Goal: Task Accomplishment & Management: Complete application form

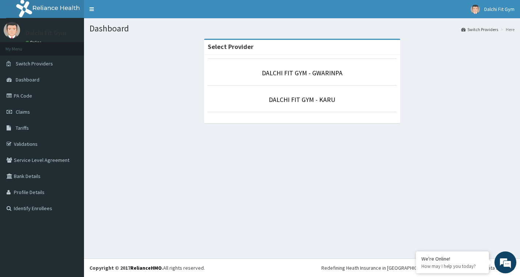
click at [355, 72] on p "DALCHI FIT GYM - GWARINPA" at bounding box center [302, 72] width 189 height 9
click at [310, 73] on link "DALCHI FIT GYM - GWARINPA" at bounding box center [302, 73] width 81 height 8
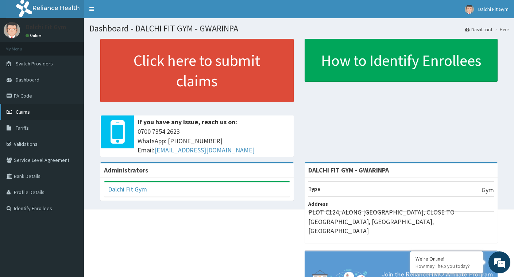
click at [48, 108] on link "Claims" at bounding box center [42, 112] width 84 height 16
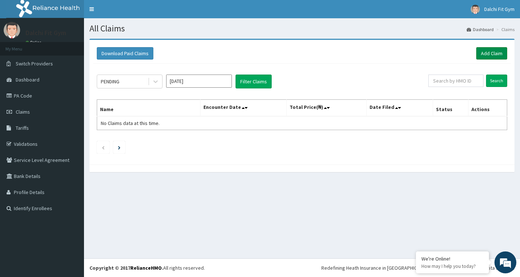
click at [489, 51] on link "Add Claim" at bounding box center [491, 53] width 31 height 12
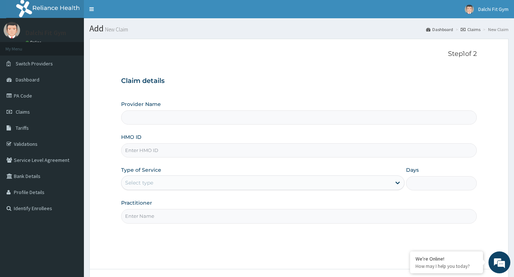
type input "DALCHI FIT GYM - GWARINPA"
type input "1"
click at [143, 148] on input "HMO ID" at bounding box center [299, 150] width 356 height 14
type input "CPW/10102/B"
click at [139, 214] on input "Practitioner" at bounding box center [299, 216] width 356 height 14
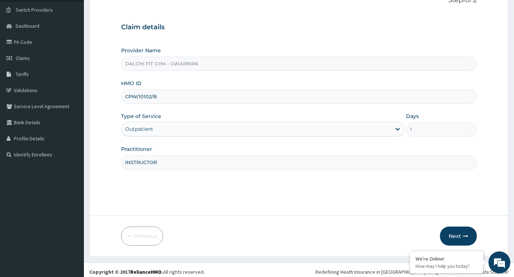
scroll to position [58, 0]
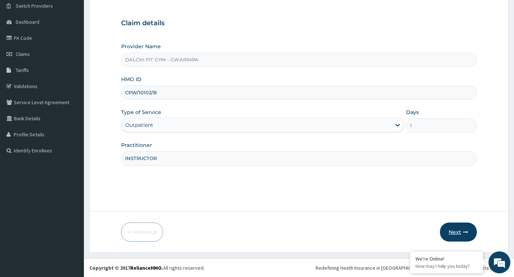
type input "INSTRUCTOR"
click at [452, 230] on button "Next" at bounding box center [458, 231] width 37 height 19
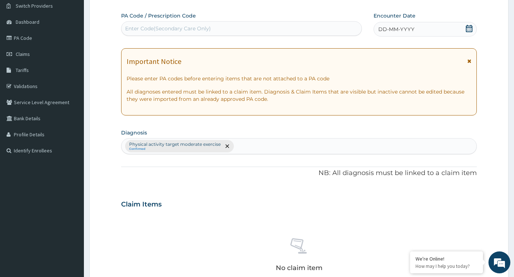
click at [147, 26] on div "Enter Code(Secondary Care Only)" at bounding box center [168, 28] width 86 height 7
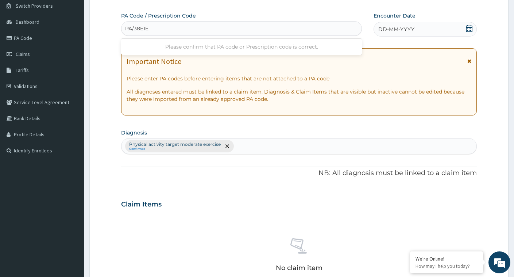
type input "PA/38E1E3"
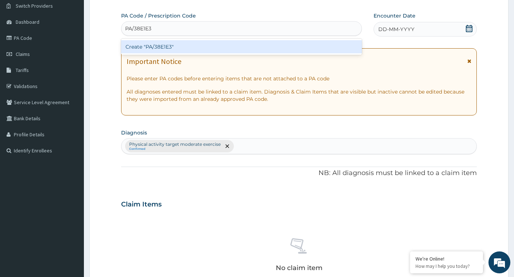
click at [200, 45] on div "Create "PA/38E1E3"" at bounding box center [241, 46] width 241 height 13
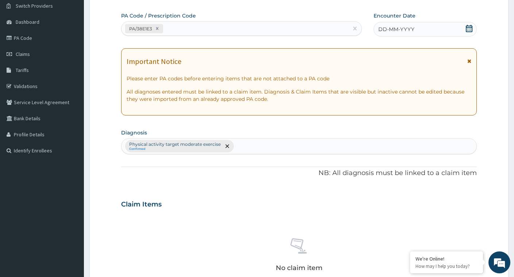
click at [468, 30] on icon at bounding box center [469, 28] width 7 height 7
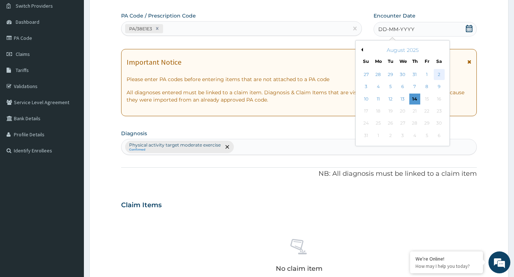
click at [441, 76] on div "2" at bounding box center [439, 74] width 11 height 11
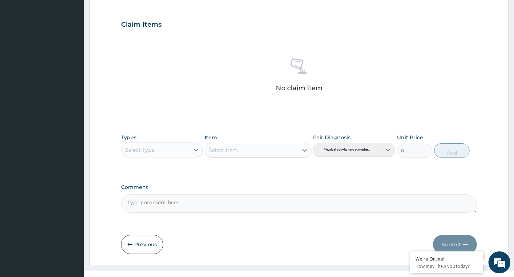
scroll to position [250, 0]
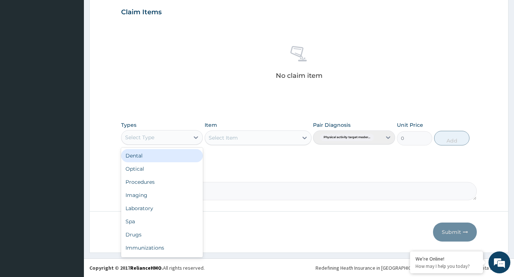
click at [188, 137] on div "Select Type" at bounding box center [156, 137] width 68 height 12
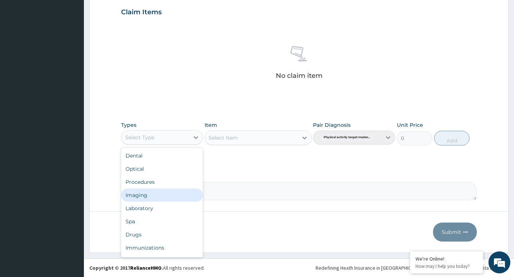
type input "G"
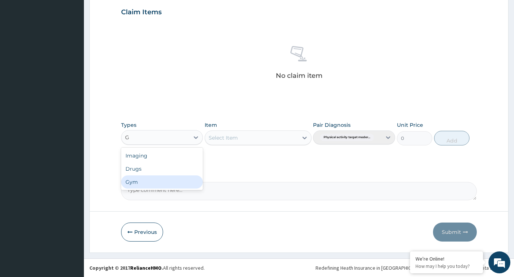
click at [171, 184] on div "Gym" at bounding box center [162, 181] width 82 height 13
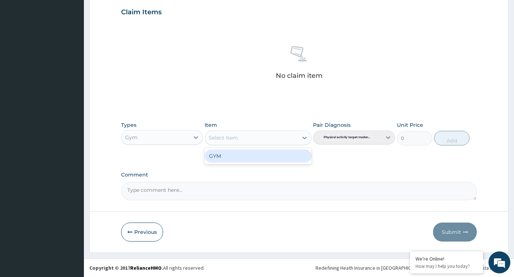
click at [292, 138] on div "Select Item" at bounding box center [251, 138] width 93 height 12
click at [275, 155] on div "GYM" at bounding box center [258, 155] width 107 height 13
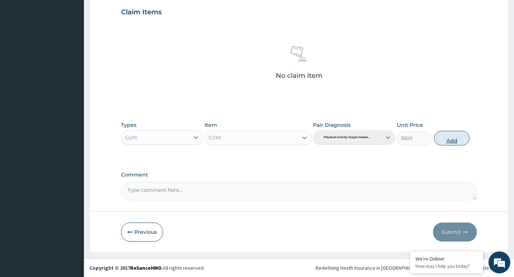
click at [448, 136] on button "Add" at bounding box center [452, 138] width 35 height 15
type input "0"
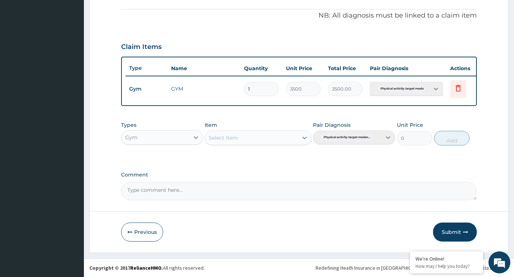
scroll to position [221, 0]
click at [451, 233] on button "Submit" at bounding box center [455, 231] width 44 height 19
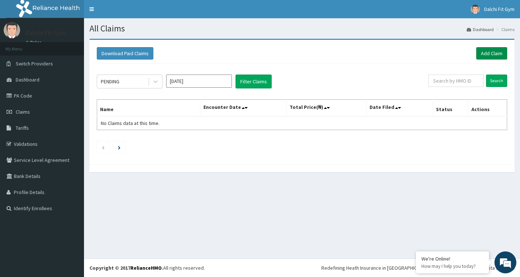
click at [492, 52] on link "Add Claim" at bounding box center [491, 53] width 31 height 12
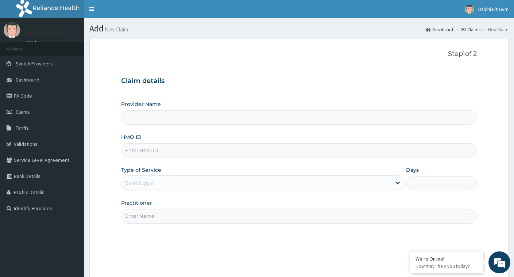
type input "DALCHI FIT GYM - GWARINPA"
type input "1"
click at [144, 148] on input "HMO ID" at bounding box center [299, 150] width 356 height 14
type input "GBI/10056/A"
click at [140, 214] on input "Practitioner" at bounding box center [299, 216] width 356 height 14
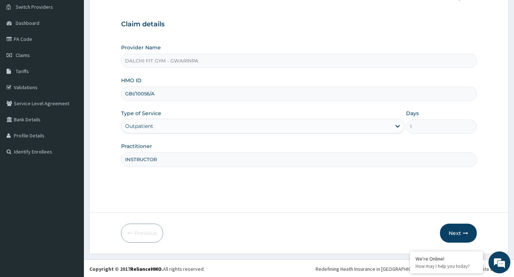
scroll to position [58, 0]
type input "INSTRUCTOR"
click at [454, 230] on button "Next" at bounding box center [458, 231] width 37 height 19
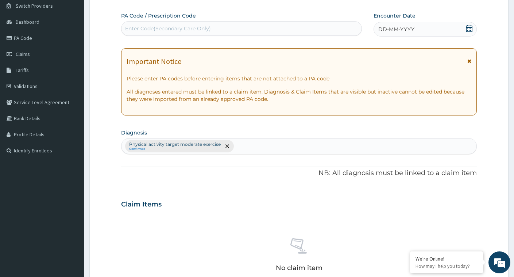
click at [137, 30] on div "Enter Code(Secondary Care Only)" at bounding box center [168, 28] width 86 height 7
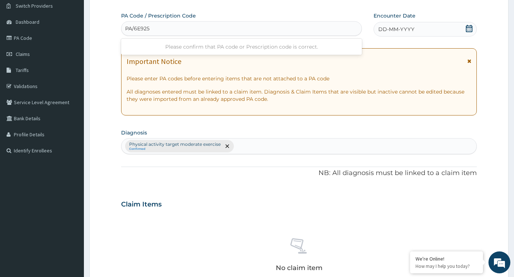
type input "PA/6E925E"
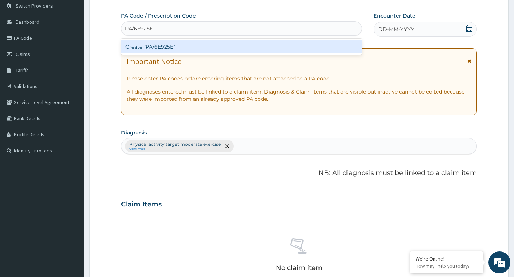
click at [183, 44] on div "Create "PA/6E925E"" at bounding box center [241, 46] width 241 height 13
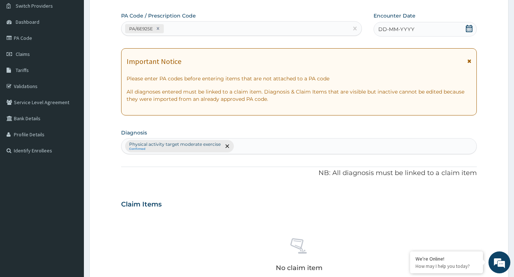
click at [470, 29] on icon at bounding box center [469, 28] width 7 height 7
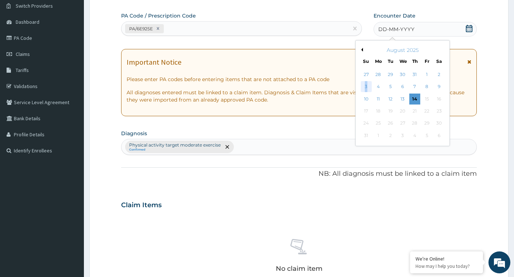
click at [367, 87] on div "3" at bounding box center [366, 86] width 11 height 11
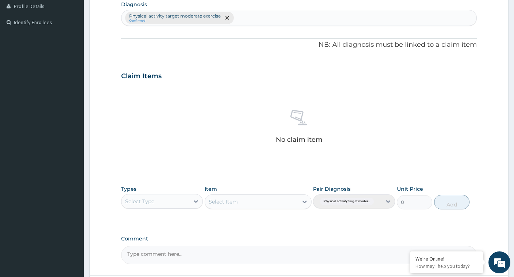
scroll to position [204, 0]
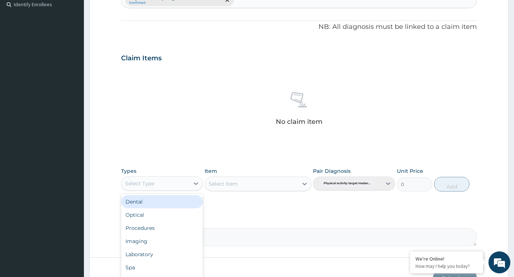
click at [183, 184] on div "Select Type" at bounding box center [156, 183] width 68 height 12
type input "G"
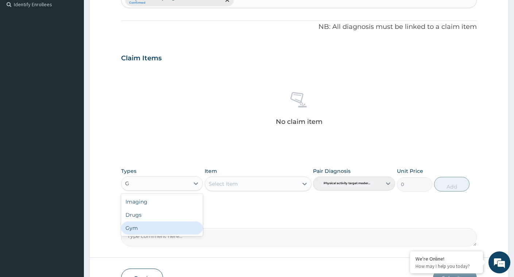
click at [144, 226] on div "Gym" at bounding box center [162, 227] width 82 height 13
click at [286, 182] on div "Select Item" at bounding box center [251, 184] width 93 height 12
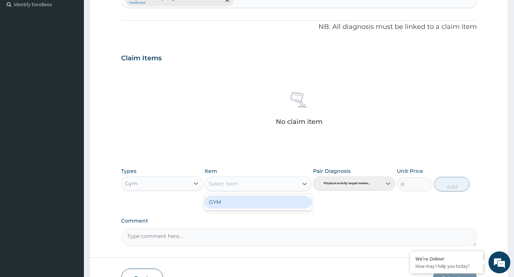
click at [286, 203] on div "GYM" at bounding box center [258, 201] width 107 height 13
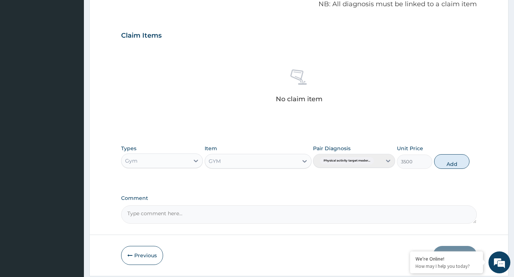
scroll to position [250, 0]
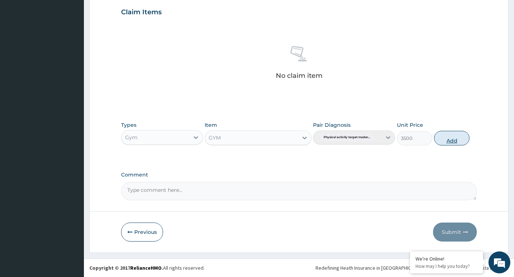
click at [457, 136] on button "Add" at bounding box center [452, 138] width 35 height 15
type input "0"
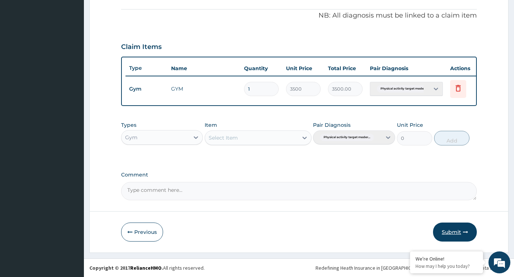
click at [452, 228] on button "Submit" at bounding box center [455, 231] width 44 height 19
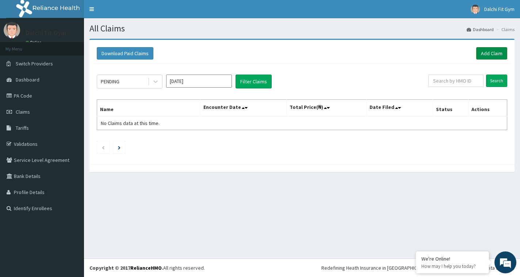
click at [497, 50] on link "Add Claim" at bounding box center [491, 53] width 31 height 12
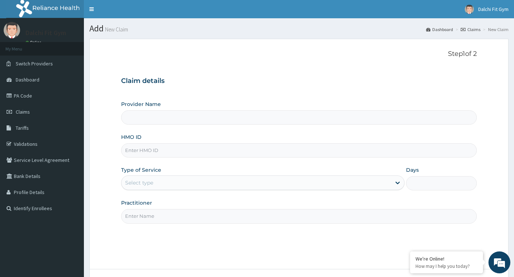
type input "DALCHI FIT GYM - GWARINPA"
type input "1"
click at [132, 150] on input "HMO ID" at bounding box center [299, 150] width 356 height 14
type input "REL/10592/A"
click at [146, 216] on input "Practitioner" at bounding box center [299, 216] width 356 height 14
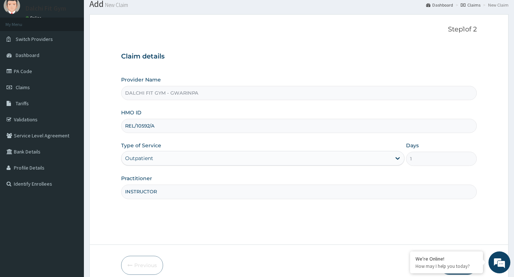
scroll to position [58, 0]
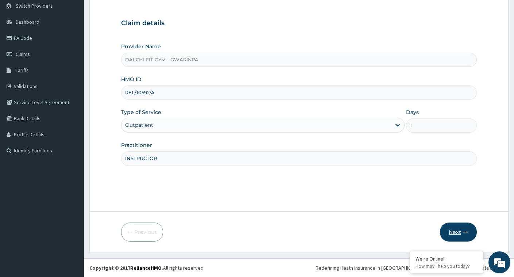
type input "INSTRUCTOR"
click at [458, 232] on button "Next" at bounding box center [458, 231] width 37 height 19
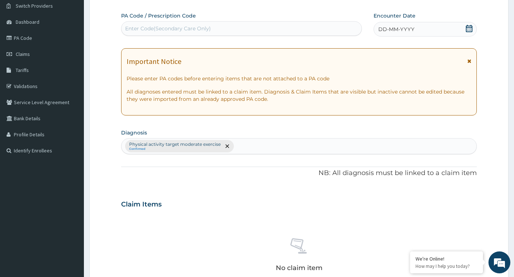
click at [137, 29] on div "Enter Code(Secondary Care Only)" at bounding box center [168, 28] width 86 height 7
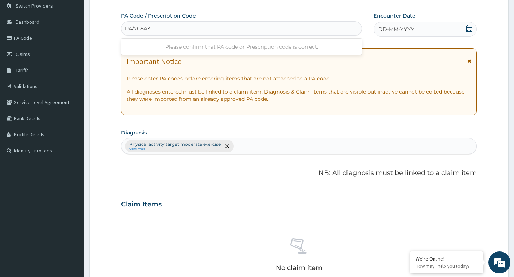
type input "PA/7C8A3D"
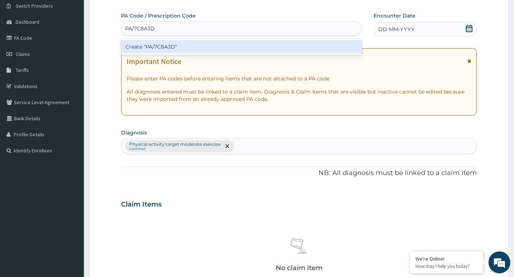
click at [195, 47] on div "Create "PA/7C8A3D"" at bounding box center [241, 46] width 241 height 13
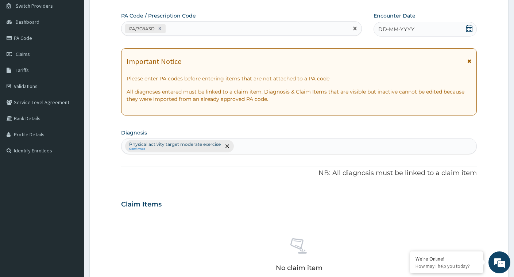
click at [470, 30] on icon at bounding box center [469, 28] width 7 height 7
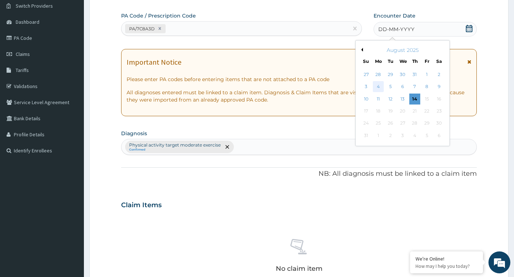
click at [378, 86] on div "4" at bounding box center [378, 86] width 11 height 11
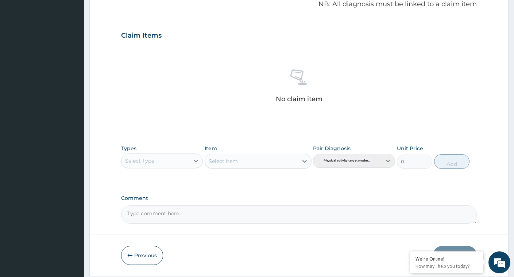
scroll to position [250, 0]
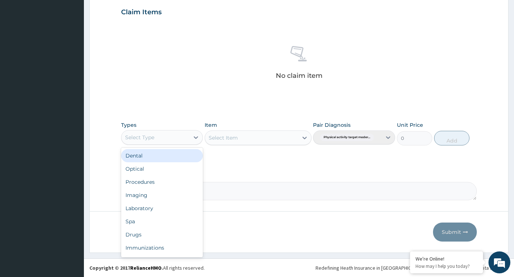
click at [189, 138] on div "Select Type" at bounding box center [156, 137] width 68 height 12
type input "G"
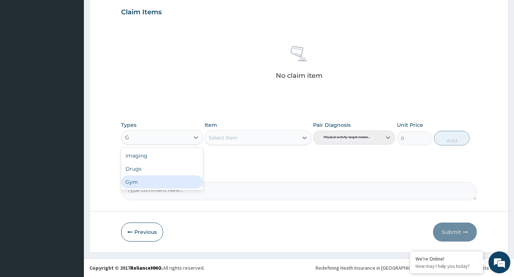
click at [179, 183] on div "Gym" at bounding box center [162, 181] width 82 height 13
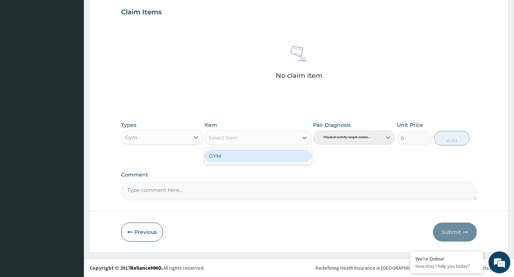
click at [290, 139] on div "Select Item" at bounding box center [251, 138] width 93 height 12
click at [288, 158] on div "GYM" at bounding box center [258, 155] width 107 height 13
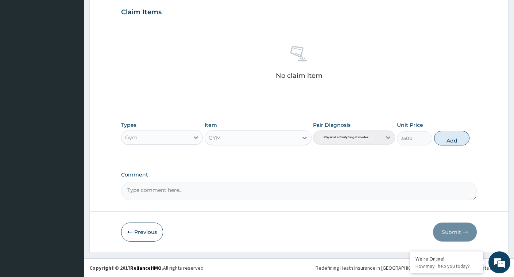
click at [450, 140] on button "Add" at bounding box center [452, 138] width 35 height 15
type input "0"
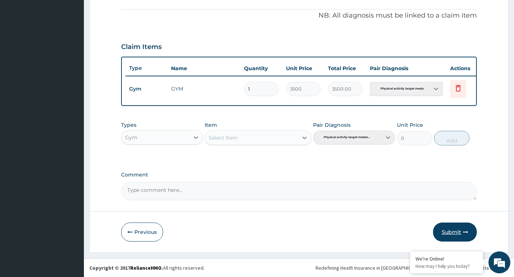
click at [459, 231] on button "Submit" at bounding box center [455, 231] width 44 height 19
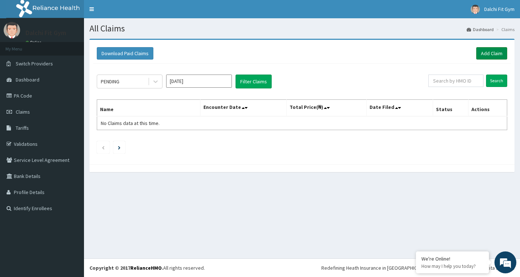
click at [491, 51] on link "Add Claim" at bounding box center [491, 53] width 31 height 12
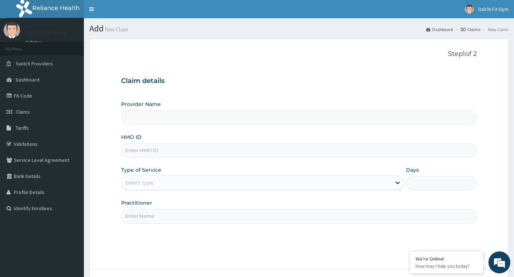
type input "DALCHI FIT GYM - GWARINPA"
type input "1"
click at [133, 150] on input "HMO ID" at bounding box center [299, 150] width 356 height 14
type input "GBI/10006/B"
click at [142, 214] on input "Practitioner" at bounding box center [299, 216] width 356 height 14
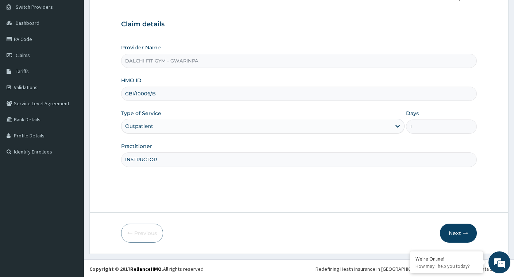
scroll to position [58, 0]
type input "INSTRUCTOR"
click at [463, 231] on button "Next" at bounding box center [458, 231] width 37 height 19
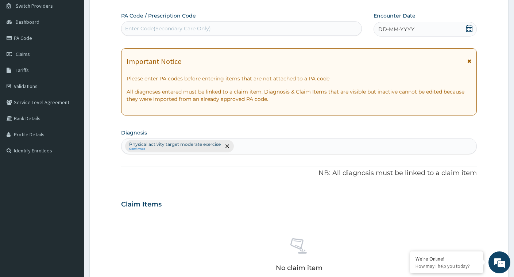
click at [153, 27] on div "Enter Code(Secondary Care Only)" at bounding box center [168, 28] width 86 height 7
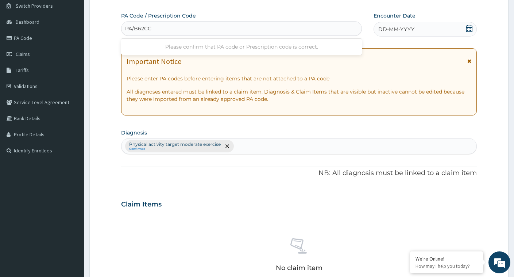
type input "PA/B62CC4"
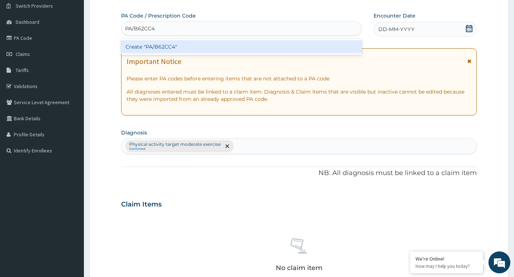
click at [222, 42] on div "Create "PA/B62CC4"" at bounding box center [241, 46] width 241 height 13
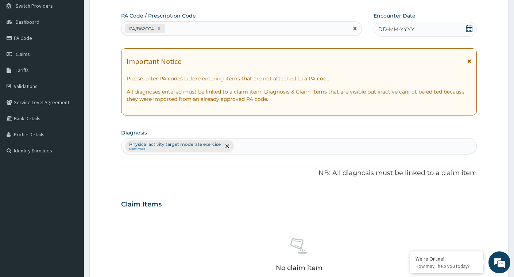
click at [468, 29] on icon at bounding box center [469, 28] width 7 height 7
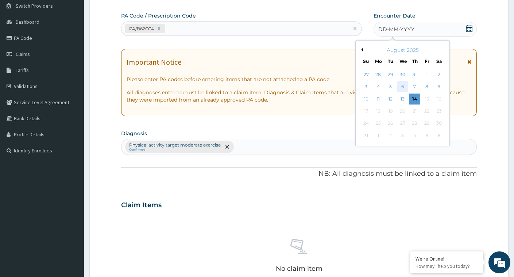
click at [404, 88] on div "6" at bounding box center [403, 86] width 11 height 11
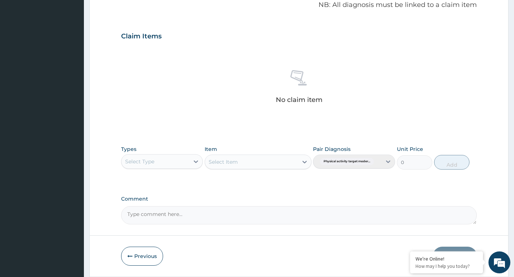
scroll to position [250, 0]
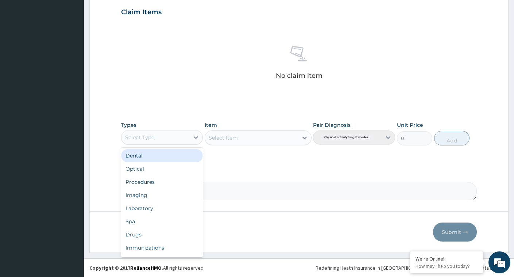
click at [189, 137] on div "Select Type" at bounding box center [156, 137] width 68 height 12
type input "G"
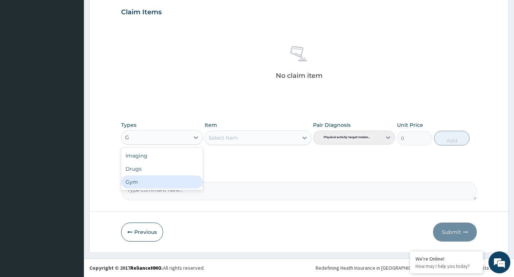
click at [169, 181] on div "Gym" at bounding box center [162, 181] width 82 height 13
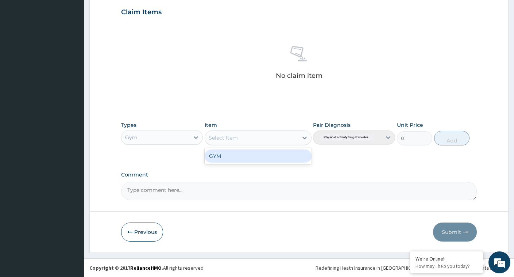
click at [290, 135] on div "Select Item" at bounding box center [251, 138] width 93 height 12
click at [279, 158] on div "GYM" at bounding box center [258, 155] width 107 height 13
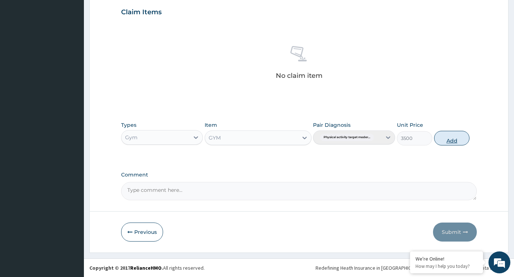
click at [456, 138] on button "Add" at bounding box center [452, 138] width 35 height 15
type input "0"
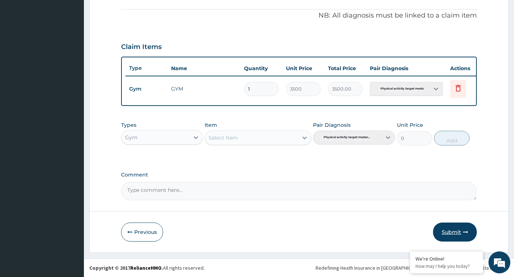
click at [451, 233] on button "Submit" at bounding box center [455, 231] width 44 height 19
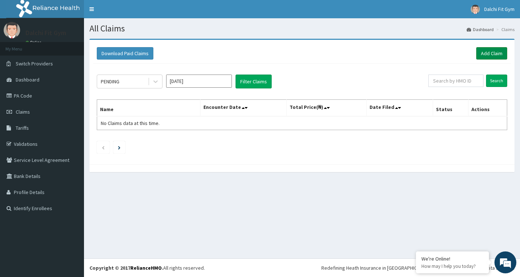
click at [493, 51] on link "Add Claim" at bounding box center [491, 53] width 31 height 12
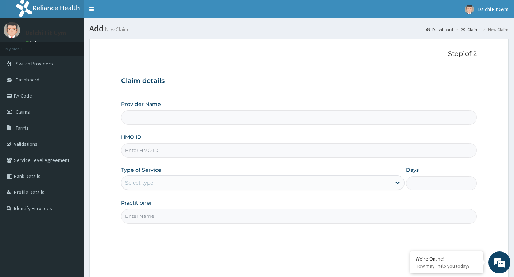
type input "DALCHI FIT GYM - GWARINPA"
type input "1"
click at [136, 150] on input "HMO ID" at bounding box center [299, 150] width 356 height 14
type input "REL/10592/A"
click at [141, 218] on input "Practitioner" at bounding box center [299, 216] width 356 height 14
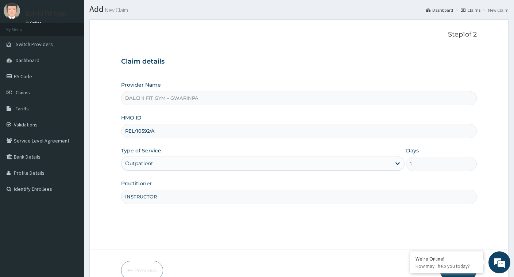
scroll to position [58, 0]
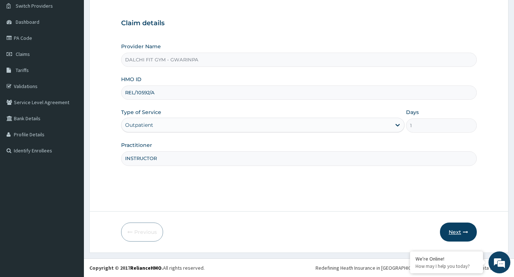
type input "INSTRUCTOR"
click at [459, 230] on button "Next" at bounding box center [458, 231] width 37 height 19
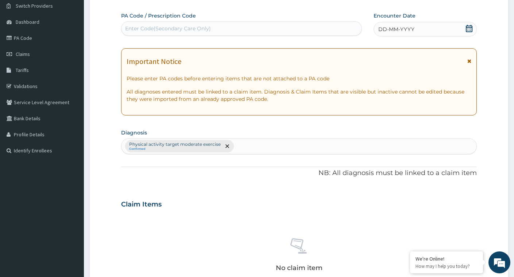
click at [145, 28] on div "Enter Code(Secondary Care Only)" at bounding box center [168, 28] width 86 height 7
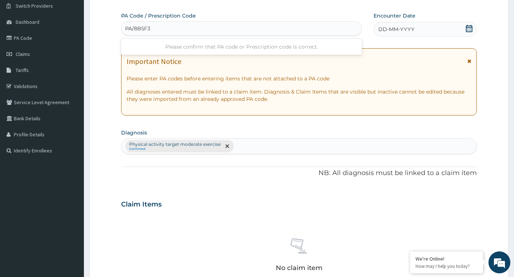
type input "PA/8B5F3B"
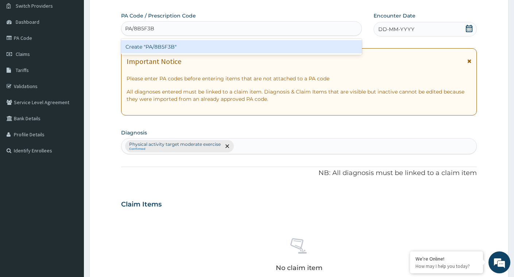
click at [209, 50] on div "Create "PA/8B5F3B"" at bounding box center [241, 46] width 241 height 13
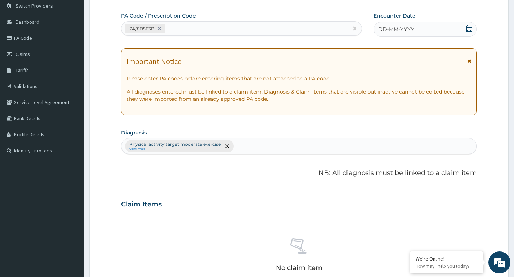
click at [468, 27] on icon at bounding box center [469, 28] width 7 height 7
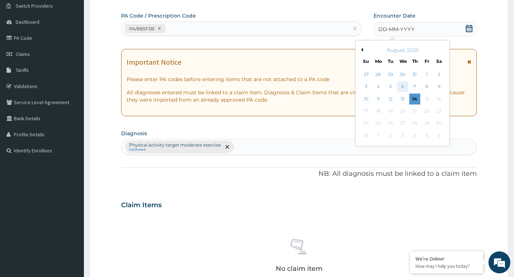
click at [402, 88] on div "6" at bounding box center [403, 86] width 11 height 11
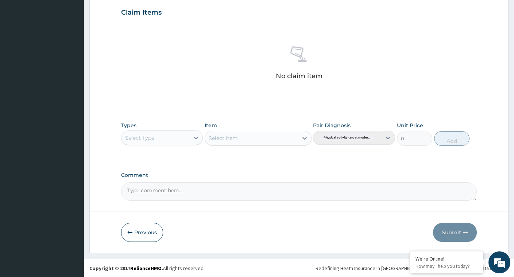
scroll to position [250, 0]
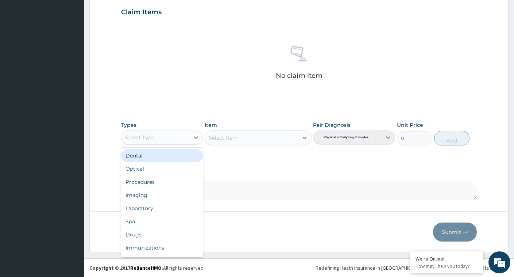
click at [184, 136] on div "Select Type" at bounding box center [156, 137] width 68 height 12
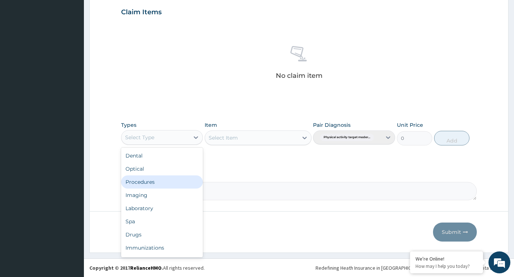
type input "G"
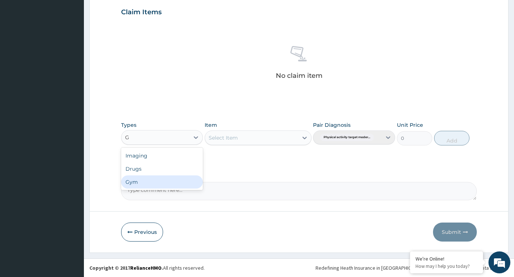
click at [176, 185] on div "Gym" at bounding box center [162, 181] width 82 height 13
click at [291, 138] on div "Select Item" at bounding box center [251, 138] width 93 height 12
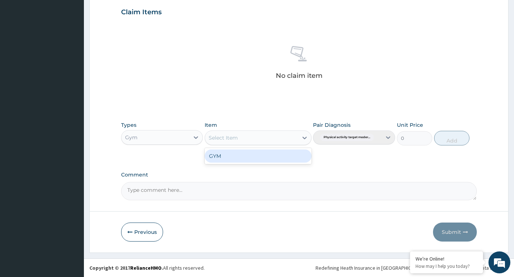
click at [282, 159] on div "GYM" at bounding box center [258, 155] width 107 height 13
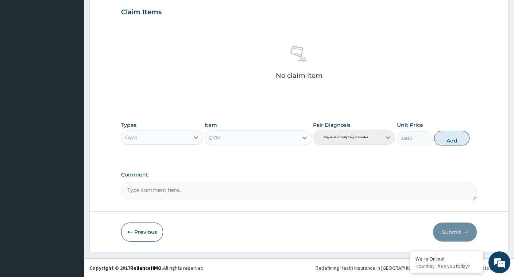
click at [451, 137] on button "Add" at bounding box center [452, 138] width 35 height 15
type input "0"
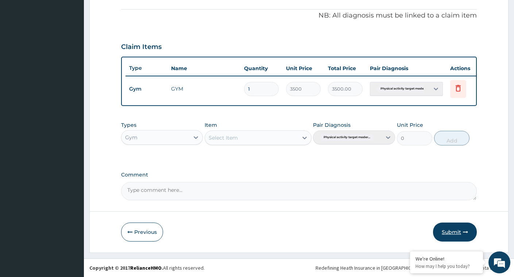
click at [452, 230] on button "Submit" at bounding box center [455, 231] width 44 height 19
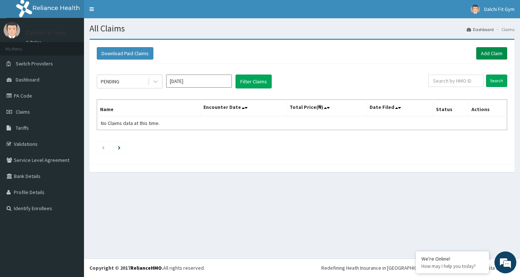
click at [483, 52] on link "Add Claim" at bounding box center [491, 53] width 31 height 12
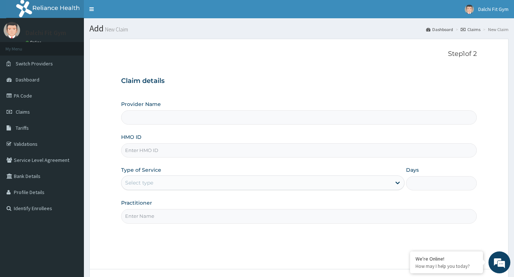
type input "DALCHI FIT GYM - GWARINPA"
type input "1"
click at [133, 152] on input "HMO ID" at bounding box center [299, 150] width 356 height 14
type input "REL/10778/A"
click at [157, 216] on input "Practitioner" at bounding box center [299, 216] width 356 height 14
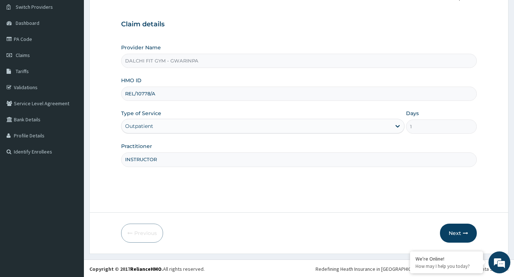
scroll to position [58, 0]
type input "INSTRUCTOR"
click at [459, 230] on button "Next" at bounding box center [458, 231] width 37 height 19
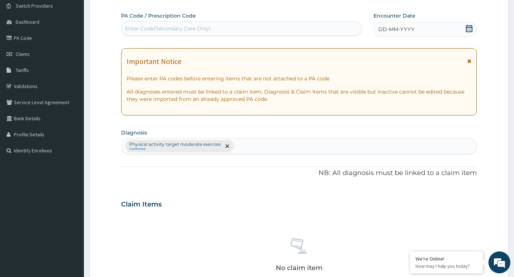
click at [151, 28] on div "Enter Code(Secondary Care Only)" at bounding box center [168, 28] width 86 height 7
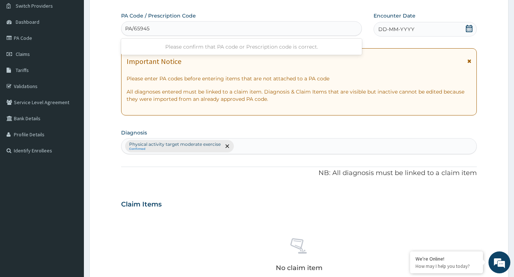
type input "PA/65945D"
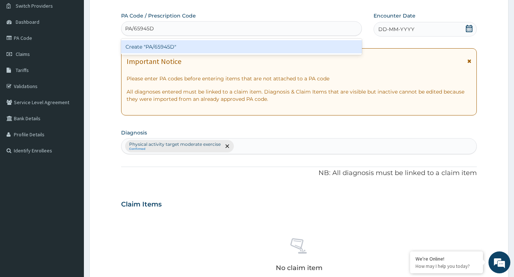
click at [196, 45] on div "Create "PA/65945D"" at bounding box center [241, 46] width 241 height 13
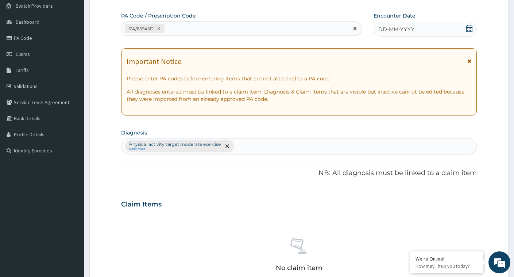
click at [468, 28] on icon at bounding box center [469, 28] width 7 height 7
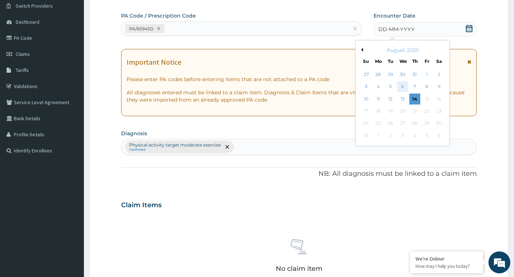
click at [403, 87] on div "6" at bounding box center [403, 86] width 11 height 11
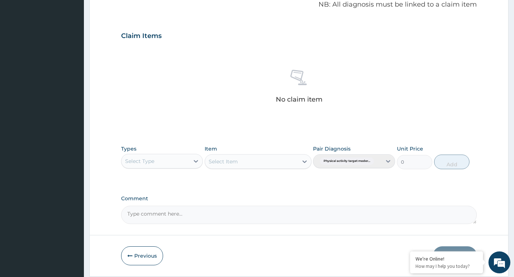
scroll to position [250, 0]
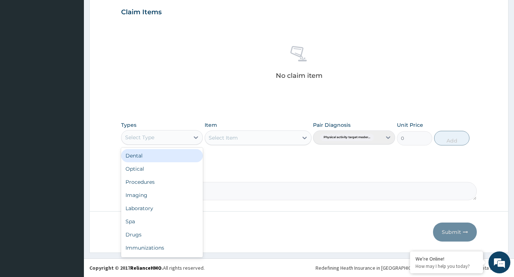
click at [183, 138] on div "Select Type" at bounding box center [156, 137] width 68 height 12
type input "G"
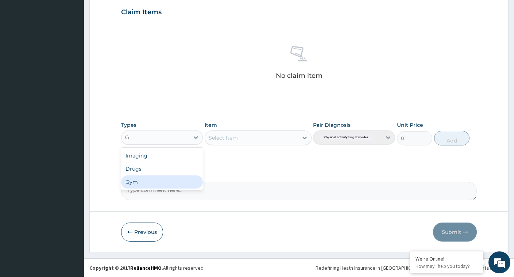
click at [164, 186] on div "Gym" at bounding box center [162, 181] width 82 height 13
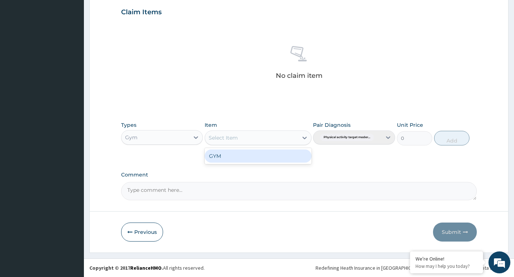
click at [294, 137] on div "Select Item" at bounding box center [251, 138] width 93 height 12
click at [276, 158] on div "GYM" at bounding box center [258, 155] width 107 height 13
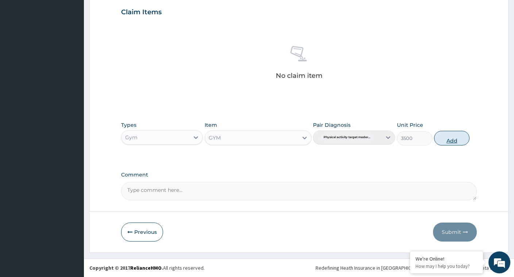
click at [445, 137] on button "Add" at bounding box center [452, 138] width 35 height 15
type input "0"
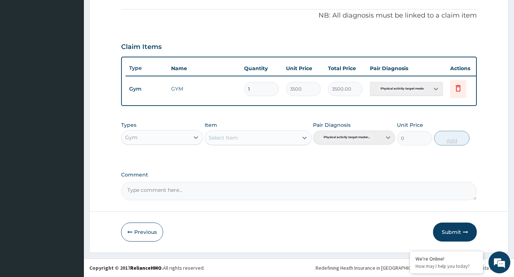
scroll to position [221, 0]
click at [448, 229] on button "Submit" at bounding box center [455, 231] width 44 height 19
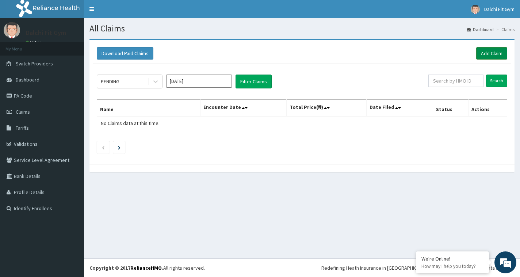
click at [497, 54] on link "Add Claim" at bounding box center [491, 53] width 31 height 12
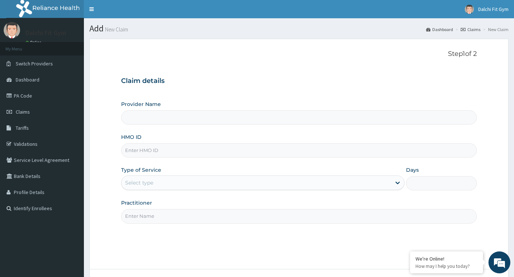
type input "DALCHI FIT GYM - GWARINPA"
type input "1"
click at [140, 150] on input "HMO ID" at bounding box center [299, 150] width 356 height 14
type input "NBE/10012/B"
click at [141, 215] on input "Practitioner" at bounding box center [299, 216] width 356 height 14
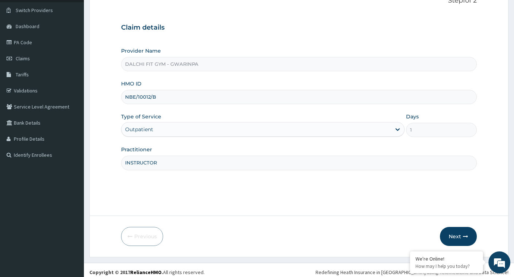
scroll to position [58, 0]
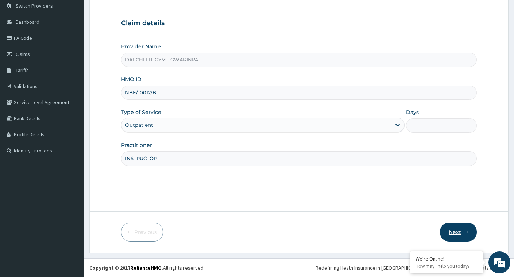
type input "INSTRUCTOR"
click at [455, 228] on button "Next" at bounding box center [458, 231] width 37 height 19
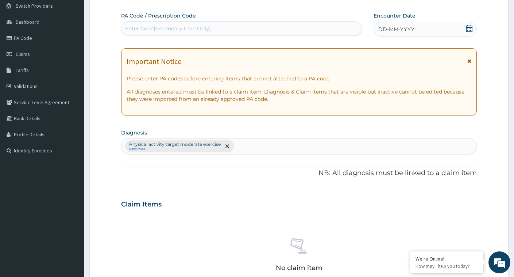
click at [142, 28] on div "Enter Code(Secondary Care Only)" at bounding box center [168, 28] width 86 height 7
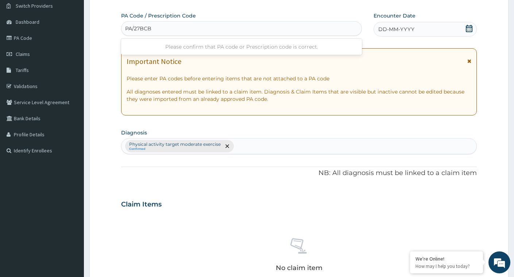
type input "PA/27BCB2"
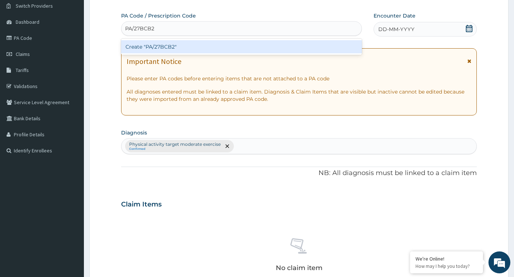
click at [195, 42] on div "Create "PA/27BCB2"" at bounding box center [241, 46] width 241 height 13
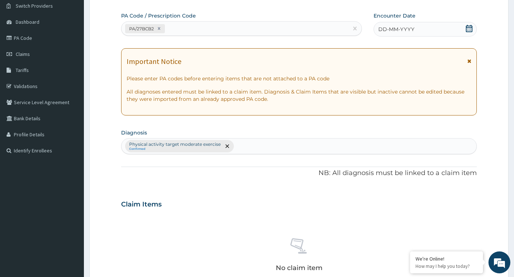
click at [468, 27] on icon at bounding box center [469, 28] width 7 height 7
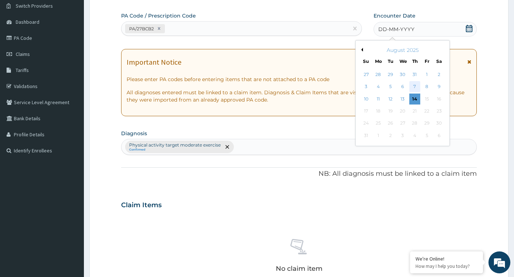
click at [414, 87] on div "7" at bounding box center [415, 86] width 11 height 11
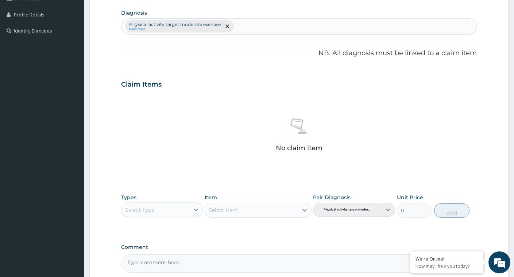
scroll to position [204, 0]
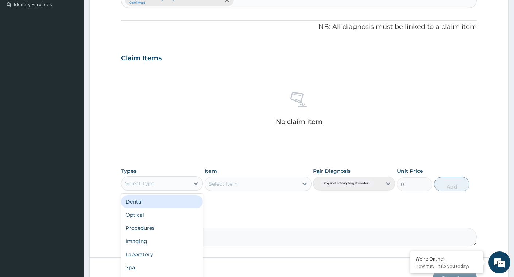
click at [185, 183] on div "Select Type" at bounding box center [156, 183] width 68 height 12
type input "G"
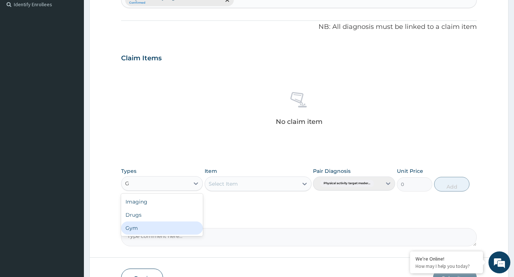
click at [167, 227] on div "Gym" at bounding box center [162, 227] width 82 height 13
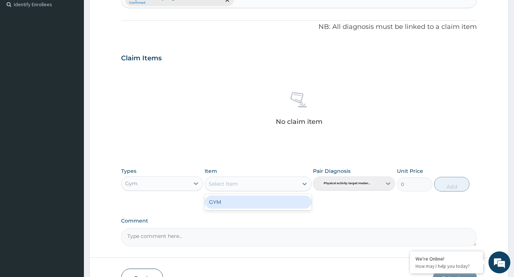
click at [286, 182] on div "Select Item" at bounding box center [251, 184] width 93 height 12
click at [281, 198] on div "GYM" at bounding box center [258, 201] width 107 height 13
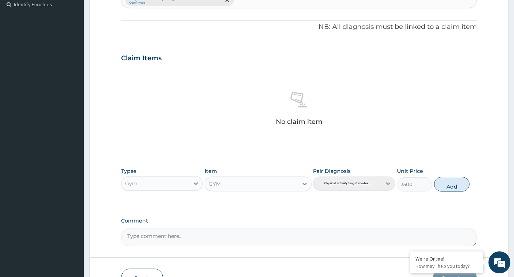
click at [449, 185] on button "Add" at bounding box center [452, 184] width 35 height 15
type input "0"
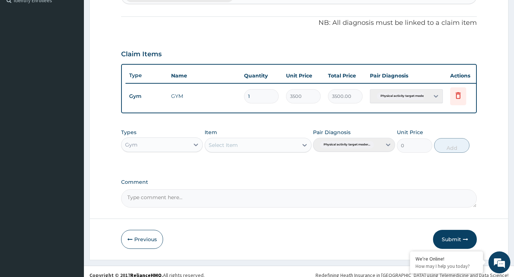
scroll to position [221, 0]
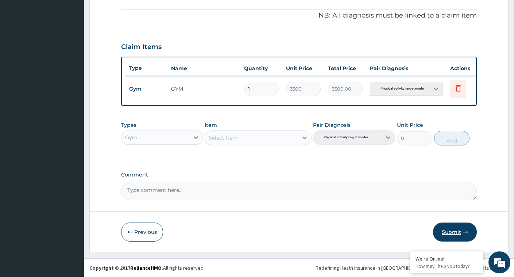
click at [448, 230] on button "Submit" at bounding box center [455, 231] width 44 height 19
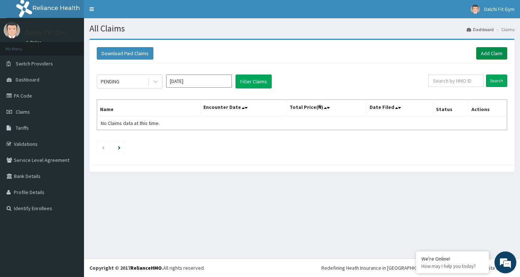
click at [494, 50] on link "Add Claim" at bounding box center [491, 53] width 31 height 12
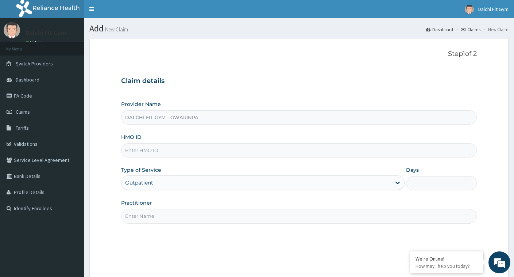
type input "DALCHI FIT GYM - GWARINPA"
type input "1"
click at [136, 150] on input "HMO ID" at bounding box center [299, 150] width 356 height 14
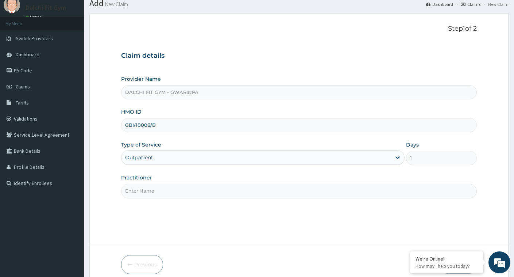
scroll to position [58, 0]
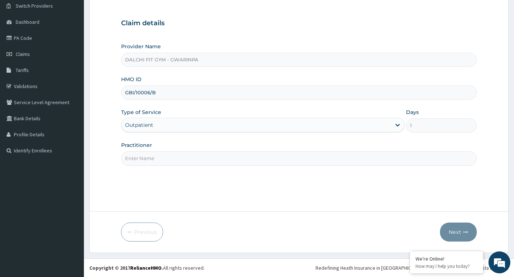
type input "GBI/10006/B"
click at [134, 157] on input "Practitioner" at bounding box center [299, 158] width 356 height 14
type input "INSTRUCTOR"
click at [459, 229] on button "Next" at bounding box center [458, 231] width 37 height 19
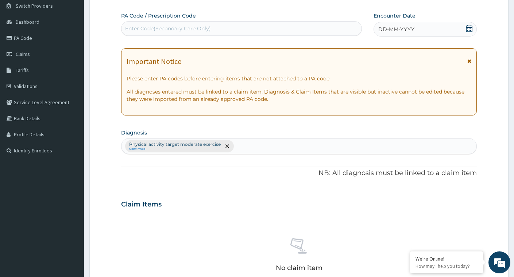
click at [135, 26] on div "Enter Code(Secondary Care Only)" at bounding box center [168, 28] width 86 height 7
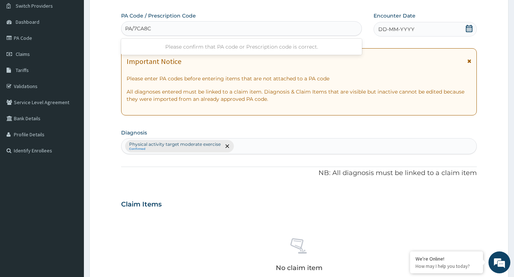
type input "PA/7CA8CC"
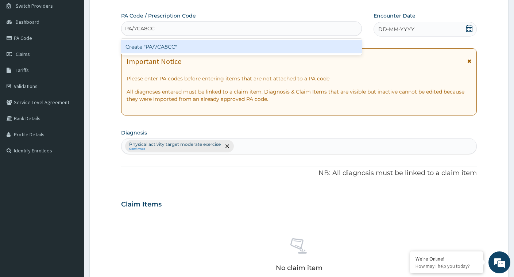
click at [229, 48] on div "Create "PA/7CA8CC"" at bounding box center [241, 46] width 241 height 13
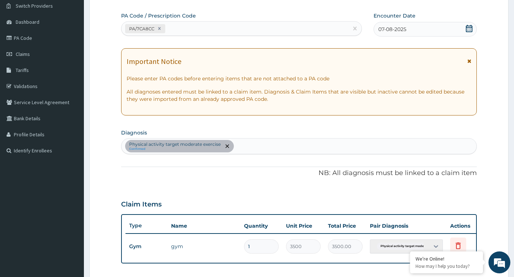
click at [468, 28] on icon at bounding box center [469, 28] width 7 height 7
click at [468, 30] on icon at bounding box center [469, 28] width 7 height 7
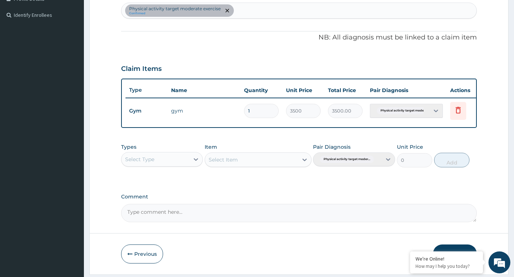
scroll to position [204, 0]
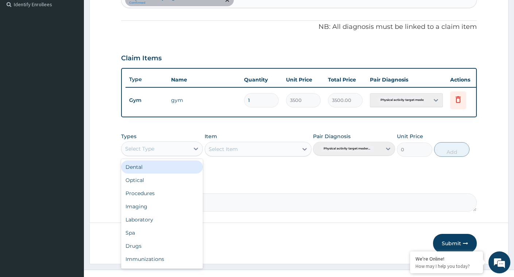
click at [185, 153] on div "Select Type" at bounding box center [156, 149] width 68 height 12
type input "G"
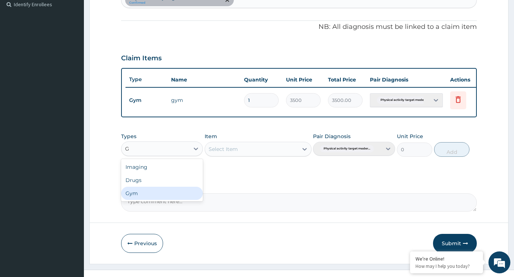
drag, startPoint x: 176, startPoint y: 203, endPoint x: 179, endPoint y: 200, distance: 4.4
click at [176, 200] on div "Gym" at bounding box center [162, 193] width 82 height 13
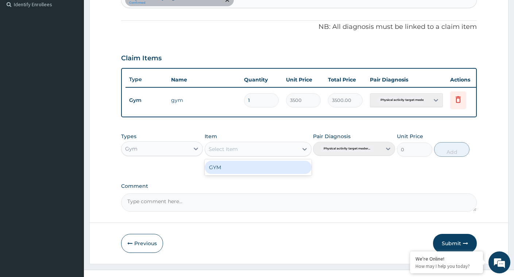
click at [291, 154] on div "Select Item" at bounding box center [251, 149] width 93 height 12
click at [292, 174] on div "GYM" at bounding box center [258, 167] width 107 height 13
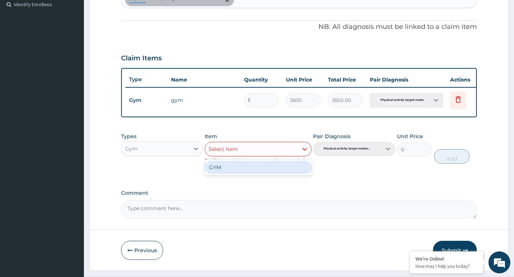
click at [278, 150] on div "Select Item" at bounding box center [251, 149] width 93 height 12
click at [256, 174] on div "GYM" at bounding box center [258, 167] width 107 height 13
click at [368, 190] on div "PA Code / Prescription Code PA/7CA8CC Encounter Date [DATE] Important Notice Pl…" at bounding box center [299, 42] width 356 height 352
click at [473, 139] on div "Types Gym Item Select Item Tariff Item exists, Increase quantity as needed Pair…" at bounding box center [299, 148] width 356 height 38
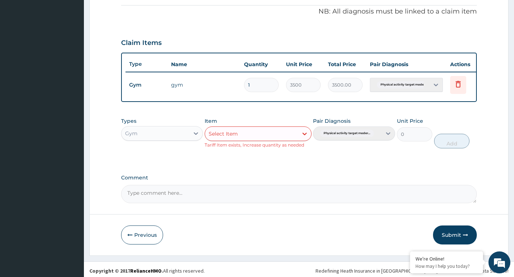
scroll to position [227, 0]
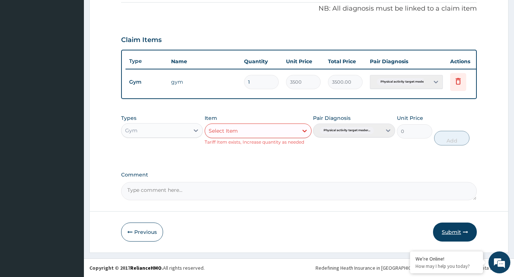
click at [447, 228] on button "Submit" at bounding box center [455, 231] width 44 height 19
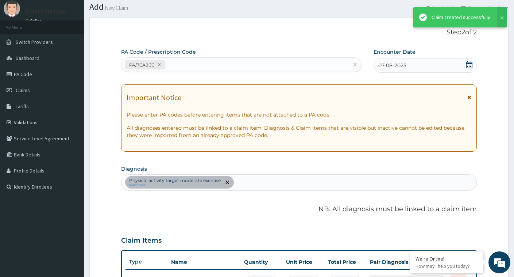
scroll to position [221, 0]
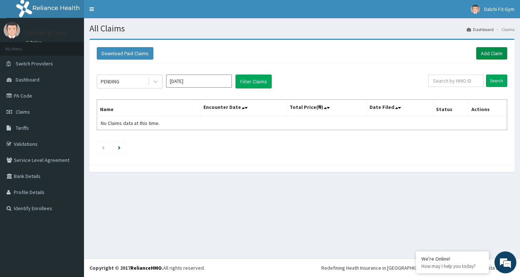
click at [487, 51] on link "Add Claim" at bounding box center [491, 53] width 31 height 12
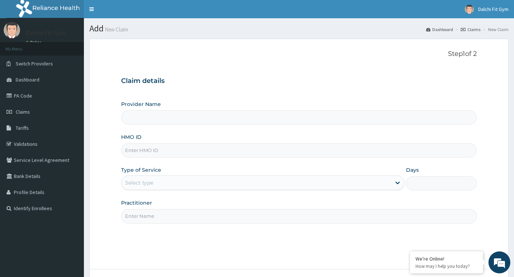
type input "DALCHI FIT GYM - GWARINPA"
type input "1"
click at [151, 152] on input "HMO ID" at bounding box center [299, 150] width 356 height 14
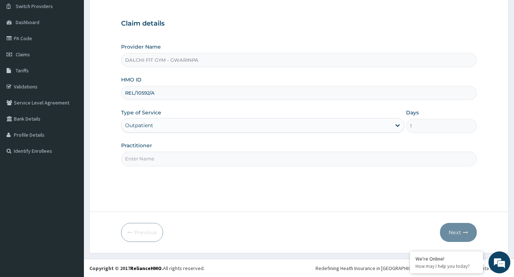
scroll to position [58, 0]
type input "REL/10592/A"
click at [155, 156] on input "Practitioner" at bounding box center [299, 158] width 356 height 14
type input "INSTRUCTOR"
click at [458, 230] on button "Next" at bounding box center [458, 231] width 37 height 19
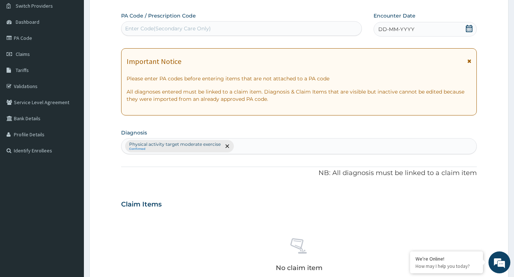
click at [145, 27] on div "Enter Code(Secondary Care Only)" at bounding box center [168, 28] width 86 height 7
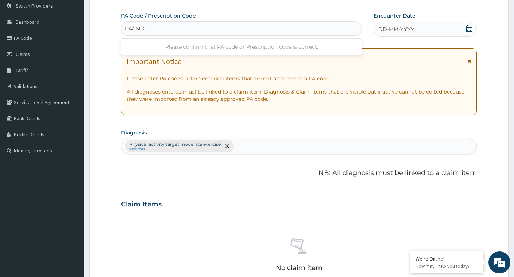
type input "PA/16CCD8"
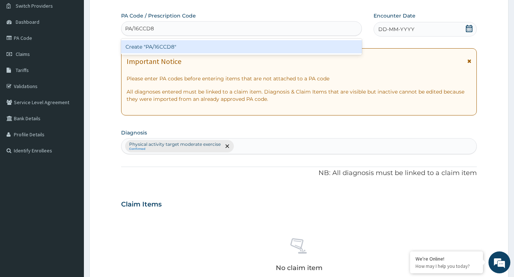
click at [197, 46] on div "Create "PA/16CCD8"" at bounding box center [241, 46] width 241 height 13
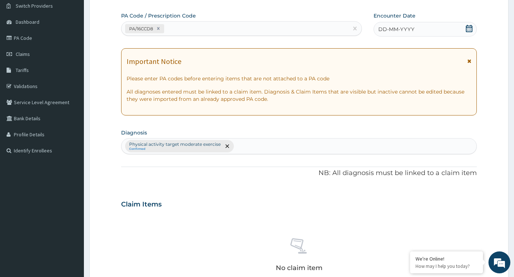
click at [468, 29] on icon at bounding box center [469, 28] width 7 height 7
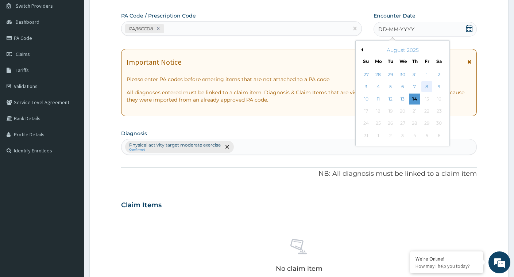
click at [426, 86] on div "8" at bounding box center [427, 86] width 11 height 11
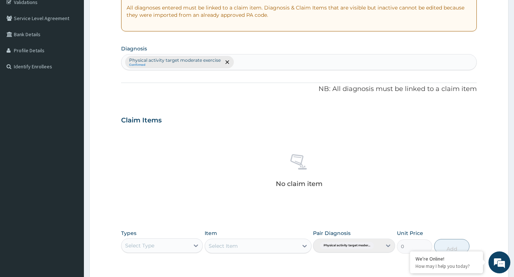
scroll to position [204, 0]
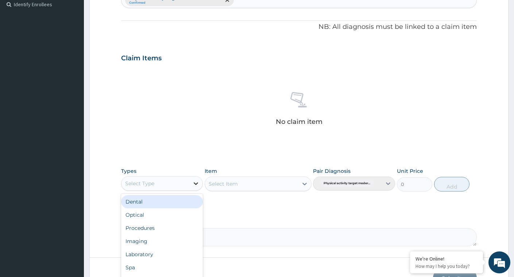
click at [190, 184] on div at bounding box center [196, 183] width 13 height 13
type input "G"
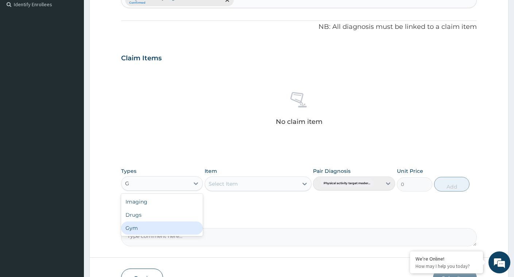
click at [169, 229] on div "Gym" at bounding box center [162, 227] width 82 height 13
click at [293, 183] on div "Select Item" at bounding box center [251, 184] width 93 height 12
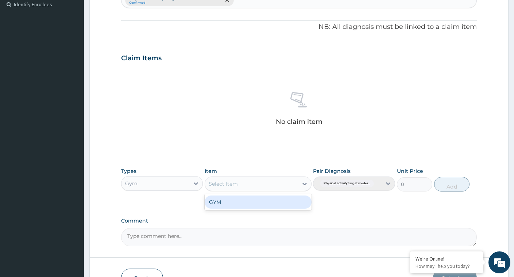
click at [244, 203] on div "GYM" at bounding box center [258, 201] width 107 height 13
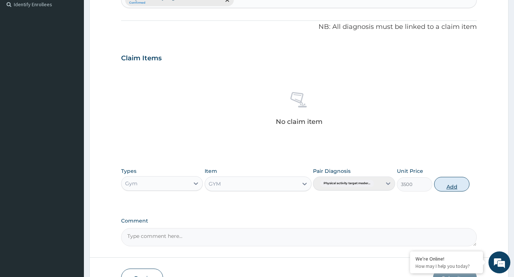
click at [454, 183] on button "Add" at bounding box center [452, 184] width 35 height 15
type input "0"
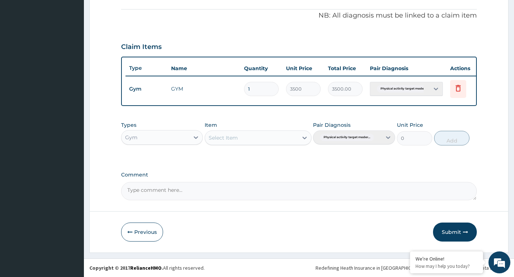
scroll to position [221, 0]
click at [454, 231] on button "Submit" at bounding box center [455, 231] width 44 height 19
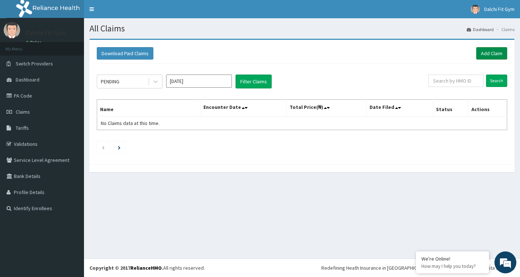
click at [487, 52] on link "Add Claim" at bounding box center [491, 53] width 31 height 12
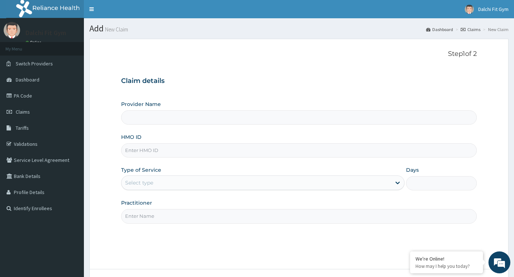
type input "DALCHI FIT GYM - GWARINPA"
type input "1"
click at [137, 151] on input "HMO ID" at bounding box center [299, 150] width 356 height 14
type input "CDI/10041/A"
click at [147, 213] on input "Practitioner" at bounding box center [299, 216] width 356 height 14
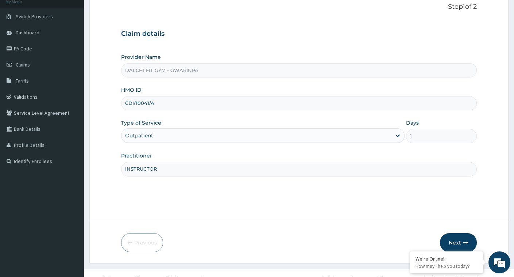
scroll to position [58, 0]
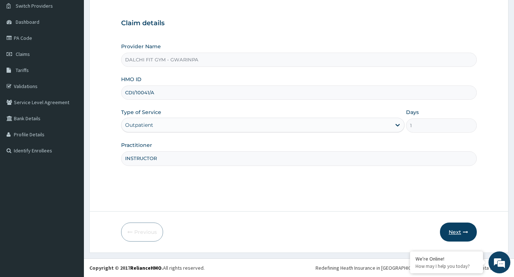
type input "INSTRUCTOR"
click at [457, 233] on button "Next" at bounding box center [458, 231] width 37 height 19
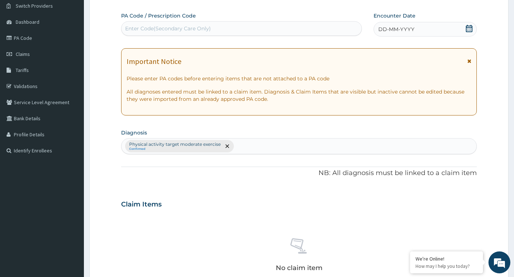
click at [152, 27] on div "Enter Code(Secondary Care Only)" at bounding box center [168, 28] width 86 height 7
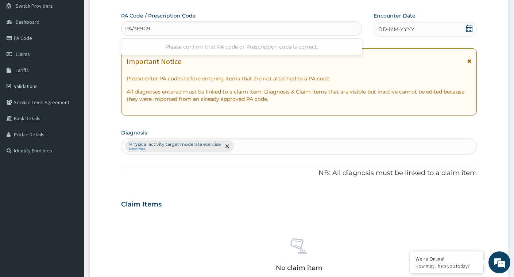
type input "PA/3E9C9E"
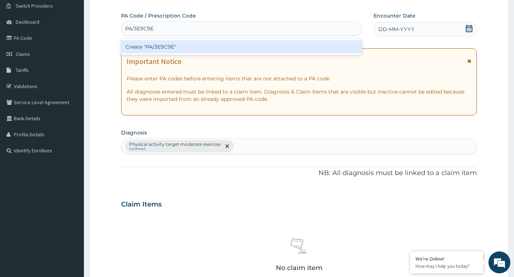
click at [308, 48] on div "Create "PA/3E9C9E"" at bounding box center [241, 46] width 241 height 13
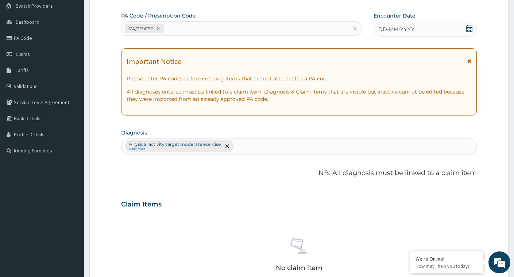
click at [469, 28] on icon at bounding box center [469, 28] width 7 height 7
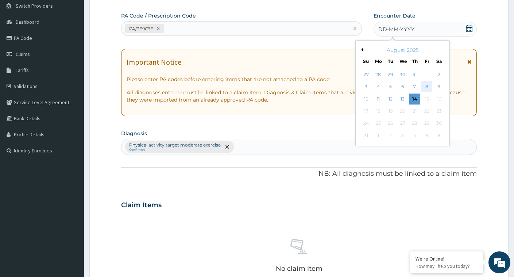
click at [428, 86] on div "8" at bounding box center [427, 86] width 11 height 11
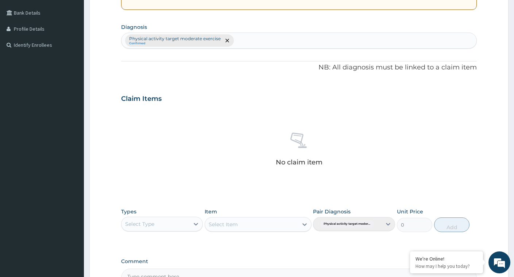
scroll to position [167, 0]
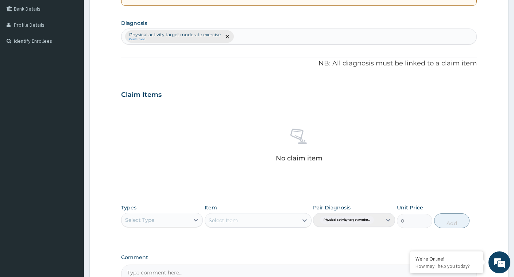
click at [187, 219] on div "Select Type" at bounding box center [156, 220] width 68 height 12
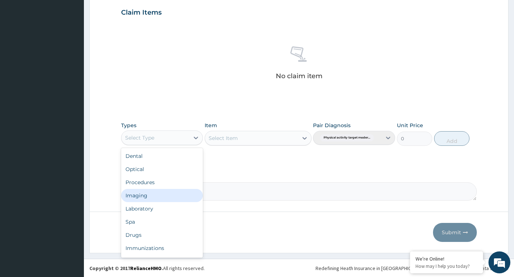
scroll to position [250, 0]
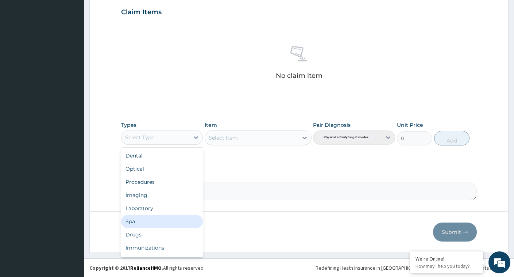
type input "G"
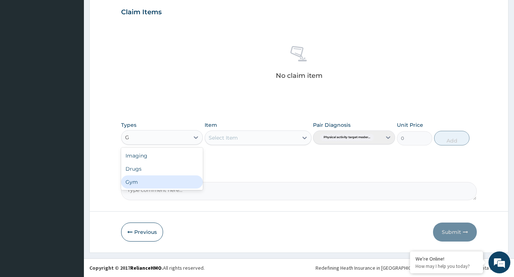
click at [176, 180] on div "Gym" at bounding box center [162, 181] width 82 height 13
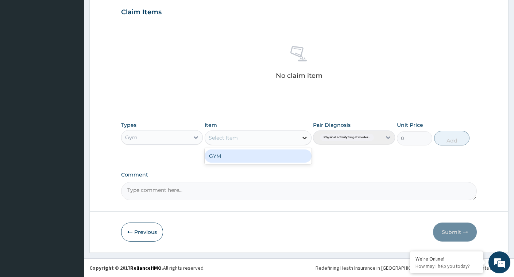
click at [300, 138] on div at bounding box center [304, 137] width 13 height 13
click at [287, 158] on div "GYM" at bounding box center [258, 155] width 107 height 13
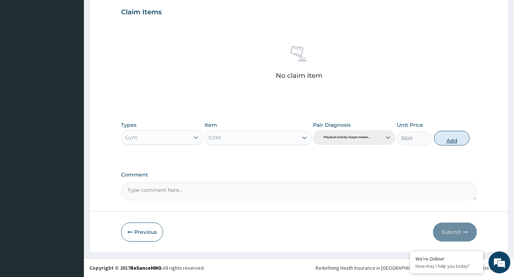
click at [447, 138] on button "Add" at bounding box center [452, 138] width 35 height 15
type input "0"
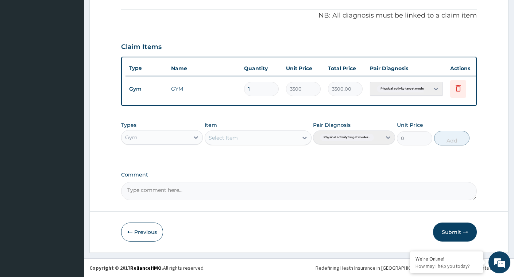
scroll to position [221, 0]
click at [451, 230] on button "Submit" at bounding box center [455, 231] width 44 height 19
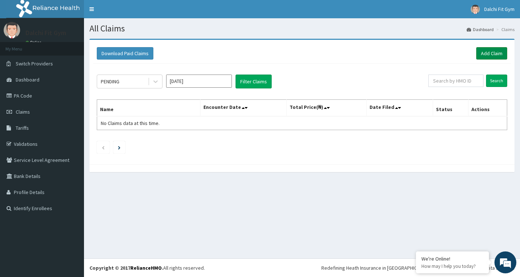
click at [485, 52] on link "Add Claim" at bounding box center [491, 53] width 31 height 12
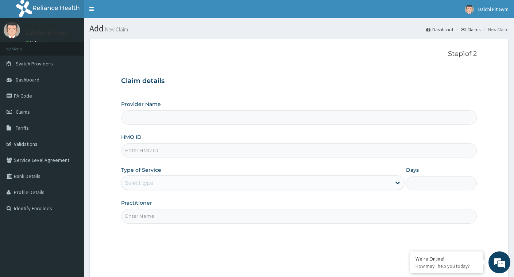
type input "DALCHI FIT GYM - GWARINPA"
type input "1"
click at [137, 149] on input "HMO ID" at bounding box center [299, 150] width 356 height 14
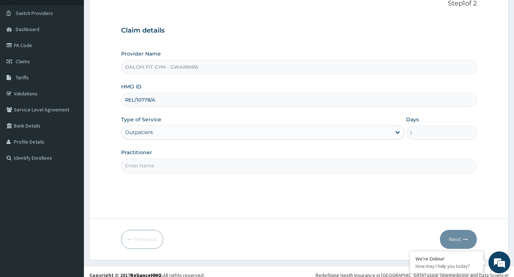
scroll to position [58, 0]
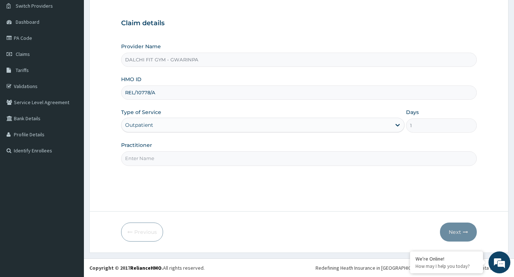
type input "REL/10778/A"
click at [150, 157] on input "Practitioner" at bounding box center [299, 158] width 356 height 14
type input "INSTRUCTOR"
click at [455, 229] on button "Next" at bounding box center [458, 231] width 37 height 19
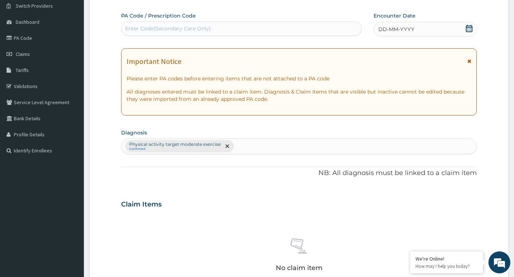
click at [138, 29] on div "Enter Code(Secondary Care Only)" at bounding box center [168, 28] width 86 height 7
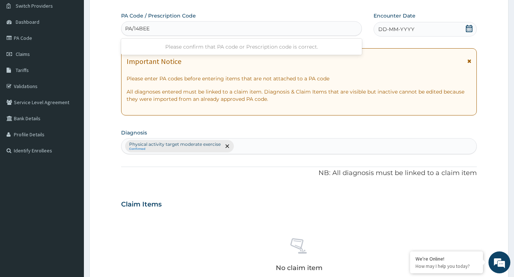
type input "PA/14BEED"
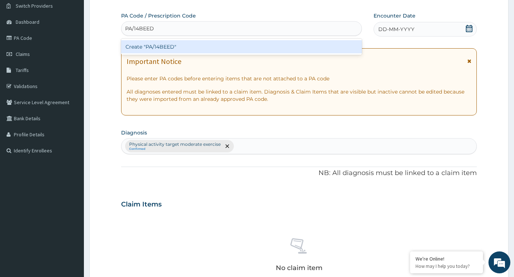
click at [164, 47] on div "Create "PA/14BEED"" at bounding box center [241, 46] width 241 height 13
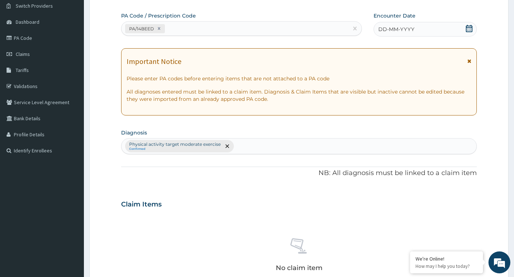
click at [468, 30] on icon at bounding box center [469, 28] width 7 height 7
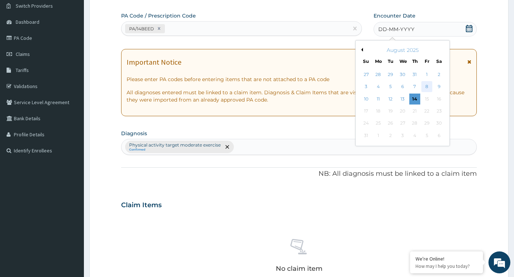
click at [426, 86] on div "8" at bounding box center [427, 86] width 11 height 11
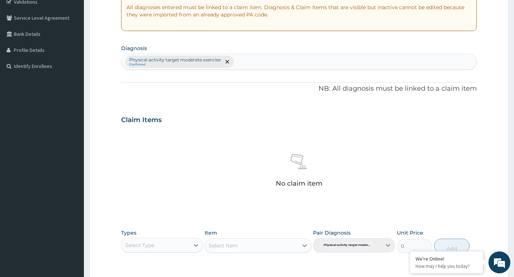
scroll to position [167, 0]
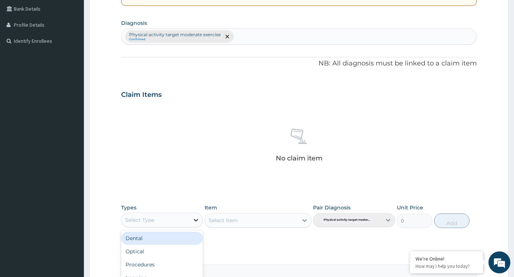
click at [198, 220] on icon at bounding box center [195, 219] width 7 height 7
type input "G"
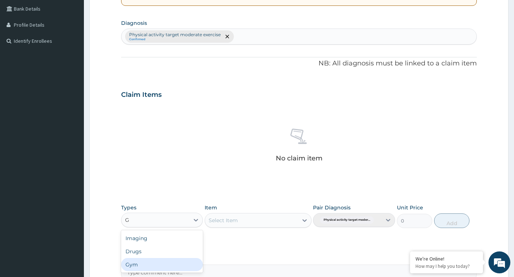
drag, startPoint x: 157, startPoint y: 265, endPoint x: 160, endPoint y: 263, distance: 4.1
click at [157, 266] on div "Gym" at bounding box center [162, 264] width 82 height 13
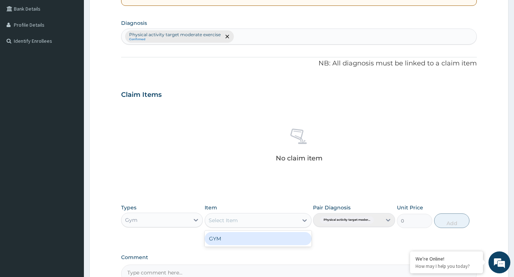
click at [295, 223] on div "Select Item" at bounding box center [251, 220] width 93 height 12
click at [273, 241] on div "GYM" at bounding box center [258, 238] width 107 height 13
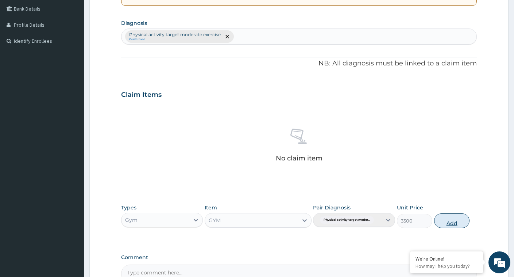
click at [454, 220] on button "Add" at bounding box center [452, 220] width 35 height 15
type input "0"
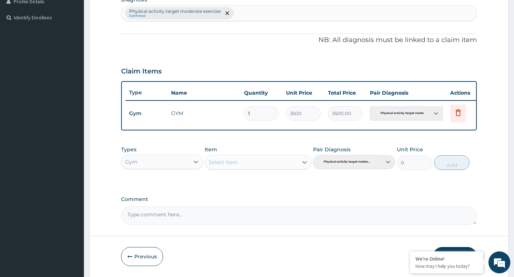
scroll to position [221, 0]
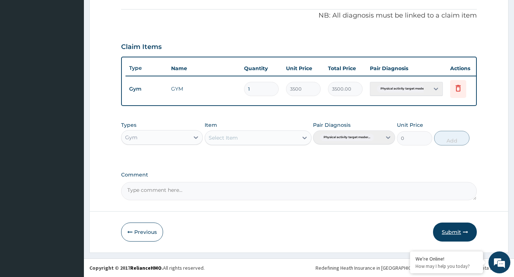
click at [447, 227] on button "Submit" at bounding box center [455, 231] width 44 height 19
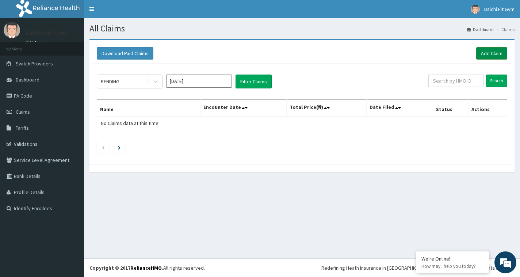
click at [488, 51] on link "Add Claim" at bounding box center [491, 53] width 31 height 12
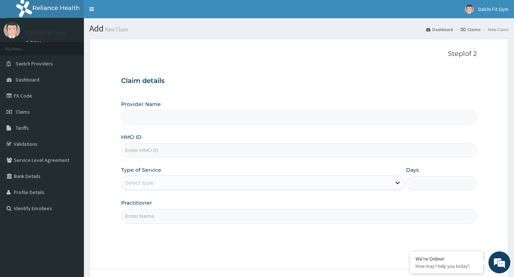
type input "DALCHI FIT GYM - GWARINPA"
type input "1"
click at [138, 148] on input "HMO ID" at bounding box center [299, 150] width 356 height 14
type input "BSS/10008/A"
click at [137, 215] on input "Practitioner" at bounding box center [299, 216] width 356 height 14
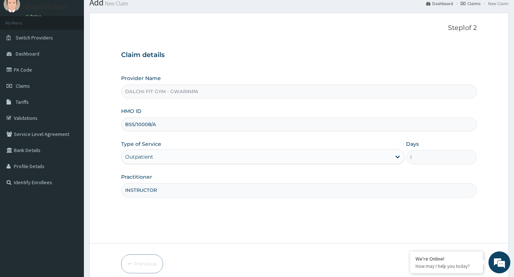
scroll to position [58, 0]
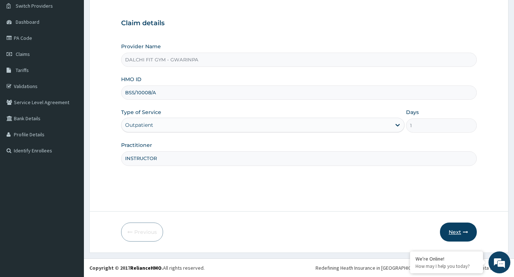
type input "INSTRUCTOR"
click at [459, 230] on button "Next" at bounding box center [458, 231] width 37 height 19
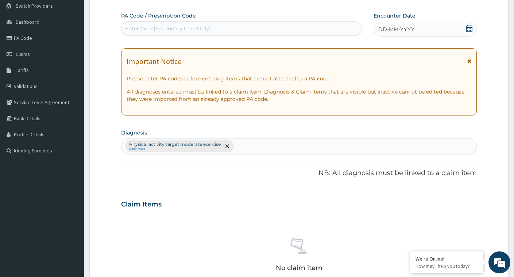
click at [149, 27] on div "Enter Code(Secondary Care Only)" at bounding box center [168, 28] width 86 height 7
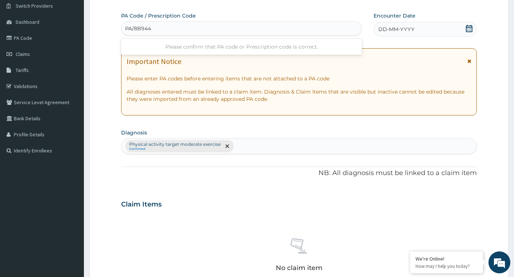
type input "PA/8B9441"
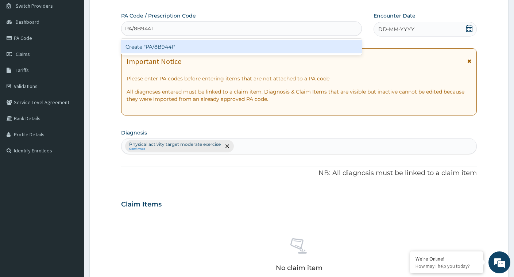
click at [232, 49] on div "Create "PA/8B9441"" at bounding box center [241, 46] width 241 height 13
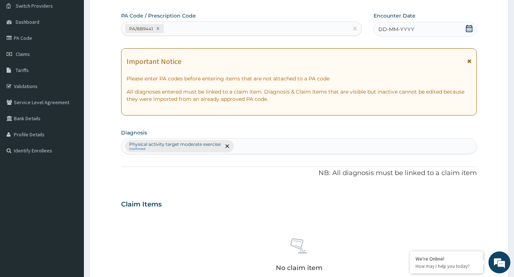
click at [471, 29] on icon at bounding box center [469, 28] width 7 height 7
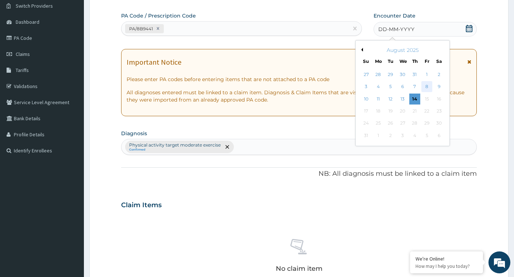
click at [426, 88] on div "8" at bounding box center [427, 86] width 11 height 11
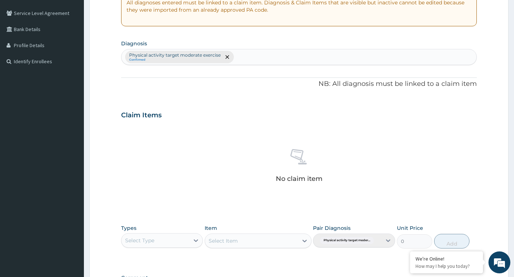
scroll to position [167, 0]
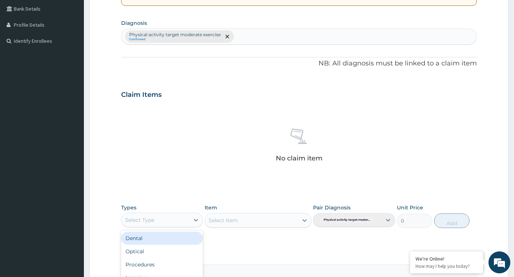
click at [189, 218] on div "Select Type" at bounding box center [156, 220] width 68 height 12
type input "G"
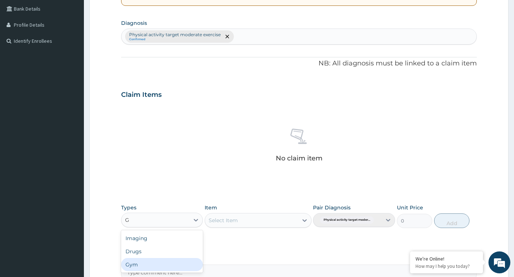
click at [178, 260] on div "Gym" at bounding box center [162, 264] width 82 height 13
click at [287, 222] on div "Select Item" at bounding box center [251, 220] width 93 height 12
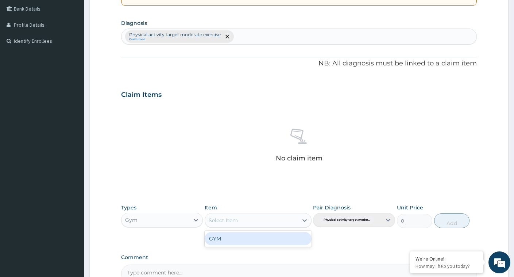
click at [281, 242] on div "GYM" at bounding box center [258, 238] width 107 height 13
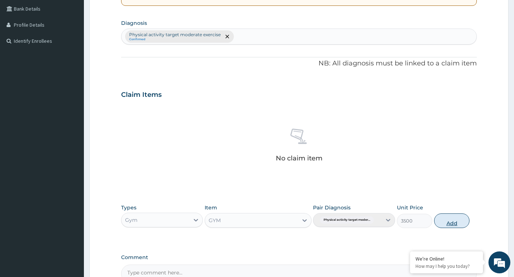
click at [454, 222] on button "Add" at bounding box center [452, 220] width 35 height 15
type input "0"
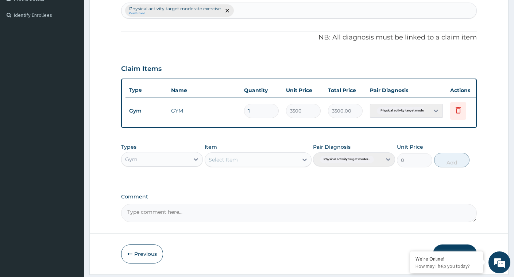
scroll to position [221, 0]
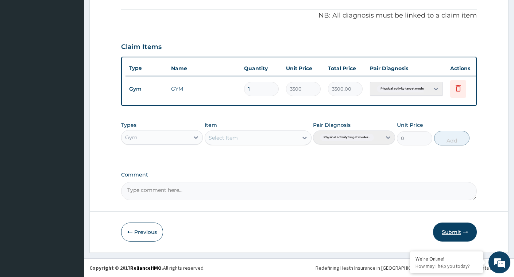
click at [455, 229] on button "Submit" at bounding box center [455, 231] width 44 height 19
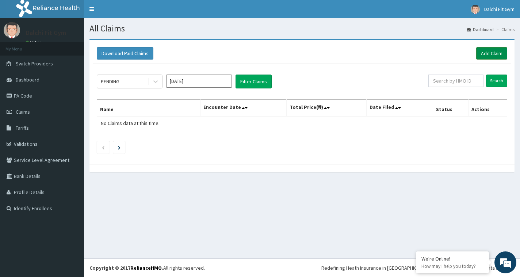
click at [484, 51] on link "Add Claim" at bounding box center [491, 53] width 31 height 12
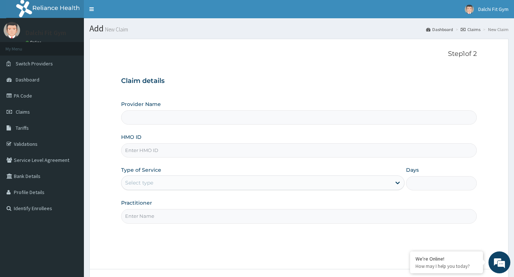
type input "DALCHI FIT GYM - GWARINPA"
type input "1"
click at [144, 148] on input "HMO ID" at bounding box center [299, 150] width 356 height 14
type input "CPW/10102/B"
click at [150, 213] on input "Practitioner" at bounding box center [299, 216] width 356 height 14
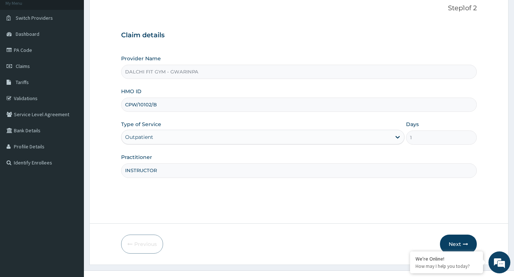
scroll to position [58, 0]
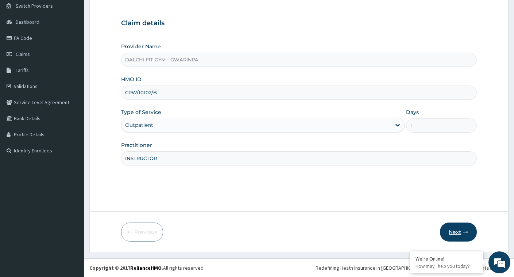
type input "INSTRUCTOR"
click at [458, 227] on button "Next" at bounding box center [458, 231] width 37 height 19
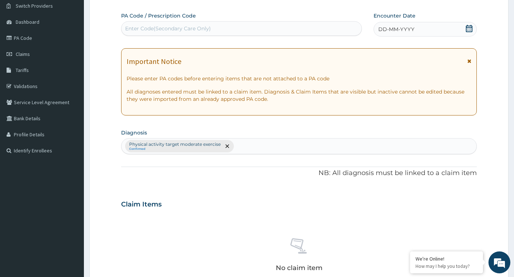
click at [153, 27] on div "Enter Code(Secondary Care Only)" at bounding box center [168, 28] width 86 height 7
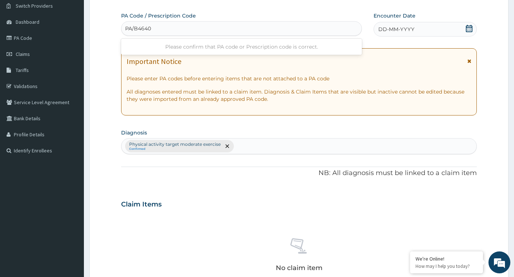
type input "PA/B46408"
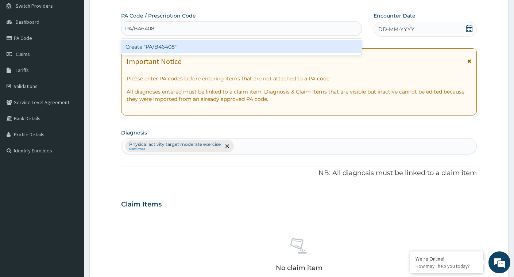
click at [212, 49] on div "Create "PA/B46408"" at bounding box center [241, 46] width 241 height 13
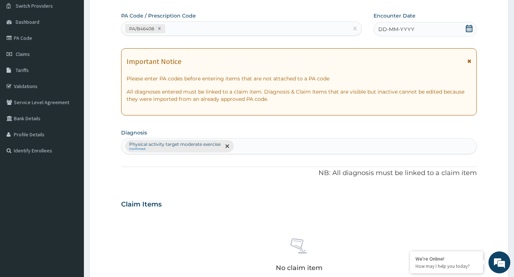
click at [470, 28] on icon at bounding box center [469, 28] width 7 height 7
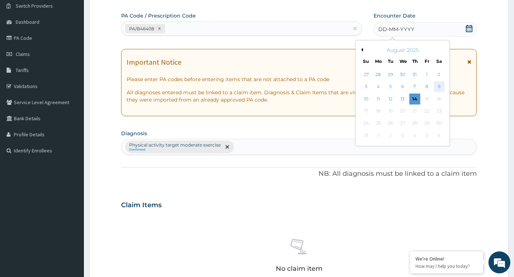
click at [436, 86] on div "9" at bounding box center [439, 86] width 11 height 11
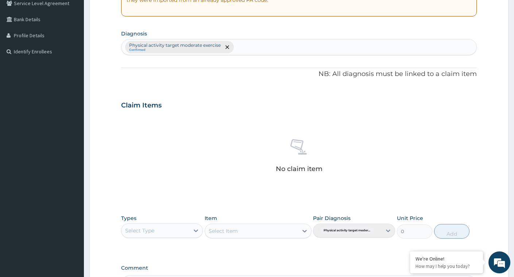
scroll to position [204, 0]
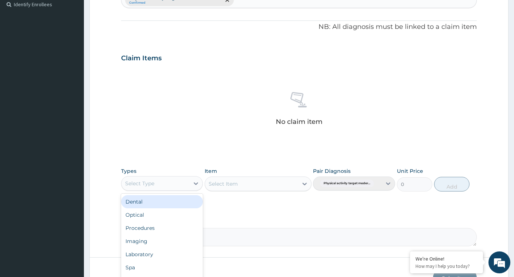
click at [181, 181] on div "Select Type" at bounding box center [156, 183] width 68 height 12
type input "G"
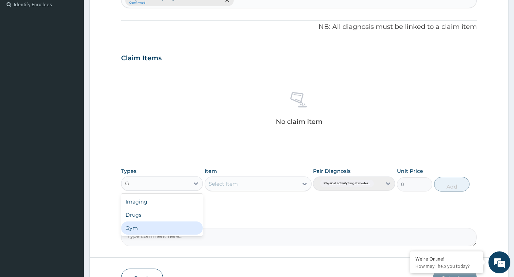
drag, startPoint x: 171, startPoint y: 232, endPoint x: 185, endPoint y: 226, distance: 15.5
click at [173, 232] on div "Gym" at bounding box center [162, 227] width 82 height 13
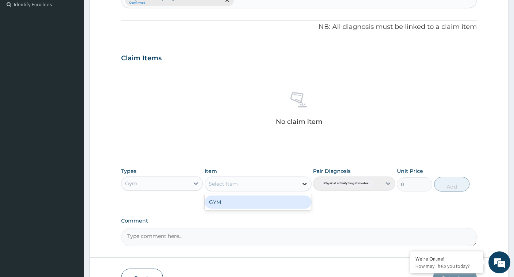
click at [299, 183] on div at bounding box center [304, 183] width 13 height 13
click at [291, 203] on div "GYM" at bounding box center [258, 201] width 107 height 13
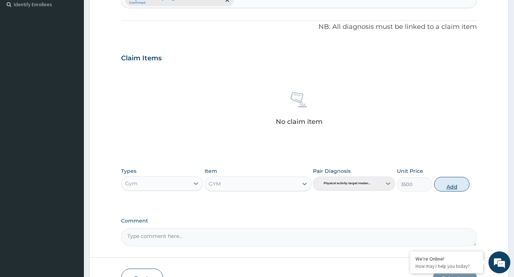
click at [451, 183] on button "Add" at bounding box center [452, 184] width 35 height 15
type input "0"
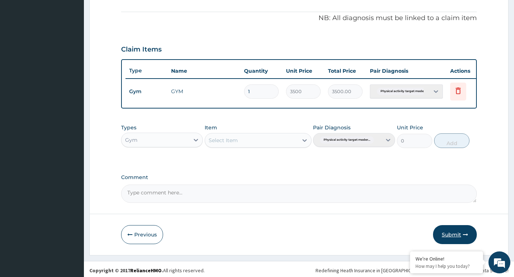
scroll to position [221, 0]
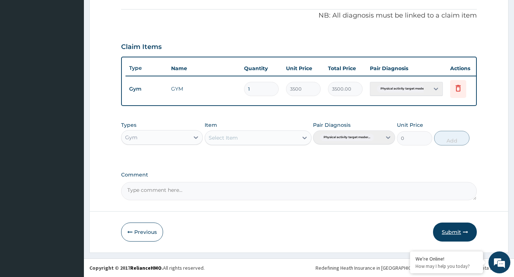
click at [449, 230] on button "Submit" at bounding box center [455, 231] width 44 height 19
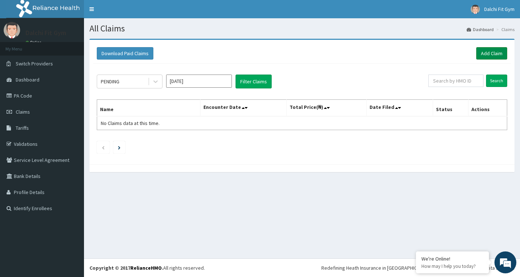
click at [491, 51] on link "Add Claim" at bounding box center [491, 53] width 31 height 12
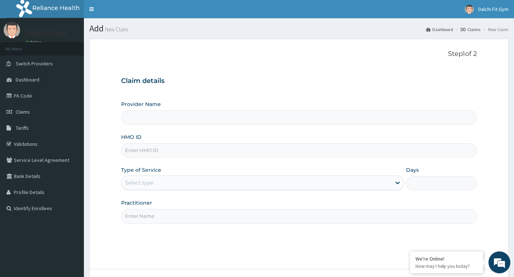
type input "DALCHI FIT GYM - GWARINPA"
type input "1"
click at [137, 150] on input "HMO ID" at bounding box center [299, 150] width 356 height 14
type input "GBI/10124/A"
click at [144, 217] on input "Practitioner" at bounding box center [299, 216] width 356 height 14
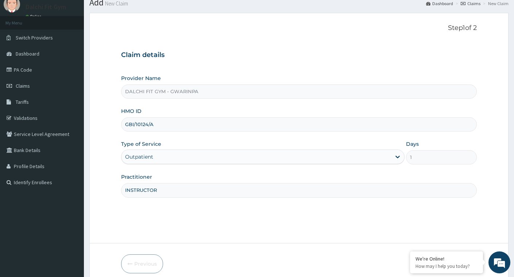
scroll to position [58, 0]
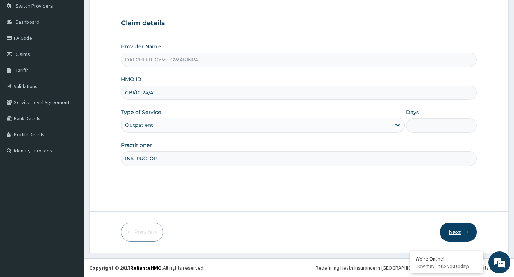
type input "INSTRUCTOR"
click at [456, 227] on button "Next" at bounding box center [458, 231] width 37 height 19
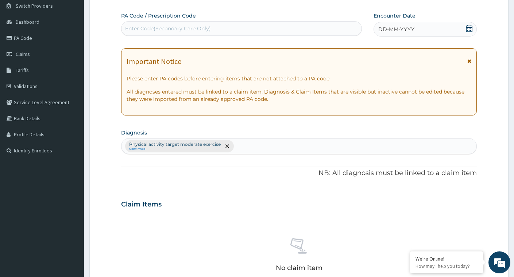
click at [132, 25] on div "Enter Code(Secondary Care Only)" at bounding box center [168, 28] width 86 height 7
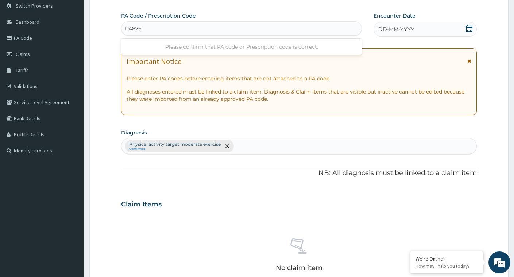
click at [142, 28] on input "PA876" at bounding box center [133, 28] width 17 height 7
type input "PA/876CAE"
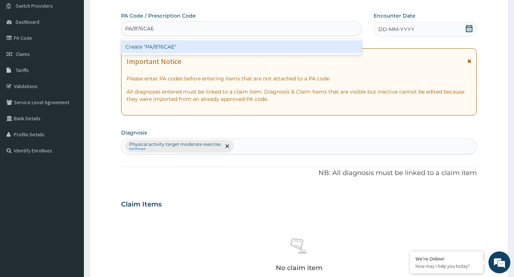
click at [195, 46] on div "Create "PA/876CAE"" at bounding box center [241, 46] width 241 height 13
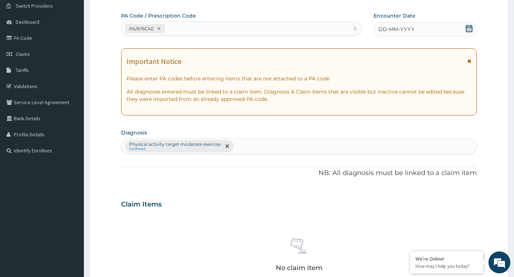
click at [471, 31] on icon at bounding box center [469, 28] width 7 height 7
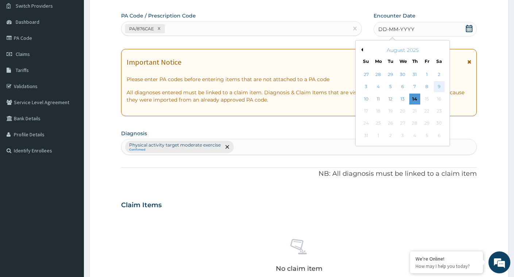
click at [440, 86] on div "9" at bounding box center [439, 86] width 11 height 11
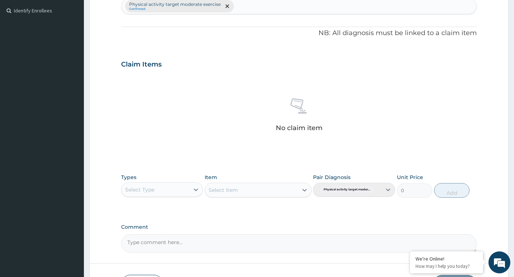
scroll to position [240, 0]
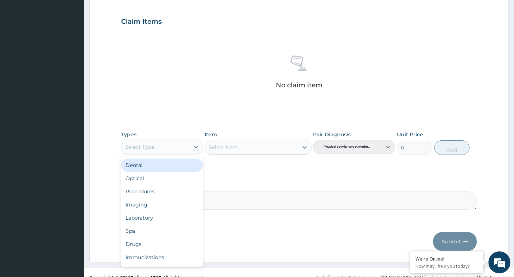
click at [188, 144] on div "Select Type" at bounding box center [156, 147] width 68 height 12
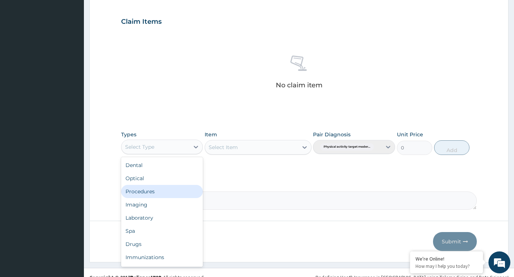
type input "G"
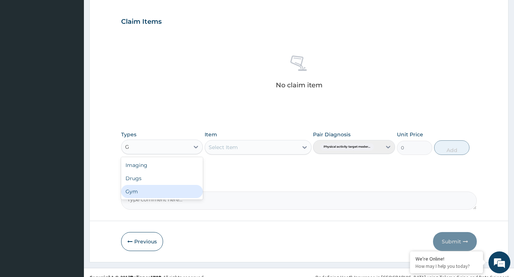
click at [163, 189] on div "Gym" at bounding box center [162, 191] width 82 height 13
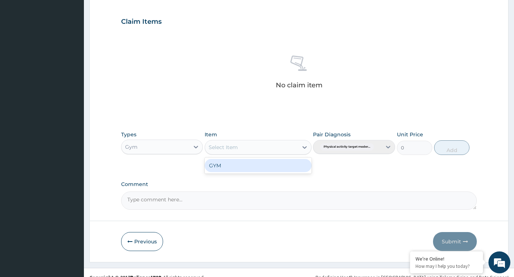
click at [295, 146] on div "Select Item" at bounding box center [251, 147] width 93 height 12
click at [292, 164] on div "GYM" at bounding box center [258, 165] width 107 height 13
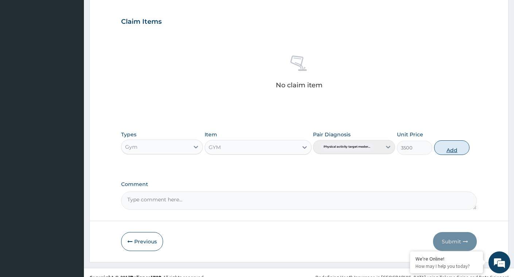
click at [450, 148] on button "Add" at bounding box center [452, 147] width 35 height 15
type input "0"
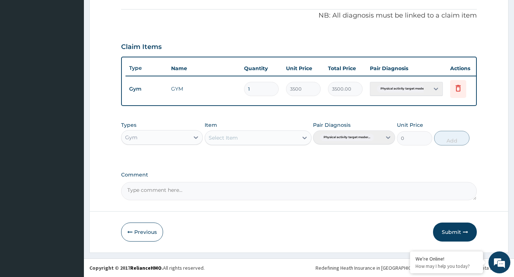
scroll to position [221, 0]
click at [452, 232] on button "Submit" at bounding box center [455, 231] width 44 height 19
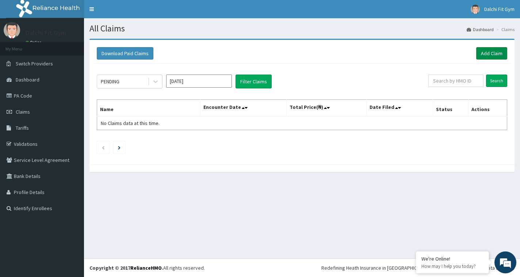
click at [485, 51] on link "Add Claim" at bounding box center [491, 53] width 31 height 12
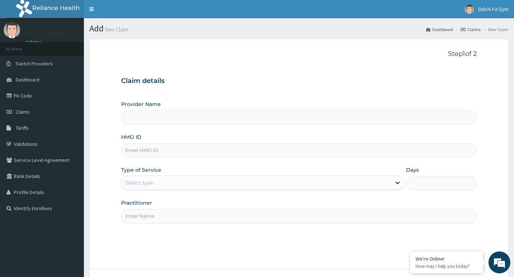
type input "DALCHI FIT GYM - GWARINPA"
type input "1"
click at [141, 148] on input "HMO ID" at bounding box center [299, 150] width 356 height 14
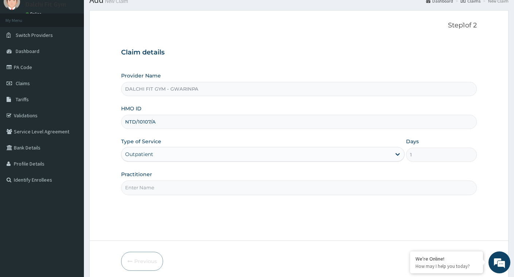
scroll to position [58, 0]
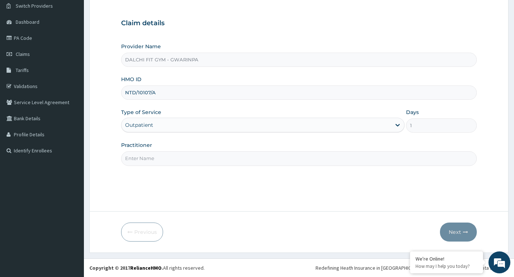
type input "NTD/10107/A"
click at [146, 160] on input "Practitioner" at bounding box center [299, 158] width 356 height 14
type input "INSTRUCTOR"
click at [454, 231] on button "Next" at bounding box center [458, 231] width 37 height 19
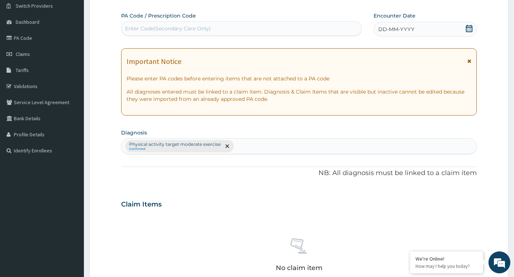
click at [144, 29] on div "Enter Code(Secondary Care Only)" at bounding box center [168, 28] width 86 height 7
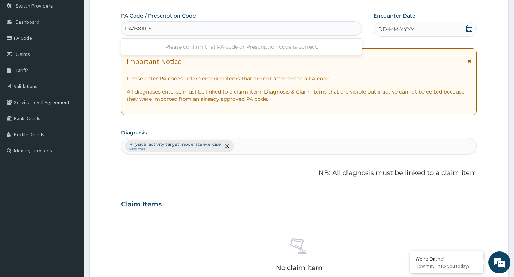
type input "PA/B8AC57"
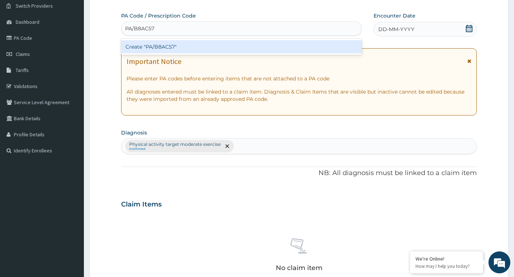
click at [200, 48] on div "Create "PA/B8AC57"" at bounding box center [241, 46] width 241 height 13
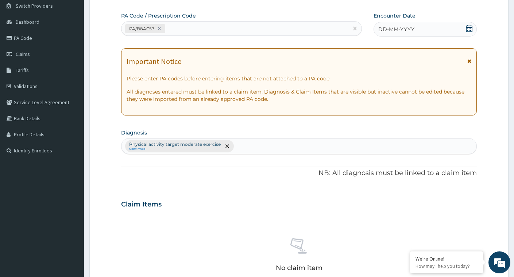
click at [469, 28] on icon at bounding box center [469, 28] width 7 height 7
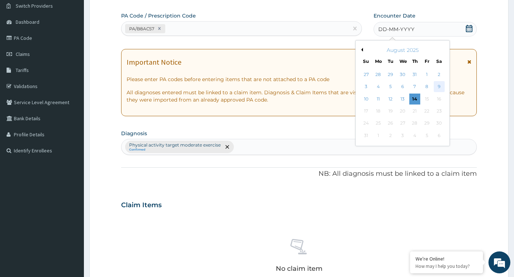
click at [438, 87] on div "9" at bounding box center [439, 86] width 11 height 11
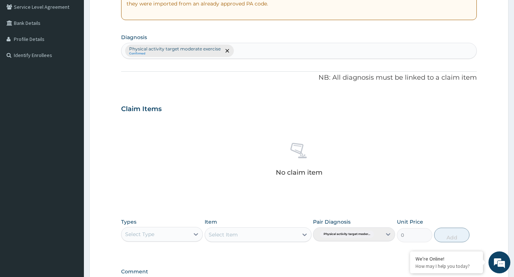
scroll to position [167, 0]
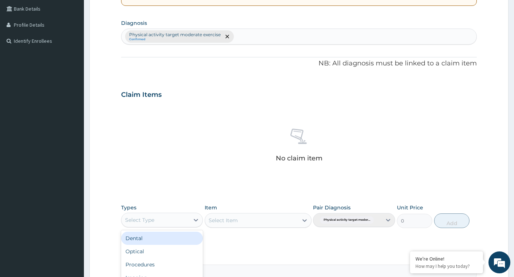
click at [182, 216] on div "Select Type" at bounding box center [156, 220] width 68 height 12
type input "G"
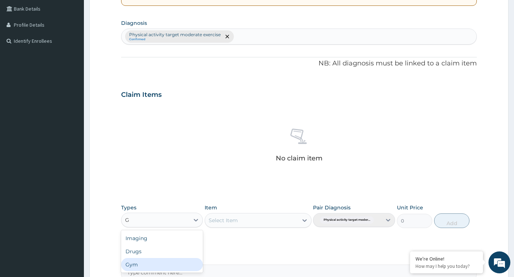
click at [173, 265] on div "Gym" at bounding box center [162, 264] width 82 height 13
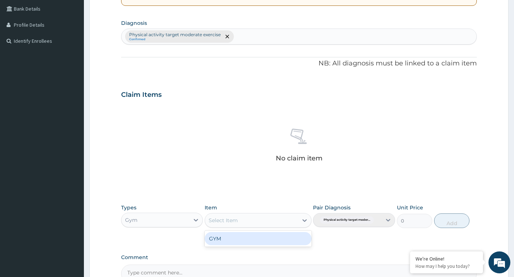
click at [290, 220] on div "Select Item" at bounding box center [251, 220] width 93 height 12
click at [253, 240] on div "GYM" at bounding box center [258, 238] width 107 height 13
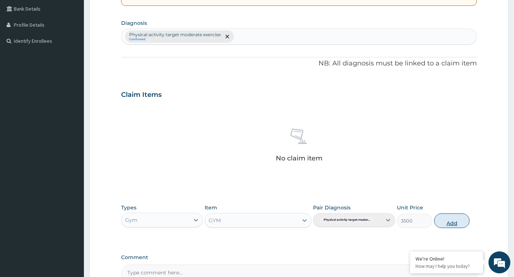
click at [450, 218] on button "Add" at bounding box center [452, 220] width 35 height 15
type input "0"
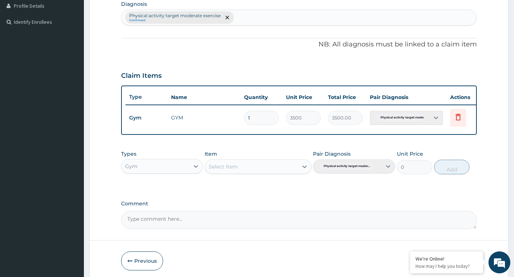
scroll to position [221, 0]
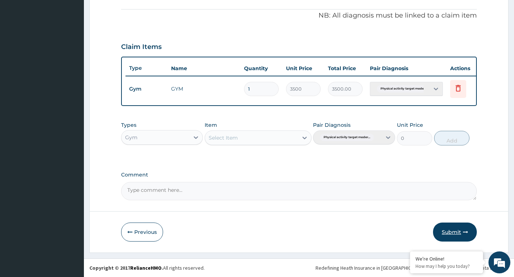
click at [452, 232] on button "Submit" at bounding box center [455, 231] width 44 height 19
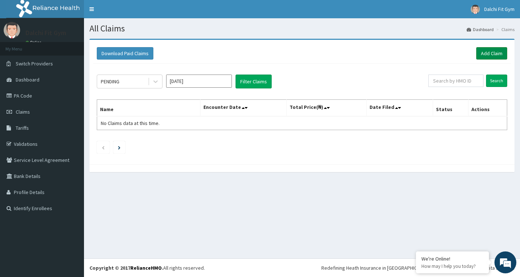
drag, startPoint x: 490, startPoint y: 49, endPoint x: 478, endPoint y: 54, distance: 12.8
click at [489, 50] on link "Add Claim" at bounding box center [491, 53] width 31 height 12
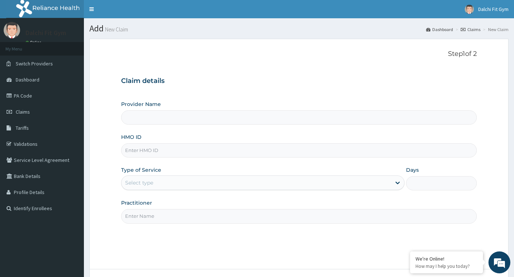
type input "DALCHI FIT GYM - GWARINPA"
type input "1"
click at [140, 150] on input "HMO ID" at bounding box center [299, 150] width 356 height 14
type input "VDN/10011/A"
click at [158, 216] on input "Practitioner" at bounding box center [299, 216] width 356 height 14
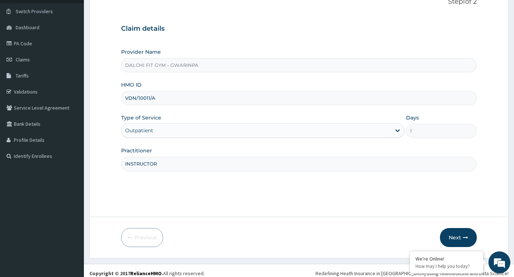
scroll to position [58, 0]
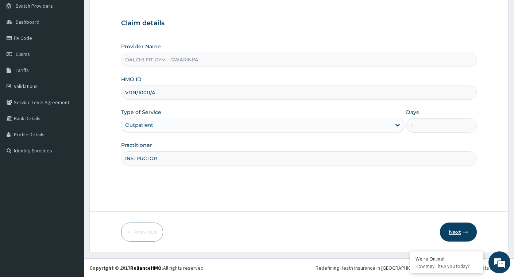
type input "INSTRUCTOR"
click at [463, 230] on button "Next" at bounding box center [458, 231] width 37 height 19
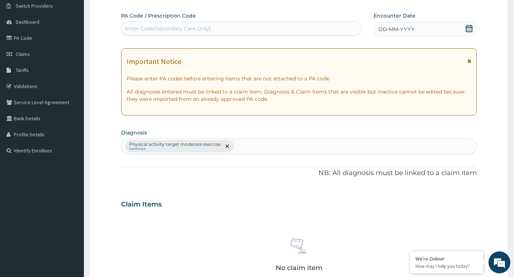
click at [142, 26] on div "Enter Code(Secondary Care Only)" at bounding box center [168, 28] width 86 height 7
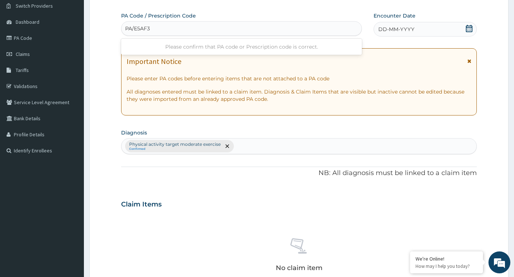
type input "PA/E5AF35"
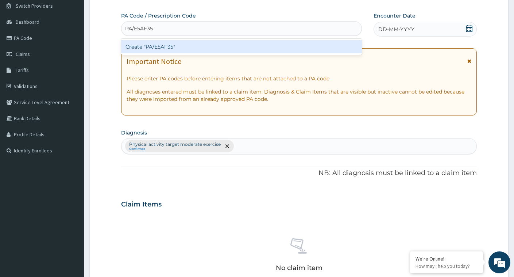
click at [198, 43] on div "Create "PA/E5AF35"" at bounding box center [241, 46] width 241 height 13
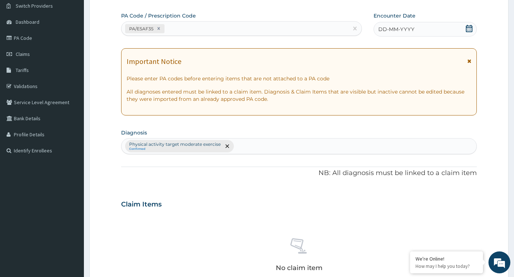
click at [467, 28] on icon at bounding box center [469, 28] width 7 height 7
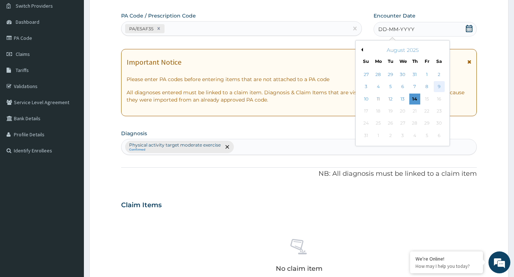
click at [438, 87] on div "9" at bounding box center [439, 86] width 11 height 11
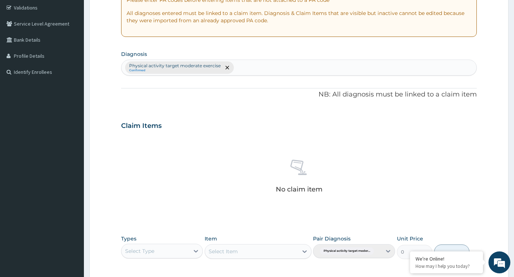
scroll to position [167, 0]
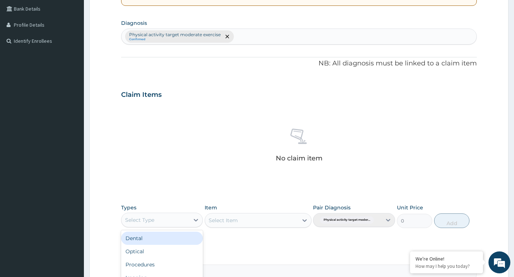
click at [180, 215] on div "Select Type" at bounding box center [156, 220] width 68 height 12
type input "G"
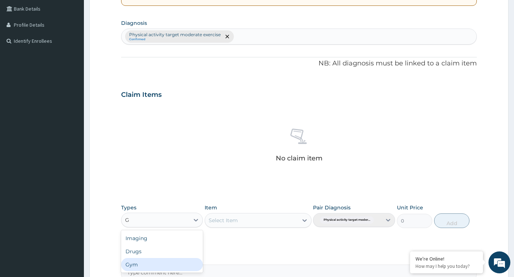
click at [173, 264] on div "Gym" at bounding box center [162, 264] width 82 height 13
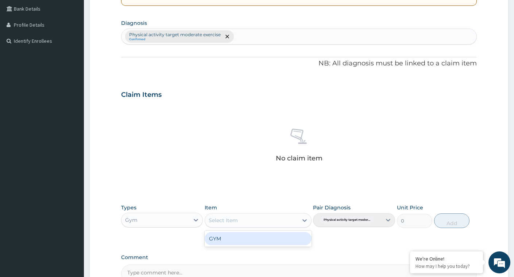
click at [290, 220] on div "Select Item" at bounding box center [251, 220] width 93 height 12
click at [290, 239] on div "GYM" at bounding box center [258, 238] width 107 height 13
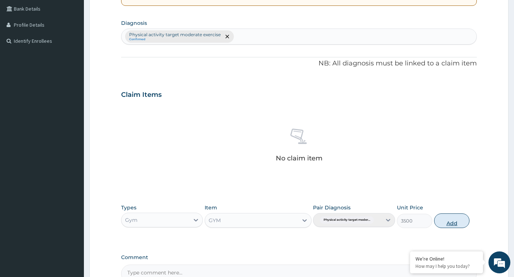
click at [456, 223] on button "Add" at bounding box center [452, 220] width 35 height 15
type input "0"
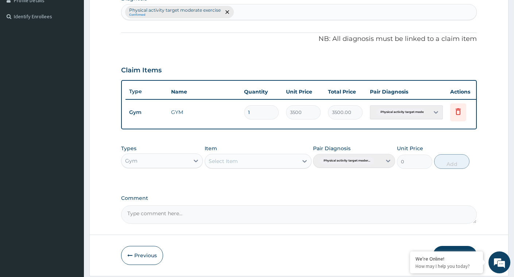
scroll to position [221, 0]
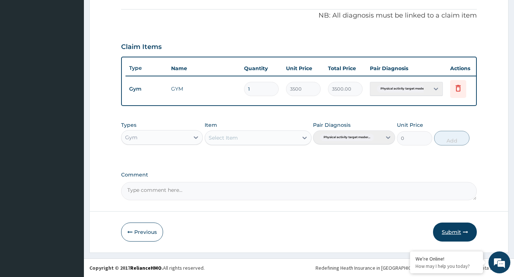
click at [453, 230] on button "Submit" at bounding box center [455, 231] width 44 height 19
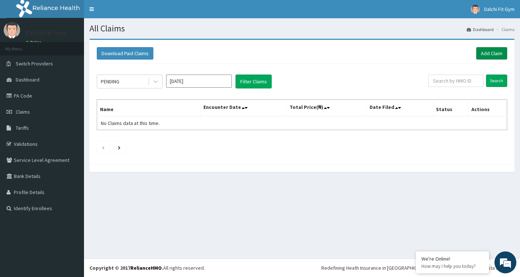
click at [493, 51] on link "Add Claim" at bounding box center [491, 53] width 31 height 12
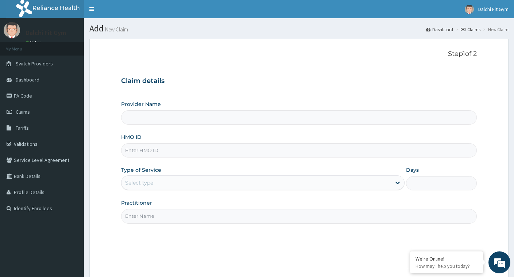
type input "DALCHI FIT GYM - GWARINPA"
type input "1"
click at [139, 147] on input "HMO ID" at bounding box center [299, 150] width 356 height 14
type input "GBI/10124/A"
click at [144, 216] on input "Practitioner" at bounding box center [299, 216] width 356 height 14
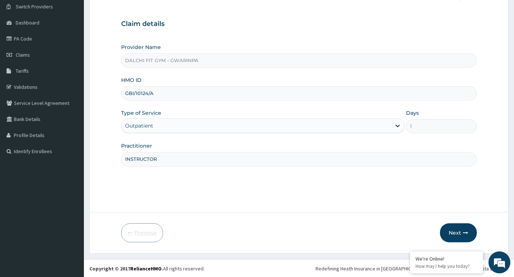
scroll to position [58, 0]
type input "INSTRUCTOR"
click at [456, 230] on button "Next" at bounding box center [458, 231] width 37 height 19
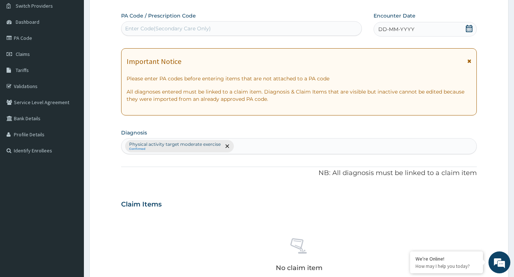
click at [139, 27] on div "Enter Code(Secondary Care Only)" at bounding box center [168, 28] width 86 height 7
click at [137, 27] on div "Enter Code(Secondary Care Only)" at bounding box center [168, 28] width 86 height 7
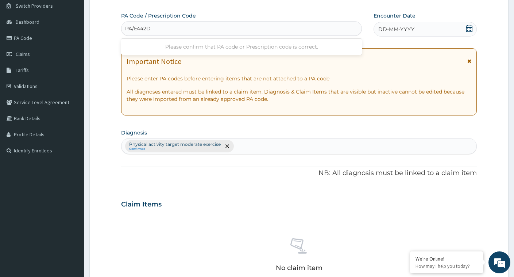
type input "PA/E442D6"
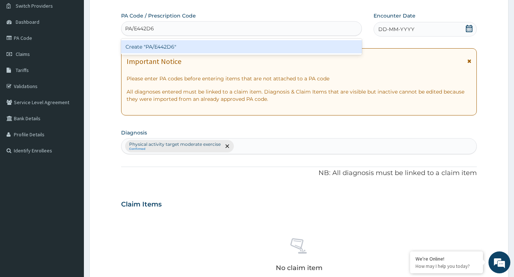
click at [192, 49] on div "Create "PA/E442D6"" at bounding box center [241, 46] width 241 height 13
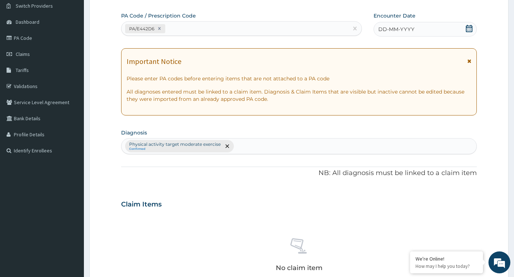
click at [469, 29] on icon at bounding box center [469, 28] width 7 height 7
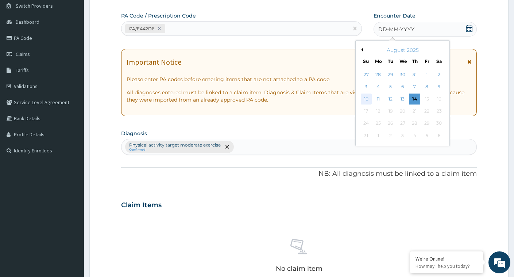
click at [364, 100] on div "10" at bounding box center [366, 98] width 11 height 11
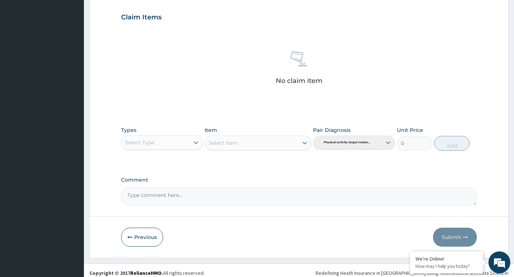
scroll to position [250, 0]
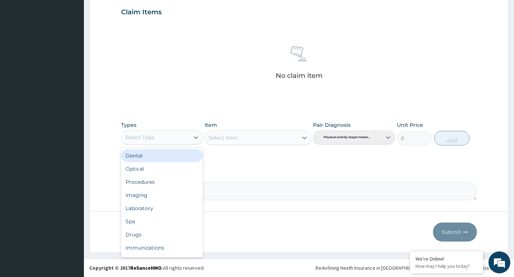
click at [188, 138] on div "Select Type" at bounding box center [156, 137] width 68 height 12
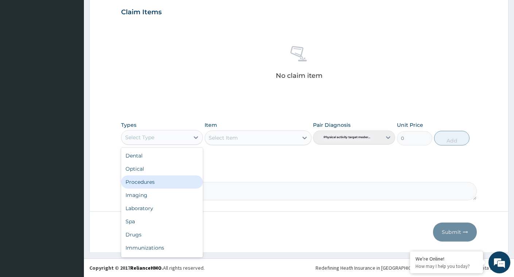
type input "G"
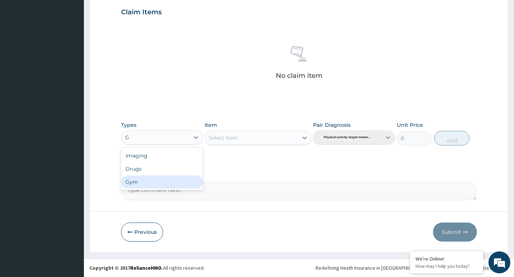
click at [170, 181] on div "Gym" at bounding box center [162, 181] width 82 height 13
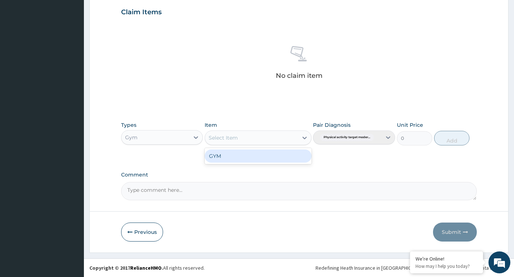
click at [291, 137] on div "Select Item" at bounding box center [251, 138] width 93 height 12
click at [282, 159] on div "GYM" at bounding box center [258, 155] width 107 height 13
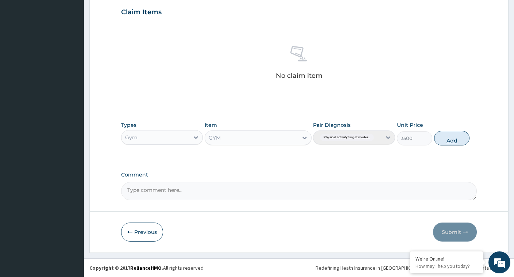
click at [448, 138] on button "Add" at bounding box center [452, 138] width 35 height 15
type input "0"
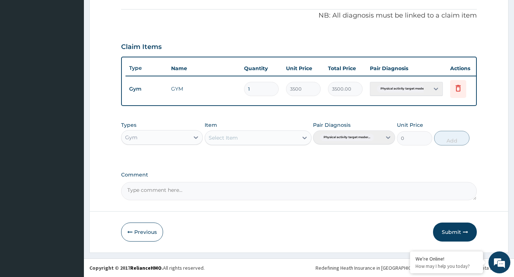
scroll to position [221, 0]
click at [452, 226] on button "Submit" at bounding box center [455, 231] width 44 height 19
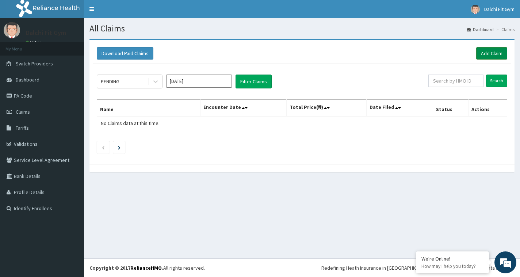
click at [492, 51] on link "Add Claim" at bounding box center [491, 53] width 31 height 12
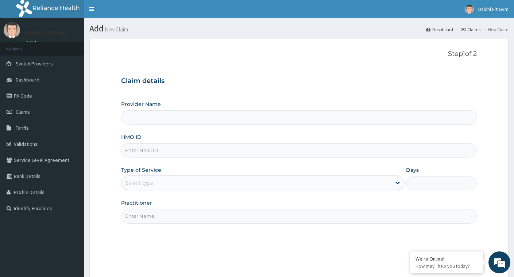
type input "DALCHI FIT GYM - GWARINPA"
type input "1"
click at [145, 148] on input "HMO ID" at bounding box center [299, 150] width 356 height 14
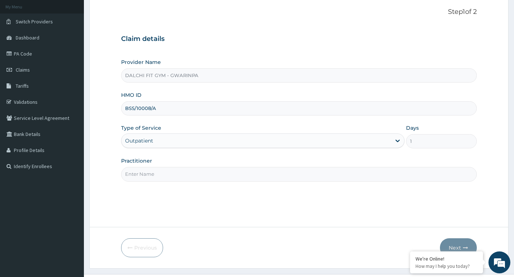
scroll to position [58, 0]
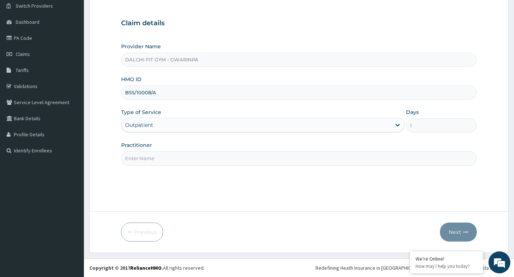
type input "BSS/10008/A"
click at [137, 158] on input "Practitioner" at bounding box center [299, 158] width 356 height 14
type input "INSTRUCTOR"
click at [455, 233] on button "Next" at bounding box center [458, 231] width 37 height 19
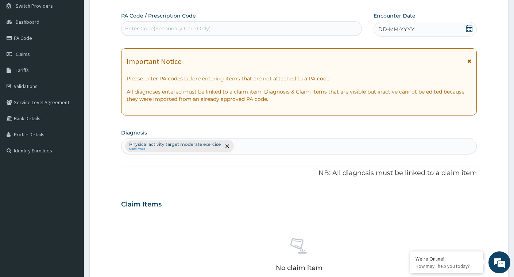
click at [151, 28] on div "Enter Code(Secondary Care Only)" at bounding box center [168, 28] width 86 height 7
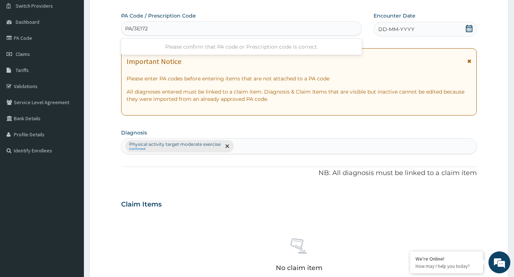
type input "PA/3E1725"
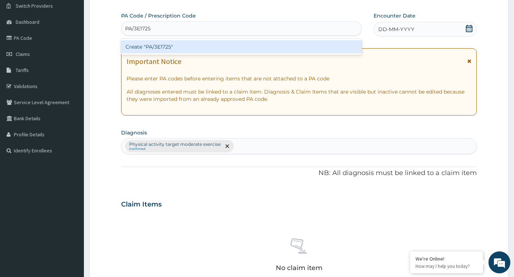
click at [186, 47] on div "Create "PA/3E1725"" at bounding box center [241, 46] width 241 height 13
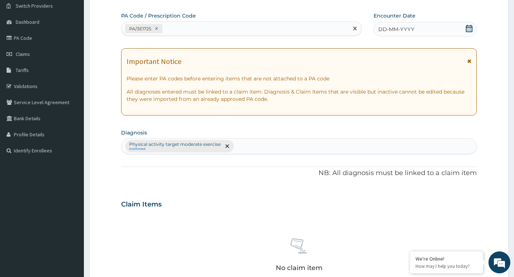
click at [471, 28] on icon at bounding box center [469, 28] width 7 height 7
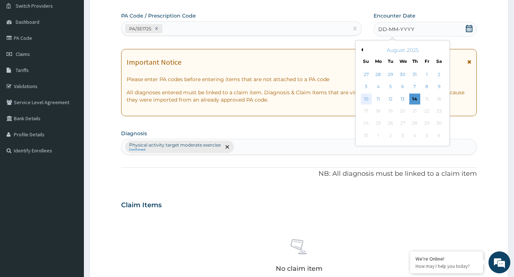
click at [365, 100] on div "10" at bounding box center [366, 98] width 11 height 11
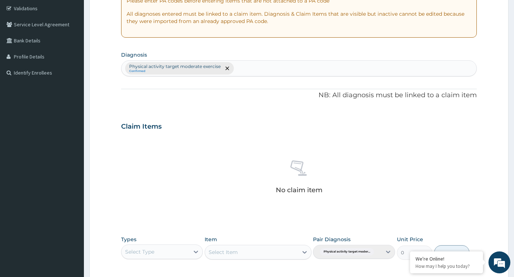
scroll to position [204, 0]
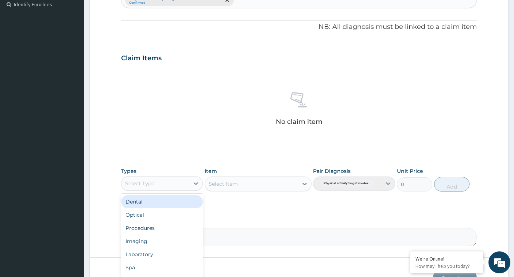
click at [181, 181] on div "Select Type" at bounding box center [156, 183] width 68 height 12
type input "G"
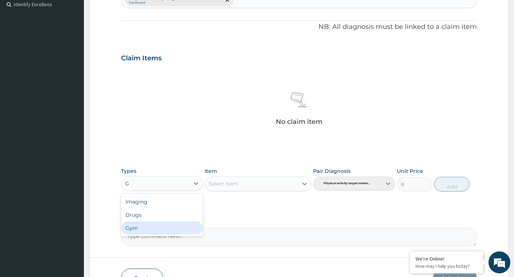
click at [168, 226] on div "Gym" at bounding box center [162, 227] width 82 height 13
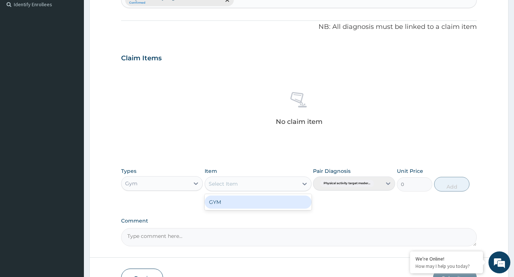
click at [293, 183] on div "Select Item" at bounding box center [251, 184] width 93 height 12
click at [280, 203] on div "GYM" at bounding box center [258, 201] width 107 height 13
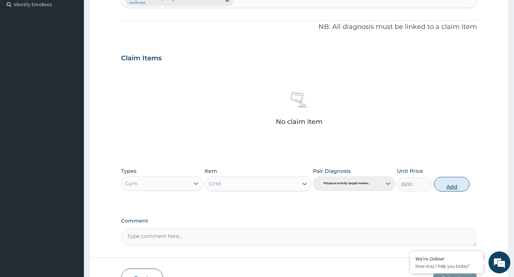
click at [451, 183] on button "Add" at bounding box center [452, 184] width 35 height 15
type input "0"
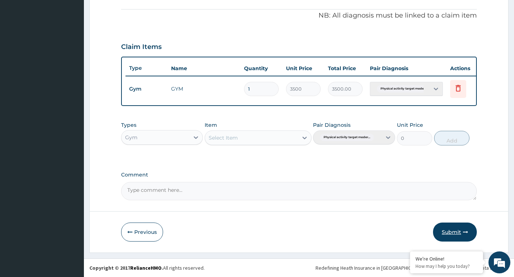
click at [449, 228] on button "Submit" at bounding box center [455, 231] width 44 height 19
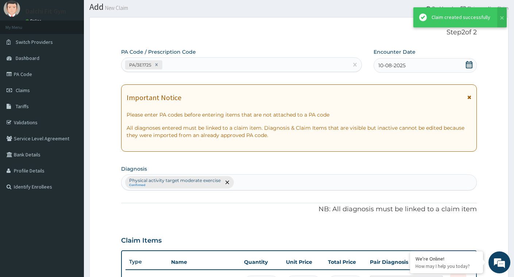
scroll to position [221, 0]
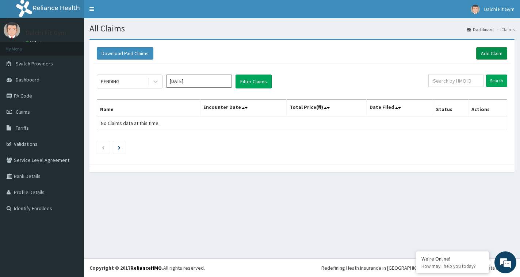
click at [492, 50] on link "Add Claim" at bounding box center [491, 53] width 31 height 12
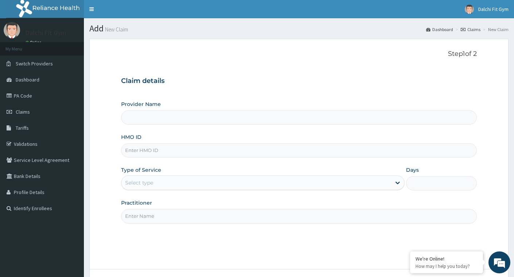
type input "DALCHI FIT GYM - GWARINPA"
type input "1"
click at [141, 150] on input "HMO ID" at bounding box center [299, 150] width 356 height 14
type input "REL/10592/A"
click at [145, 217] on input "Practitioner" at bounding box center [299, 216] width 356 height 14
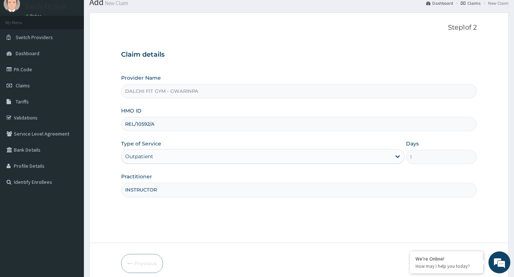
scroll to position [58, 0]
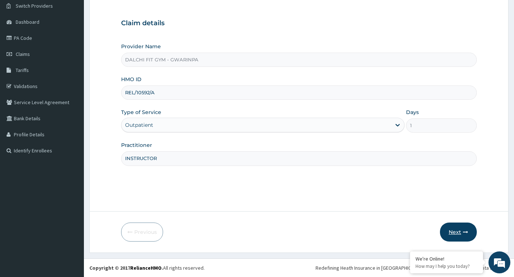
type input "INSTRUCTOR"
click at [459, 231] on button "Next" at bounding box center [458, 231] width 37 height 19
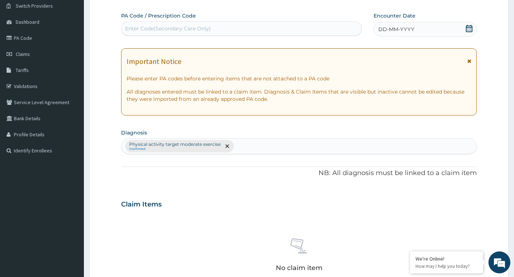
click at [137, 28] on div "Enter Code(Secondary Care Only)" at bounding box center [168, 28] width 86 height 7
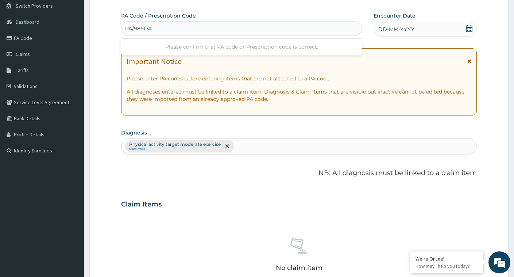
type input "PA/986DA7"
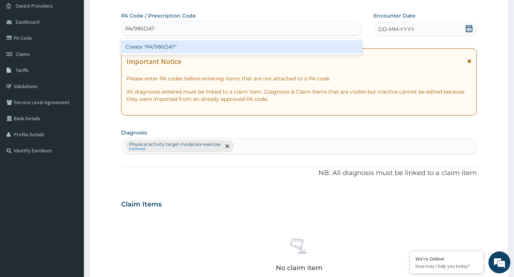
click at [191, 49] on div "Create "PA/986DA7"" at bounding box center [241, 46] width 241 height 13
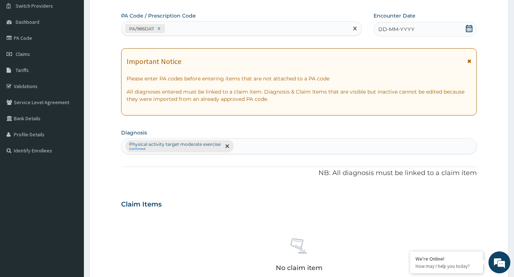
click at [471, 25] on icon at bounding box center [469, 28] width 7 height 7
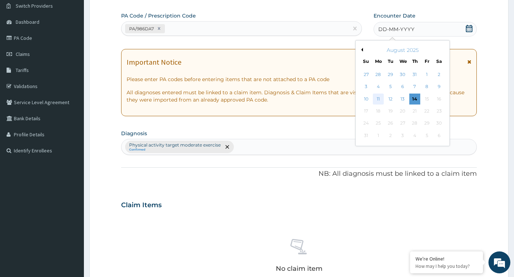
click at [379, 101] on div "11" at bounding box center [378, 98] width 11 height 11
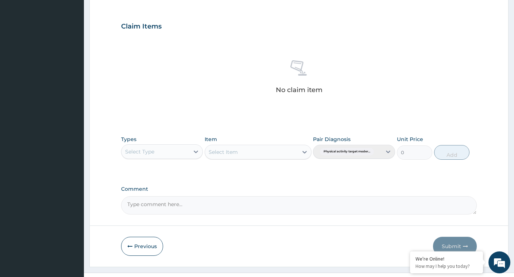
scroll to position [250, 0]
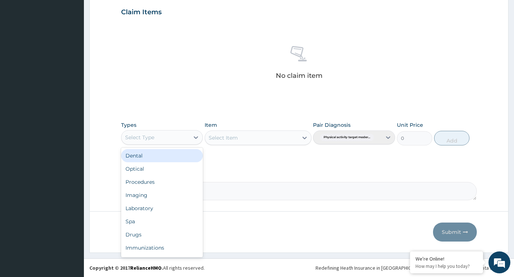
click at [187, 135] on div "Select Type" at bounding box center [156, 137] width 68 height 12
type input "G"
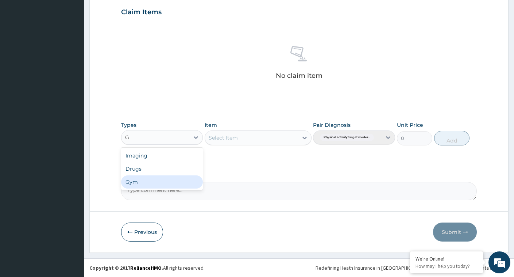
click at [162, 183] on div "Gym" at bounding box center [162, 181] width 82 height 13
click at [288, 137] on div "Select Item" at bounding box center [251, 138] width 93 height 12
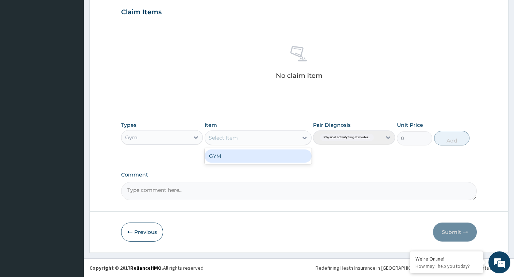
click at [283, 158] on div "GYM" at bounding box center [258, 155] width 107 height 13
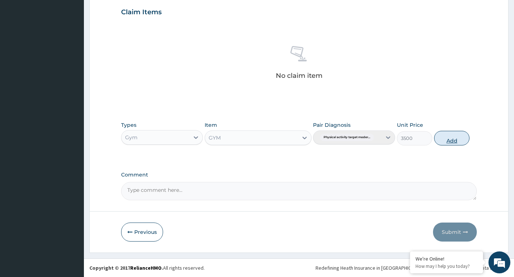
click at [450, 137] on button "Add" at bounding box center [452, 138] width 35 height 15
type input "0"
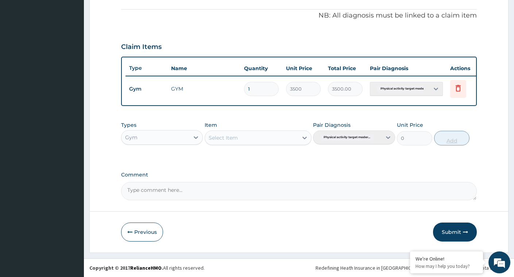
scroll to position [221, 0]
click at [451, 231] on button "Submit" at bounding box center [455, 231] width 44 height 19
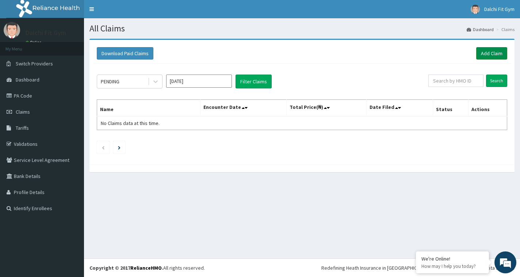
click at [492, 50] on link "Add Claim" at bounding box center [491, 53] width 31 height 12
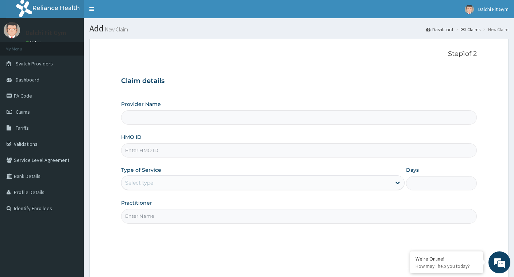
type input "DALCHI FIT GYM - GWARINPA"
type input "1"
click at [135, 151] on input "HMO ID" at bounding box center [299, 150] width 356 height 14
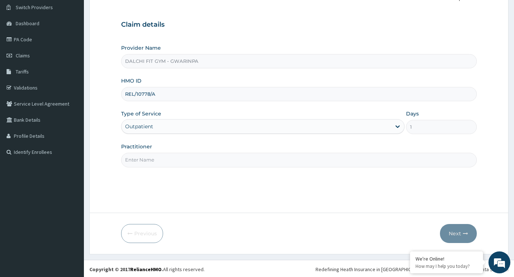
scroll to position [58, 0]
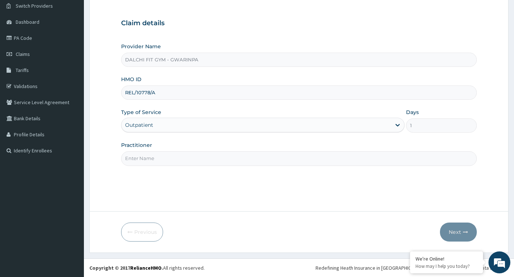
type input "REL/10778/A"
click at [142, 156] on input "Practitioner" at bounding box center [299, 158] width 356 height 14
type input "INSTRUCTOR"
click at [458, 233] on button "Next" at bounding box center [458, 231] width 37 height 19
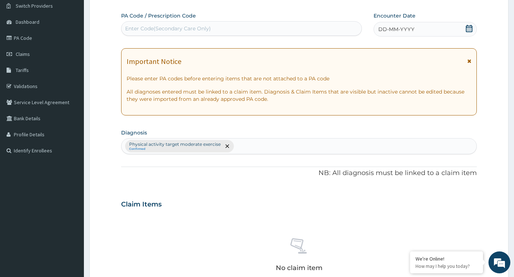
click at [142, 29] on div "Enter Code(Secondary Care Only)" at bounding box center [168, 28] width 86 height 7
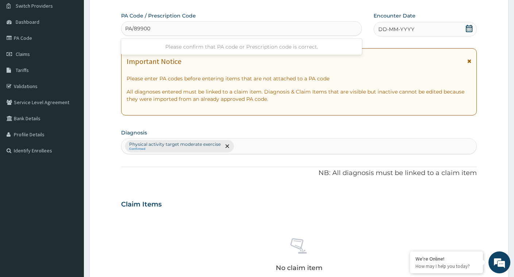
type input "PA/899002"
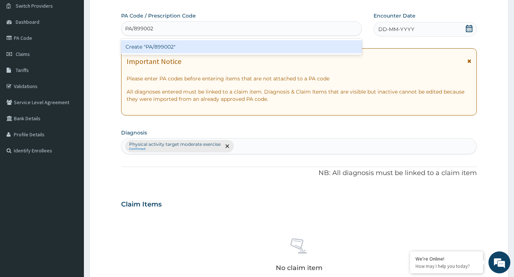
click at [214, 46] on div "Create "PA/899002"" at bounding box center [241, 46] width 241 height 13
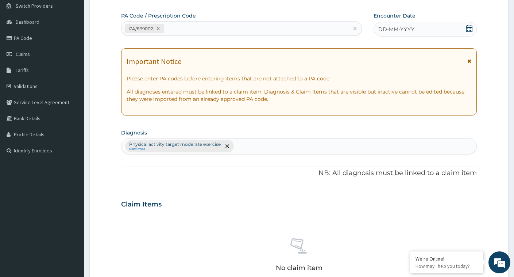
click at [470, 28] on icon at bounding box center [469, 28] width 7 height 7
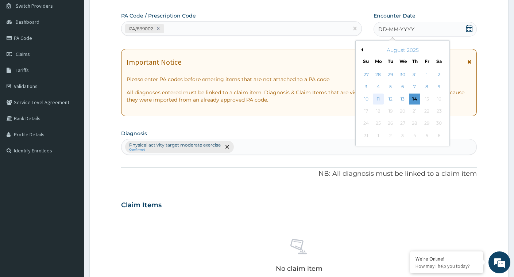
click at [379, 102] on div "11" at bounding box center [378, 98] width 11 height 11
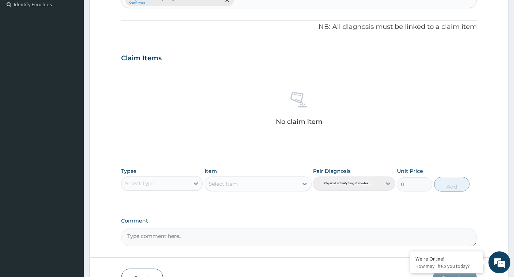
scroll to position [250, 0]
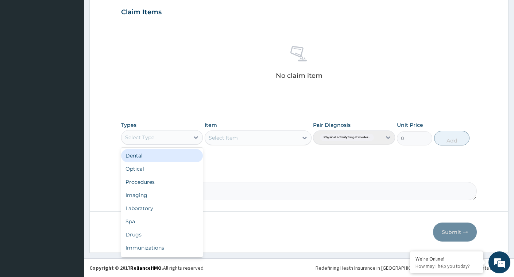
click at [177, 135] on div "Select Type" at bounding box center [156, 137] width 68 height 12
type input "G"
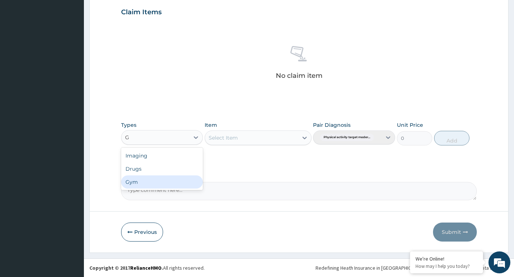
click at [154, 182] on div "Gym" at bounding box center [162, 181] width 82 height 13
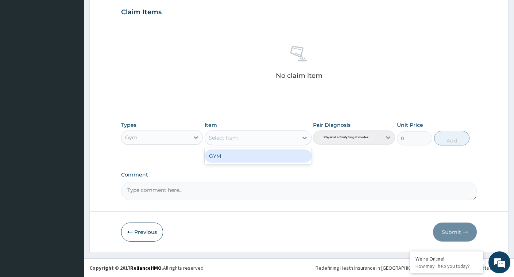
click at [292, 139] on div "Select Item" at bounding box center [251, 138] width 93 height 12
click at [267, 154] on div "GYM" at bounding box center [258, 155] width 107 height 13
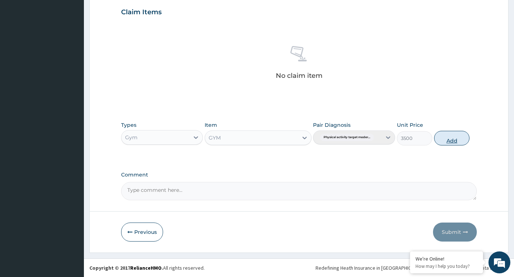
click at [454, 136] on button "Add" at bounding box center [452, 138] width 35 height 15
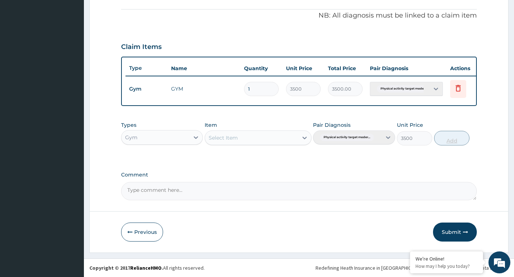
type input "0"
click at [453, 229] on button "Submit" at bounding box center [455, 231] width 44 height 19
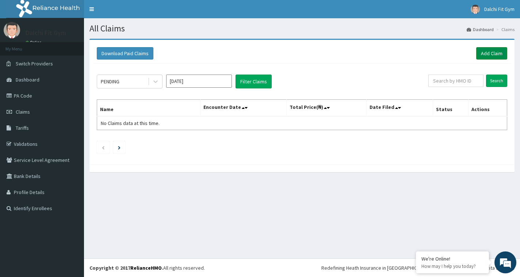
click at [491, 52] on link "Add Claim" at bounding box center [491, 53] width 31 height 12
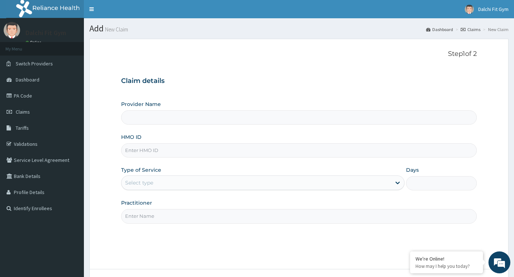
type input "DALCHI FIT GYM - GWARINPA"
type input "1"
click at [134, 152] on input "HMO ID" at bounding box center [299, 150] width 356 height 14
type input "GAC/10045/A"
click at [160, 218] on input "Practitioner" at bounding box center [299, 216] width 356 height 14
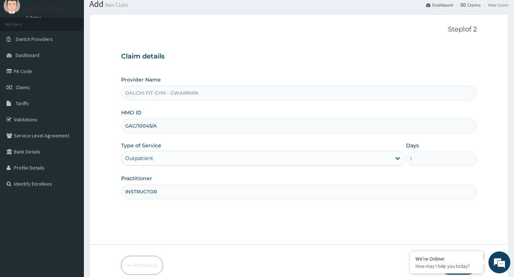
scroll to position [58, 0]
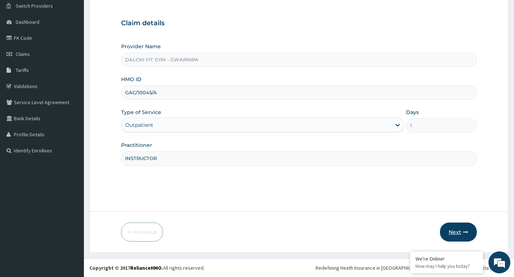
type input "INSTRUCTOR"
click at [457, 232] on button "Next" at bounding box center [458, 231] width 37 height 19
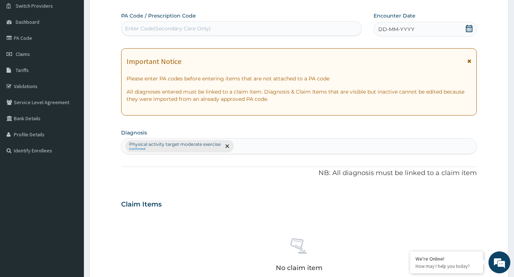
click at [158, 27] on div "Enter Code(Secondary Care Only)" at bounding box center [168, 28] width 86 height 7
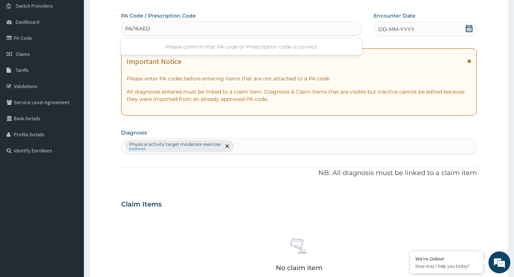
type input "PA/16AED2"
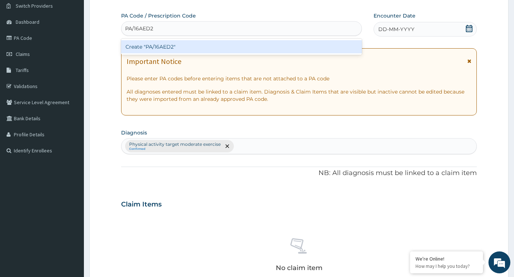
click at [187, 46] on div "Create "PA/16AED2"" at bounding box center [241, 46] width 241 height 13
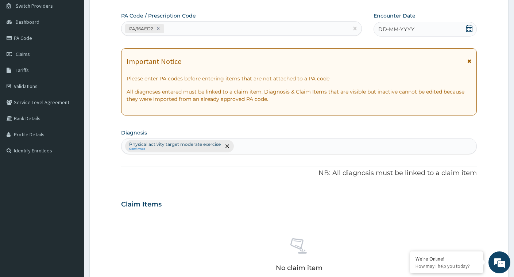
click icon
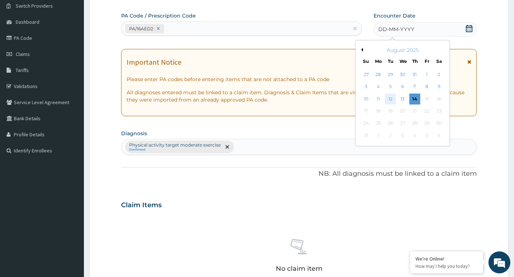
click div "12"
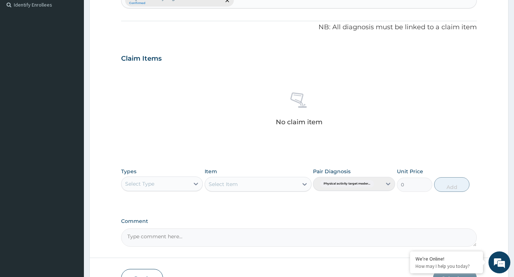
scroll to position [204, 0]
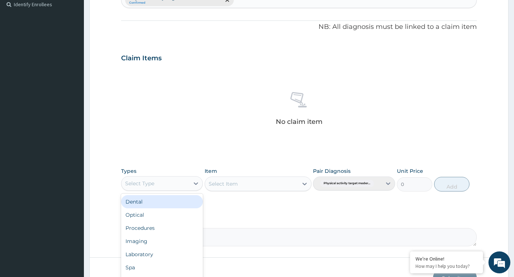
click div "Select Type"
type input "G"
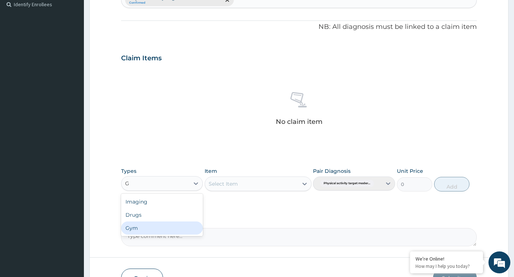
click div "Gym"
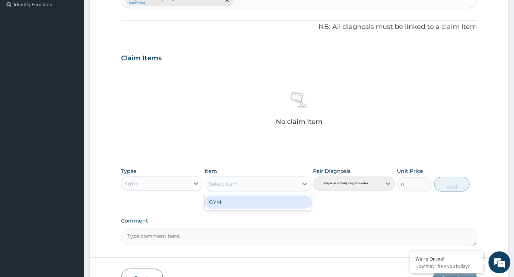
click div "Select Item"
click div "GYM"
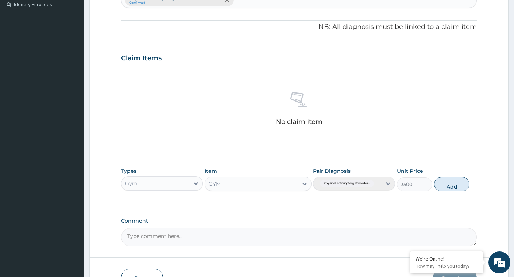
click button "Add"
type input "0"
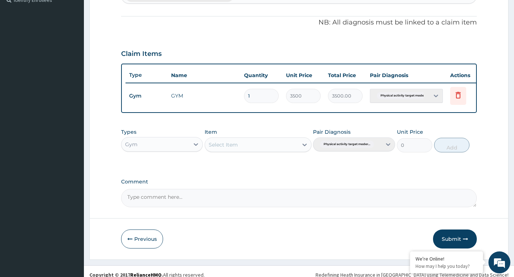
scroll to position [221, 0]
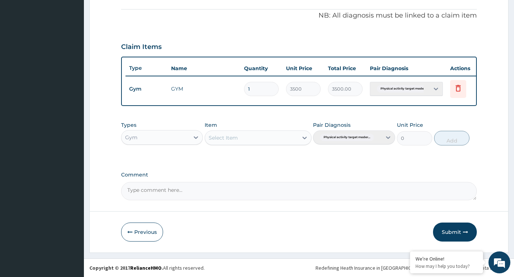
click button "Submit"
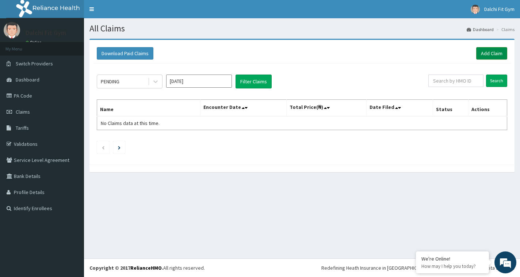
click at [491, 51] on link "Add Claim" at bounding box center [491, 53] width 31 height 12
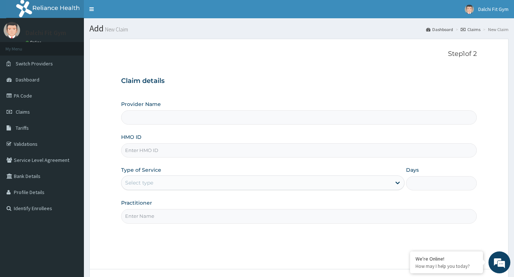
type input "DALCHI FIT GYM - GWARINPA"
type input "1"
click at [142, 146] on input "HMO ID" at bounding box center [299, 150] width 356 height 14
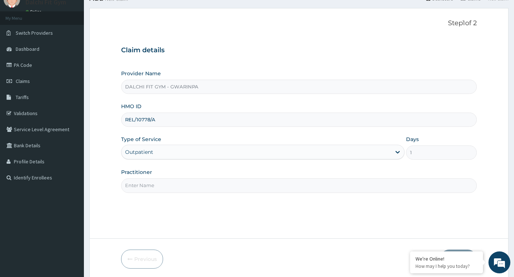
scroll to position [58, 0]
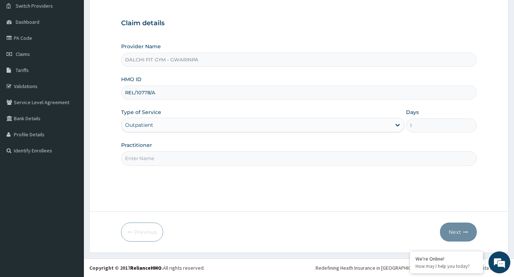
type input "REL/10778/A"
click at [166, 154] on input "Practitioner" at bounding box center [299, 158] width 356 height 14
type input "INSTRUCTOR"
click at [453, 230] on button "Next" at bounding box center [458, 231] width 37 height 19
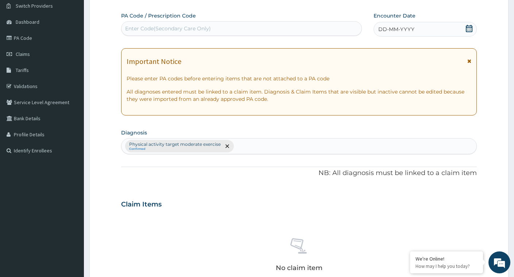
click at [146, 26] on div "Enter Code(Secondary Care Only)" at bounding box center [168, 28] width 86 height 7
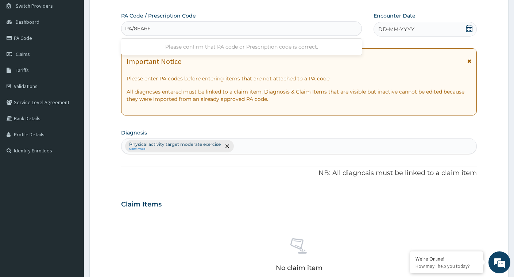
type input "PA/8EA6FB"
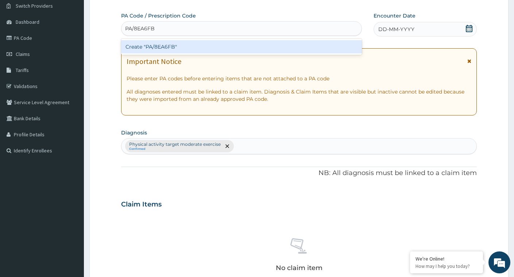
click at [218, 49] on div "Create "PA/8EA6FB"" at bounding box center [241, 46] width 241 height 13
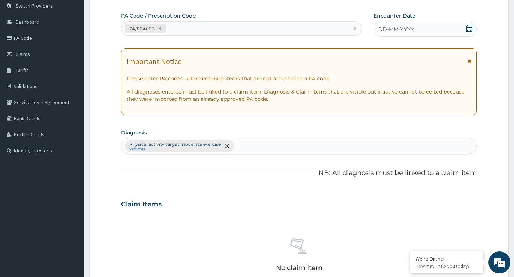
click at [468, 28] on icon at bounding box center [469, 28] width 7 height 7
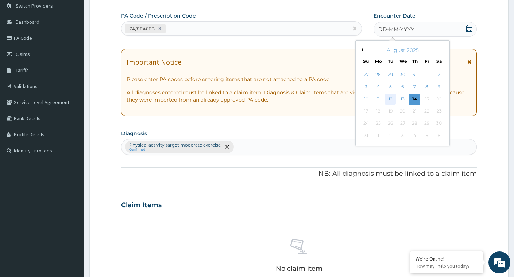
click at [391, 102] on div "12" at bounding box center [390, 98] width 11 height 11
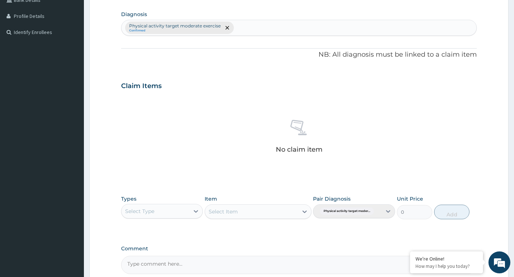
scroll to position [204, 0]
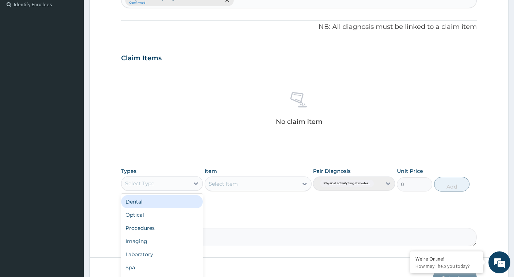
click at [183, 183] on div "Select Type" at bounding box center [156, 183] width 68 height 12
type input "G"
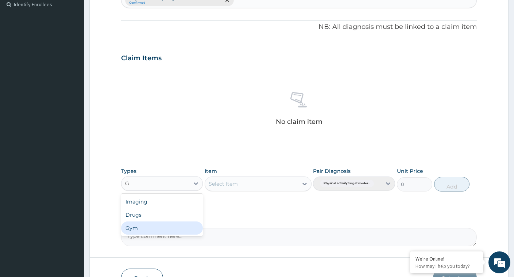
click at [167, 233] on div "Gym" at bounding box center [162, 227] width 82 height 13
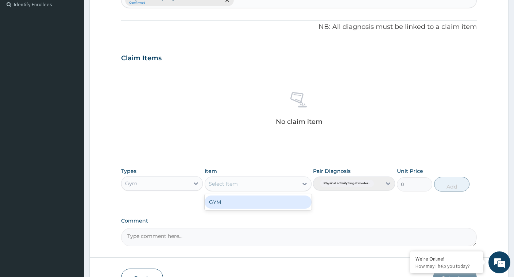
click at [295, 182] on div "Select Item" at bounding box center [251, 184] width 93 height 12
click at [284, 203] on div "GYM" at bounding box center [258, 201] width 107 height 13
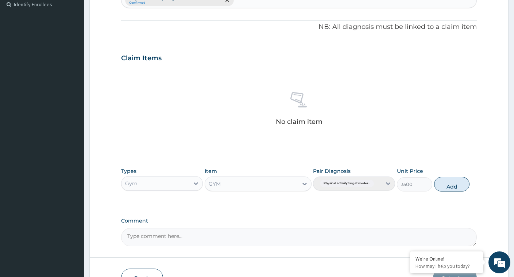
click at [452, 184] on button "Add" at bounding box center [452, 184] width 35 height 15
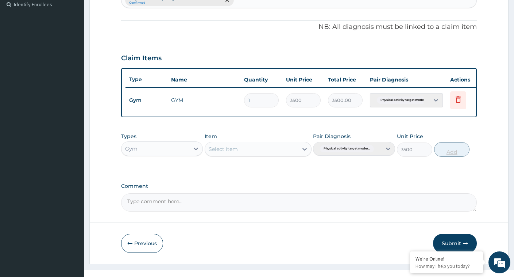
type input "0"
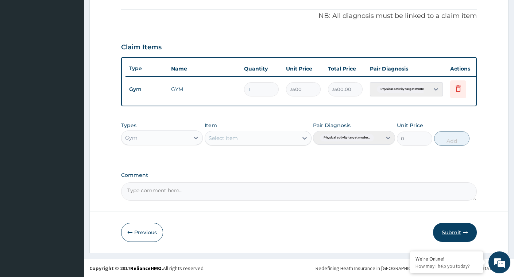
scroll to position [221, 0]
click at [457, 232] on button "Submit" at bounding box center [455, 231] width 44 height 19
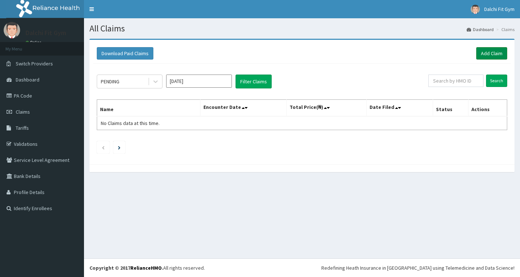
click at [497, 51] on link "Add Claim" at bounding box center [491, 53] width 31 height 12
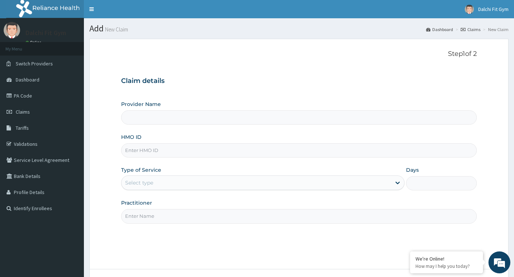
type input "DALCHI FIT GYM - GWARINPA"
type input "1"
click at [142, 149] on input "HMO ID" at bounding box center [299, 150] width 356 height 14
type input "GBI/10006/B"
click at [144, 214] on input "Practitioner" at bounding box center [299, 216] width 356 height 14
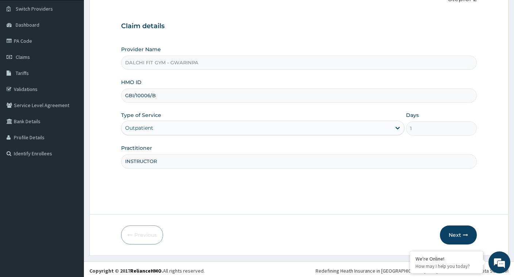
scroll to position [58, 0]
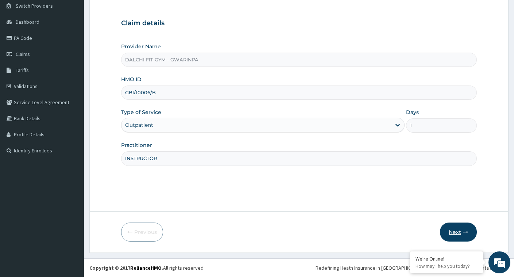
type input "INSTRUCTOR"
click at [456, 233] on button "Next" at bounding box center [458, 231] width 37 height 19
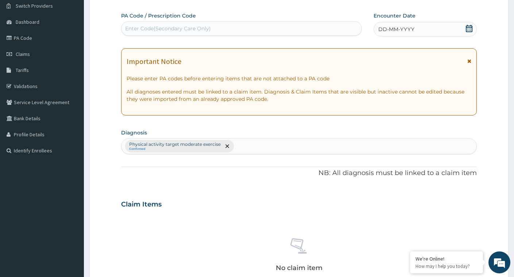
click at [146, 26] on div "Enter Code(Secondary Care Only)" at bounding box center [168, 28] width 86 height 7
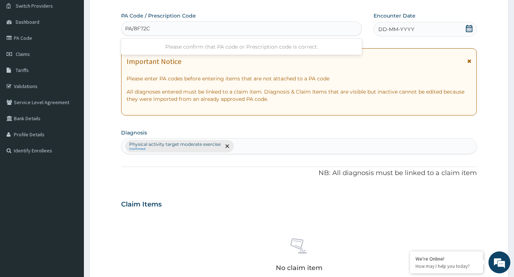
type input "PA/8F72CF"
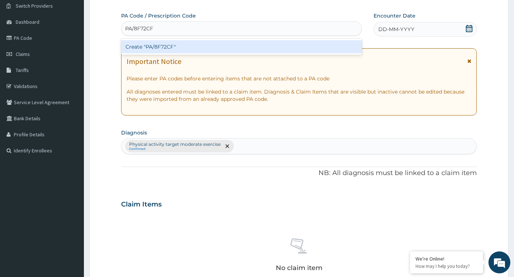
click at [186, 50] on div "Create "PA/8F72CF"" at bounding box center [241, 46] width 241 height 13
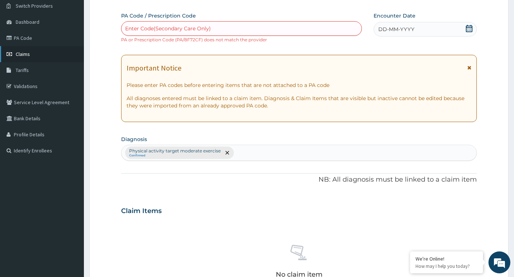
click at [44, 52] on link "Claims" at bounding box center [42, 54] width 84 height 16
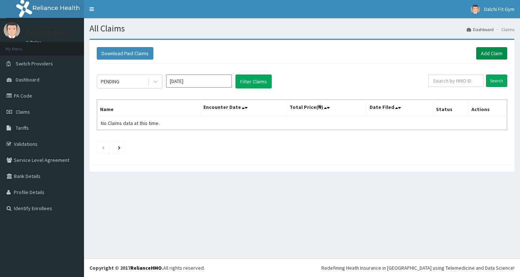
click at [485, 53] on link "Add Claim" at bounding box center [491, 53] width 31 height 12
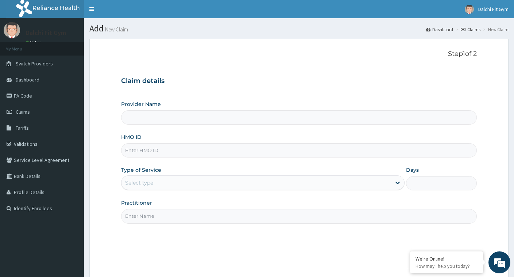
type input "DALCHI FIT GYM - GWARINPA"
type input "1"
click at [142, 150] on input "HMO ID" at bounding box center [299, 150] width 356 height 14
type input "GBI/10006/B"
click at [139, 215] on input "Practitioner" at bounding box center [299, 216] width 356 height 14
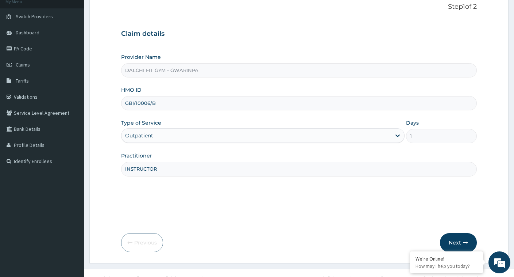
scroll to position [58, 0]
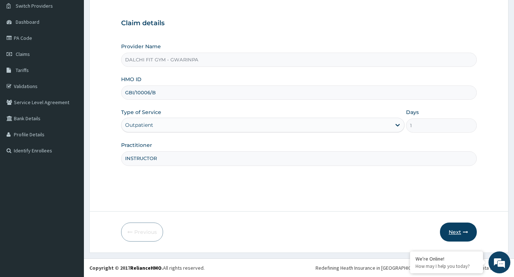
type input "INSTRUCTOR"
click at [460, 228] on button "Next" at bounding box center [458, 231] width 37 height 19
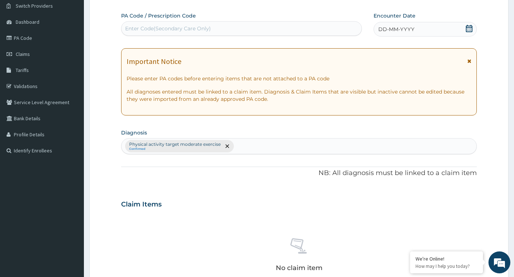
click at [137, 26] on div "Enter Code(Secondary Care Only)" at bounding box center [168, 28] width 86 height 7
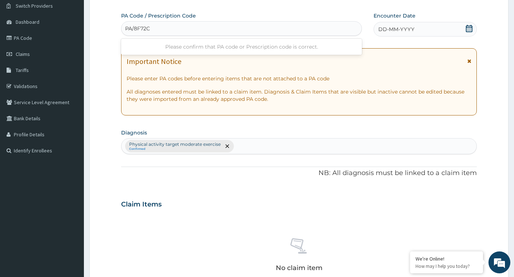
type input "PA/8F72C7"
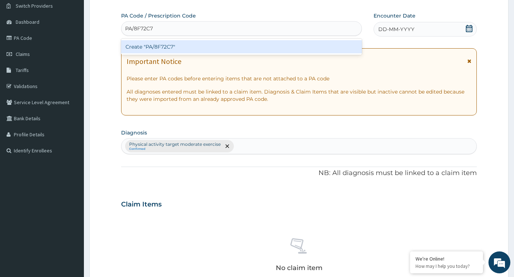
click at [197, 48] on div "Create "PA/8F72C7"" at bounding box center [241, 46] width 241 height 13
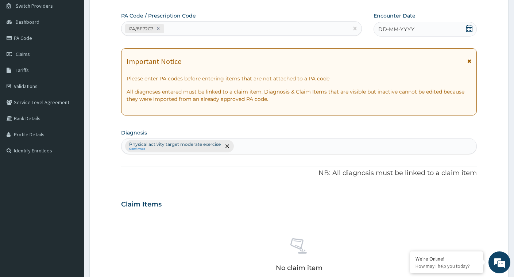
click at [467, 28] on icon at bounding box center [469, 28] width 7 height 7
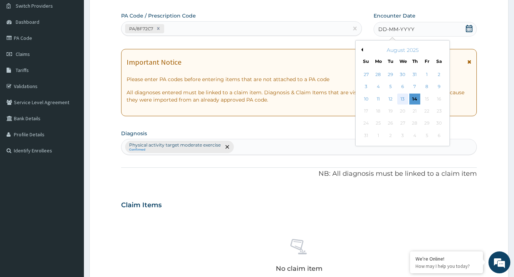
click at [405, 100] on div "13" at bounding box center [403, 98] width 11 height 11
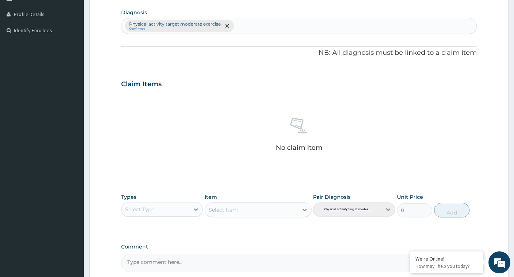
scroll to position [204, 0]
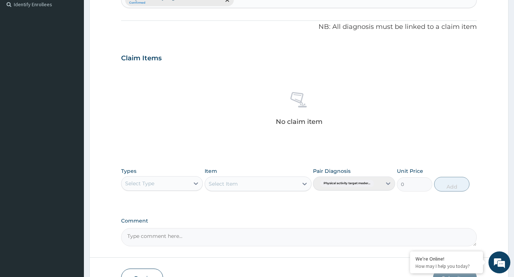
click at [188, 185] on div "Select Type" at bounding box center [156, 183] width 68 height 12
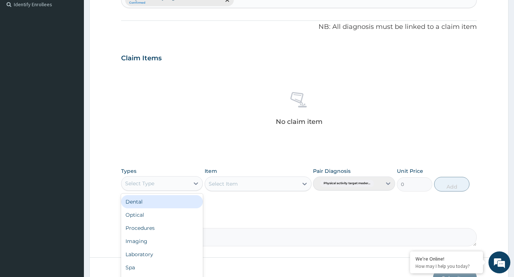
type input "G"
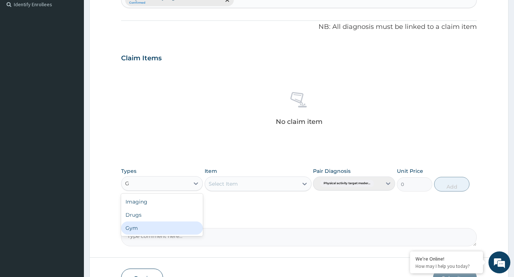
click at [164, 228] on div "Gym" at bounding box center [162, 227] width 82 height 13
click at [290, 181] on div "Select Item" at bounding box center [251, 184] width 93 height 12
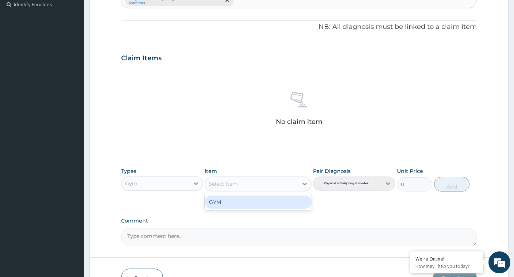
click at [278, 203] on div "GYM" at bounding box center [258, 201] width 107 height 13
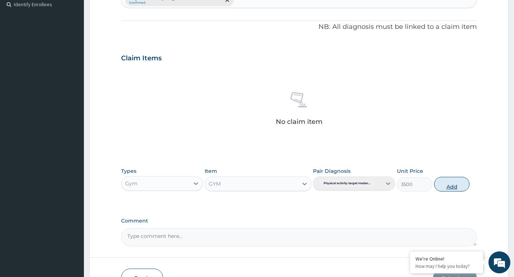
click at [450, 181] on button "Add" at bounding box center [452, 184] width 35 height 15
type input "0"
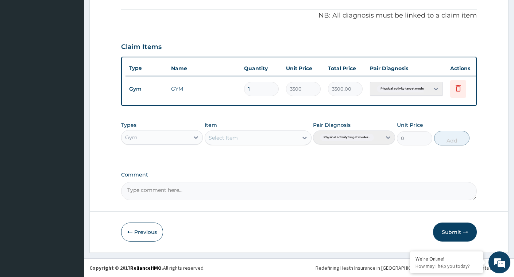
scroll to position [221, 0]
click at [447, 229] on button "Submit" at bounding box center [455, 231] width 44 height 19
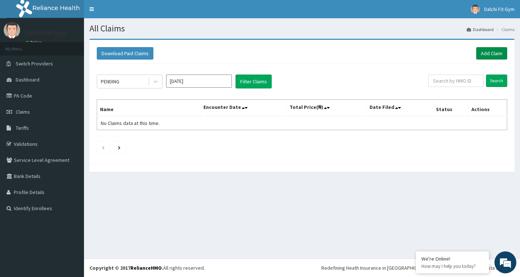
click at [488, 52] on link "Add Claim" at bounding box center [491, 53] width 31 height 12
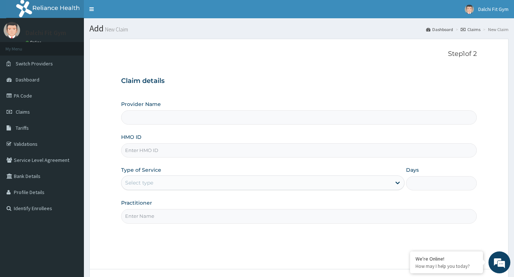
type input "DALCHI FIT GYM - GWARINPA"
type input "1"
click at [142, 149] on input "HMO ID" at bounding box center [299, 150] width 356 height 14
type input "GAC/10009/A"
click at [144, 215] on input "Practitioner" at bounding box center [299, 216] width 356 height 14
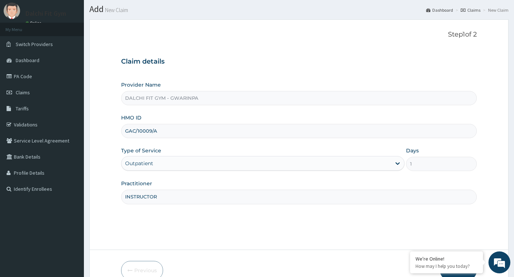
scroll to position [58, 0]
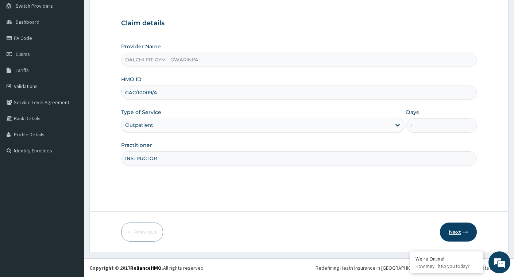
type input "INSTRUCTOR"
click at [455, 232] on button "Next" at bounding box center [458, 231] width 37 height 19
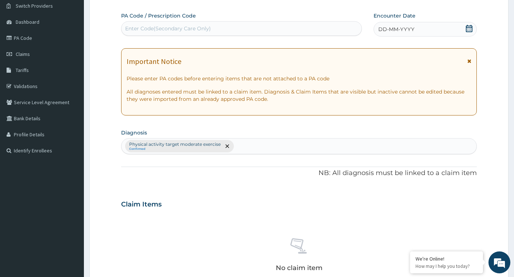
click at [143, 27] on div "Enter Code(Secondary Care Only)" at bounding box center [168, 28] width 86 height 7
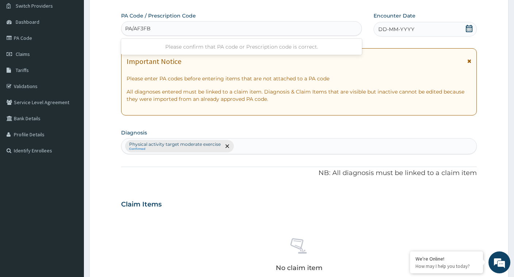
type input "PA/AF3FB5"
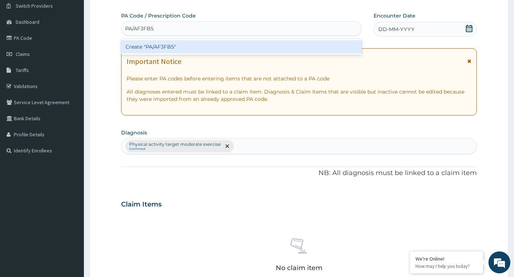
click at [193, 47] on div "Create "PA/AF3FB5"" at bounding box center [241, 46] width 241 height 13
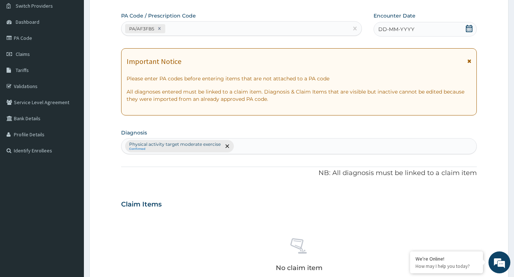
click at [470, 31] on icon at bounding box center [469, 28] width 7 height 7
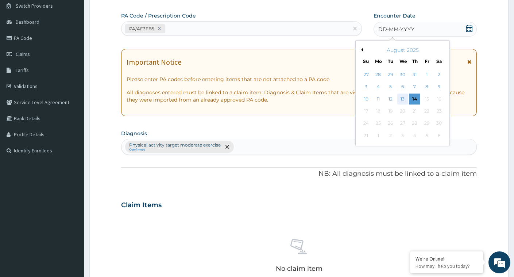
click at [403, 100] on div "13" at bounding box center [403, 98] width 11 height 11
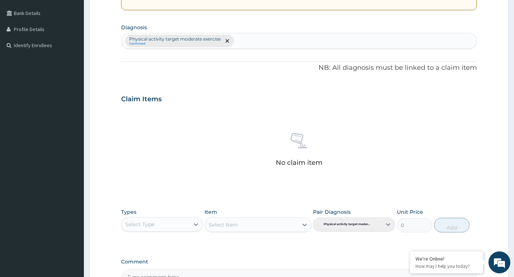
scroll to position [167, 0]
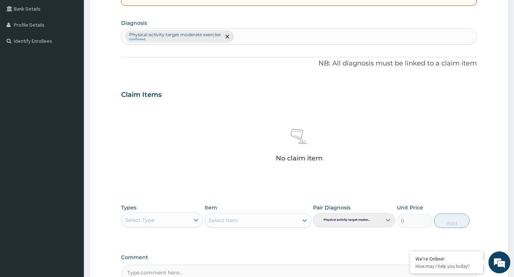
click at [183, 220] on div "Select Type" at bounding box center [156, 220] width 68 height 12
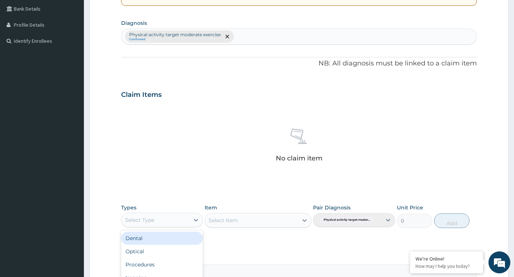
type input "G"
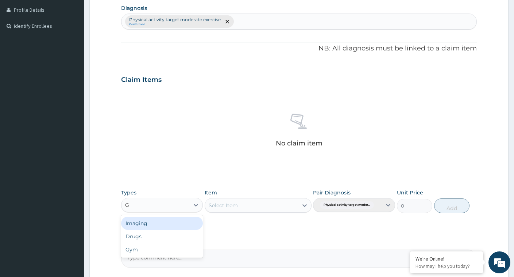
scroll to position [204, 0]
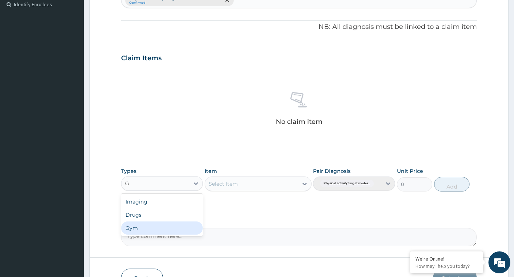
click at [168, 223] on div "Gym" at bounding box center [162, 227] width 82 height 13
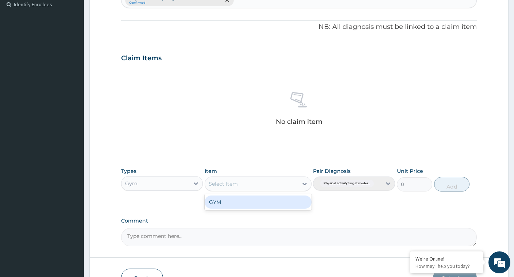
click at [293, 184] on div "Select Item" at bounding box center [251, 184] width 93 height 12
click at [290, 200] on div "GYM" at bounding box center [258, 201] width 107 height 13
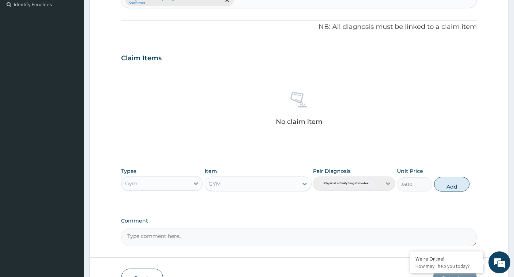
click at [456, 184] on button "Add" at bounding box center [452, 184] width 35 height 15
type input "0"
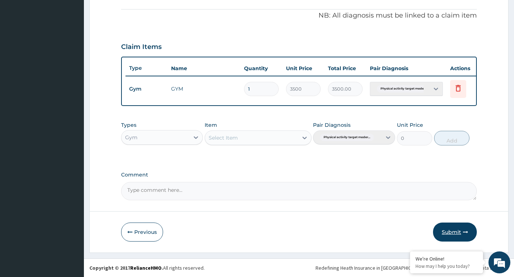
click at [454, 230] on button "Submit" at bounding box center [455, 231] width 44 height 19
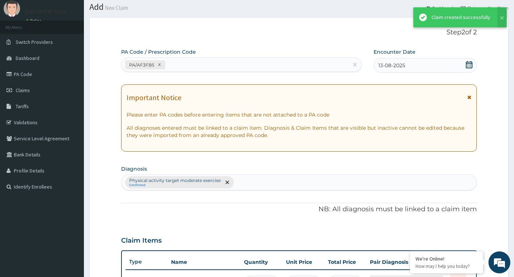
scroll to position [221, 0]
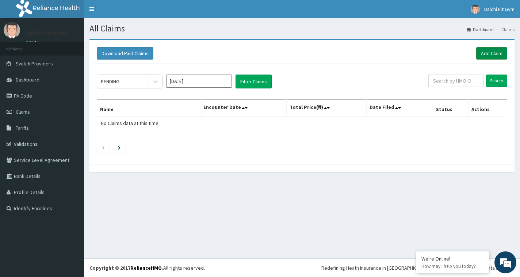
click at [487, 52] on link "Add Claim" at bounding box center [491, 53] width 31 height 12
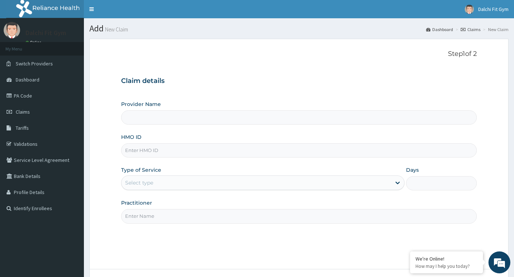
type input "DALCHI FIT GYM - GWARINPA"
type input "1"
click at [142, 149] on input "HMO ID" at bounding box center [299, 150] width 356 height 14
type input "REL/10592/A"
click at [143, 216] on input "Practitioner" at bounding box center [299, 216] width 356 height 14
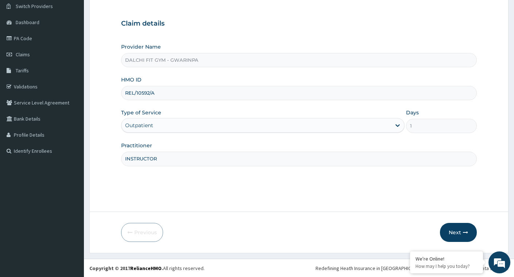
scroll to position [58, 0]
type input "INSTRUCTOR"
click at [455, 230] on button "Next" at bounding box center [458, 231] width 37 height 19
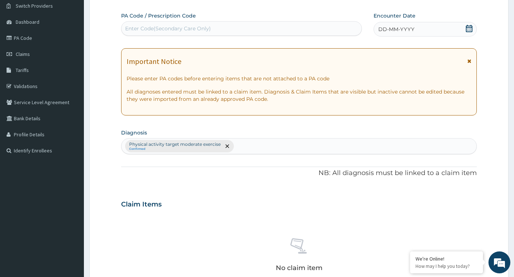
click at [149, 25] on div "Enter Code(Secondary Care Only)" at bounding box center [168, 28] width 86 height 7
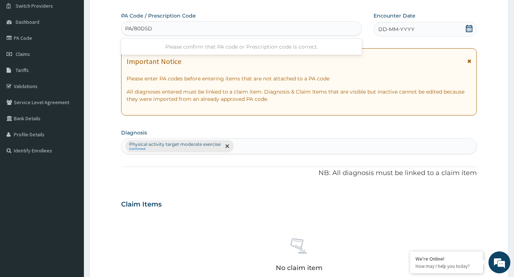
type input "PA/80D5D2"
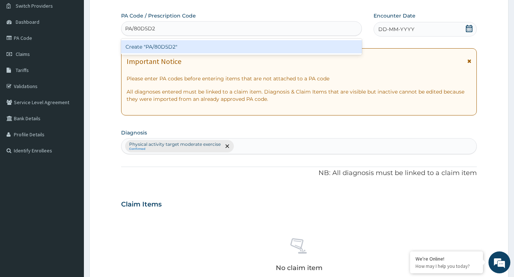
click at [257, 49] on div "Create "PA/80D5D2"" at bounding box center [241, 46] width 241 height 13
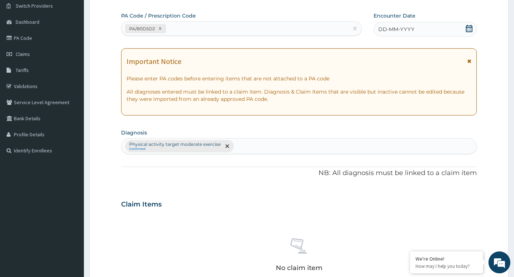
click at [471, 28] on icon at bounding box center [469, 28] width 7 height 7
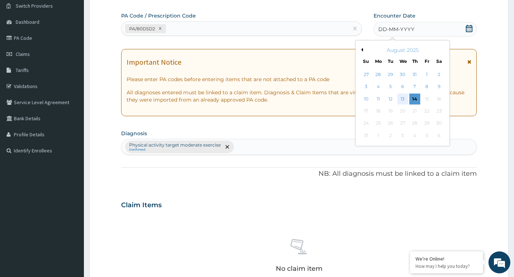
click at [403, 102] on div "13" at bounding box center [403, 98] width 11 height 11
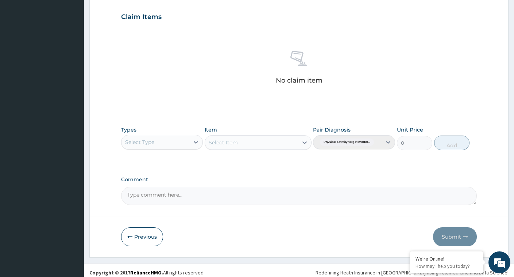
scroll to position [250, 0]
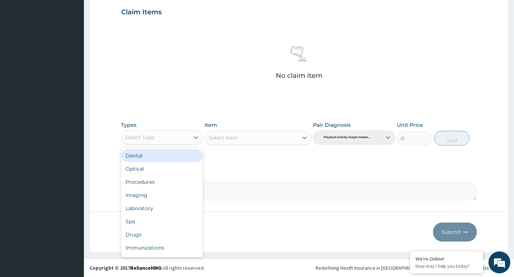
click at [185, 137] on div "Select Type" at bounding box center [156, 137] width 68 height 12
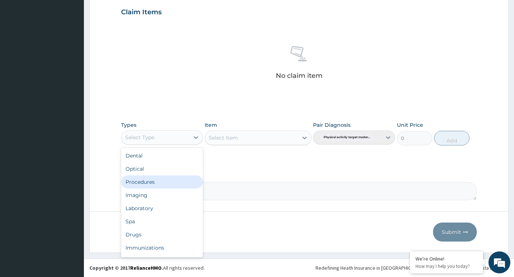
type input "G"
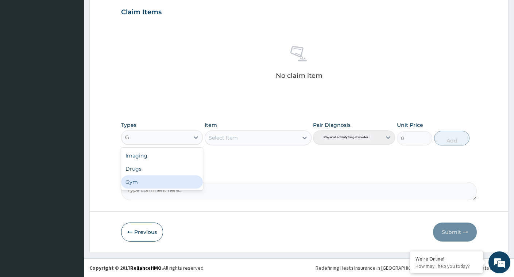
click at [178, 181] on div "Gym" at bounding box center [162, 181] width 82 height 13
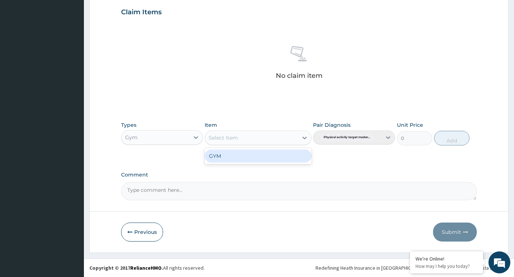
click at [290, 139] on div "Select Item" at bounding box center [251, 138] width 93 height 12
click at [280, 152] on div "GYM" at bounding box center [258, 155] width 107 height 13
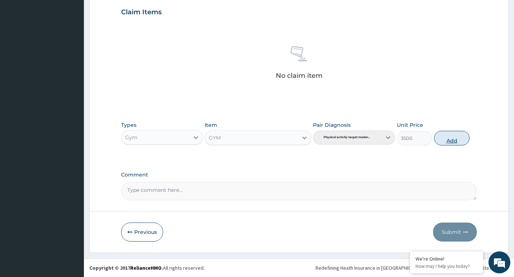
click at [446, 139] on button "Add" at bounding box center [452, 138] width 35 height 15
type input "0"
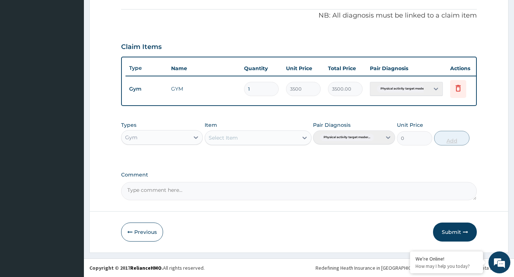
scroll to position [221, 0]
click at [455, 233] on button "Submit" at bounding box center [455, 231] width 44 height 19
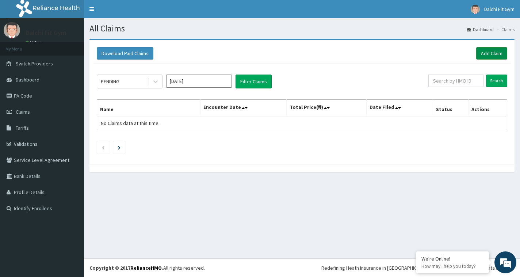
click at [493, 53] on link "Add Claim" at bounding box center [491, 53] width 31 height 12
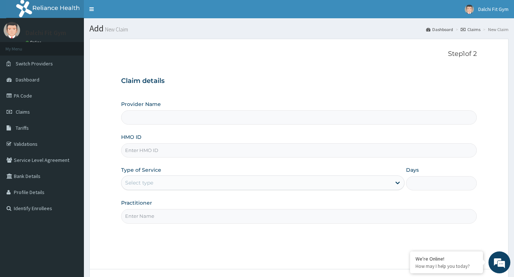
type input "DALCHI FIT GYM - GWARINPA"
type input "1"
click at [140, 152] on input "HMO ID" at bounding box center [299, 150] width 356 height 14
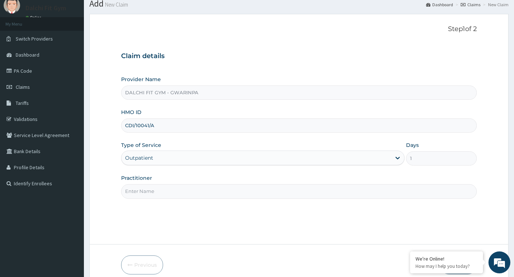
scroll to position [58, 0]
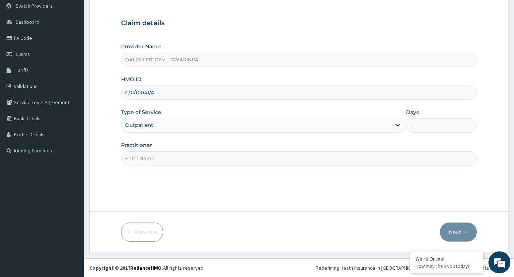
type input "CDI/10041/A"
click at [152, 158] on input "Practitioner" at bounding box center [299, 158] width 356 height 14
type input "INSTRUCTOR"
click at [455, 231] on button "Next" at bounding box center [458, 231] width 37 height 19
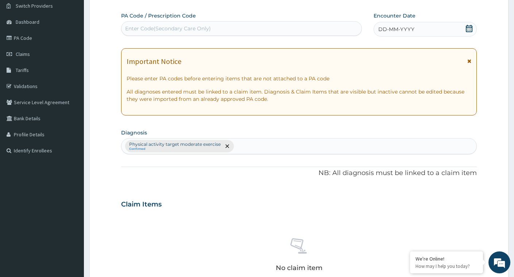
click at [153, 28] on div "Enter Code(Secondary Care Only)" at bounding box center [168, 28] width 86 height 7
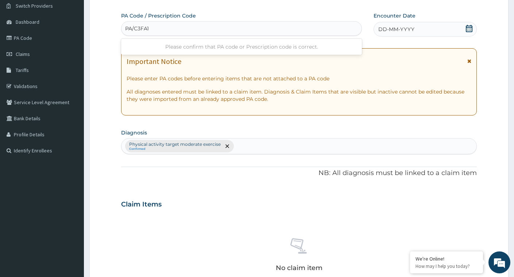
type input "PA/C3FA16"
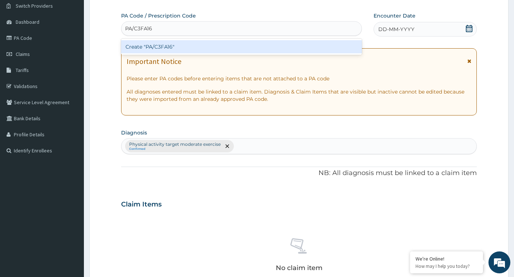
click at [204, 44] on div "Create "PA/C3FA16"" at bounding box center [241, 46] width 241 height 13
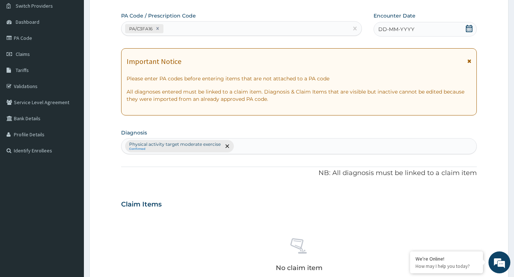
click at [469, 28] on icon at bounding box center [469, 28] width 7 height 7
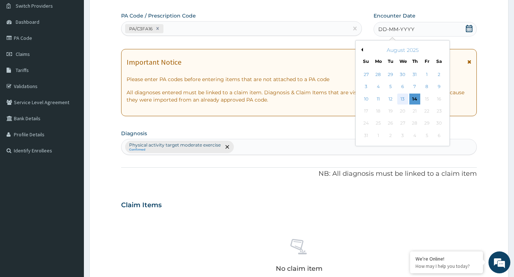
click at [400, 98] on div "13" at bounding box center [403, 98] width 11 height 11
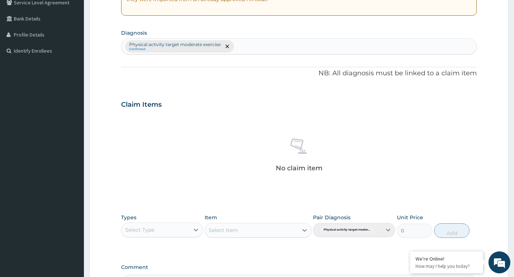
scroll to position [204, 0]
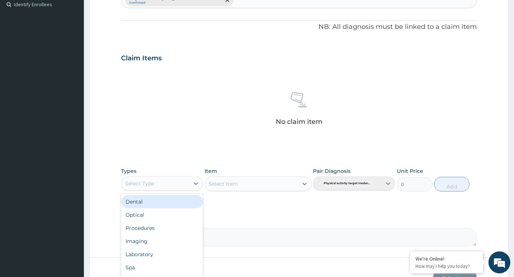
click at [181, 183] on div "Select Type" at bounding box center [156, 183] width 68 height 12
type input "G"
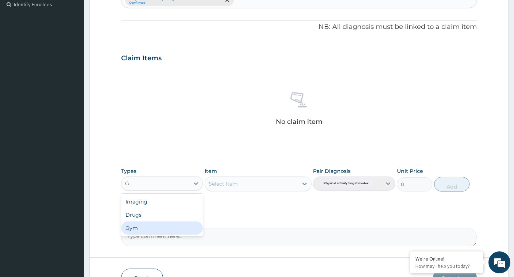
click at [181, 232] on div "Gym" at bounding box center [162, 227] width 82 height 13
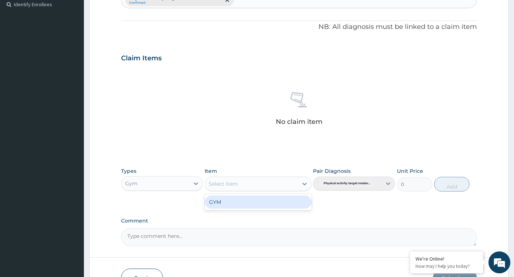
click at [286, 181] on div "Select Item" at bounding box center [251, 184] width 93 height 12
click at [276, 199] on div "GYM" at bounding box center [258, 201] width 107 height 13
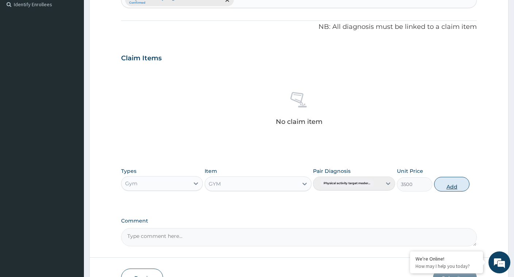
click at [455, 185] on button "Add" at bounding box center [452, 184] width 35 height 15
type input "0"
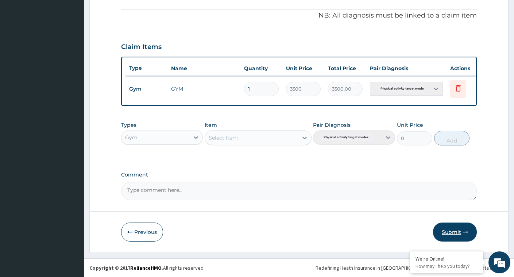
click at [448, 229] on button "Submit" at bounding box center [455, 231] width 44 height 19
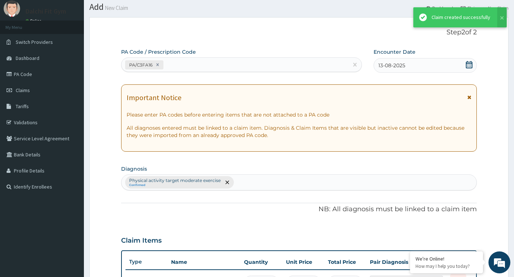
scroll to position [221, 0]
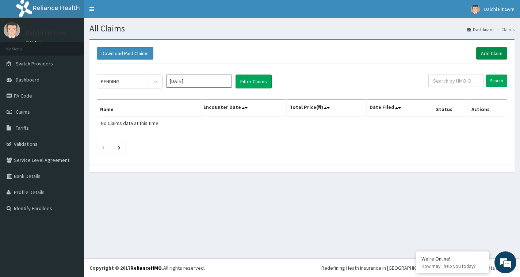
click at [491, 50] on link "Add Claim" at bounding box center [491, 53] width 31 height 12
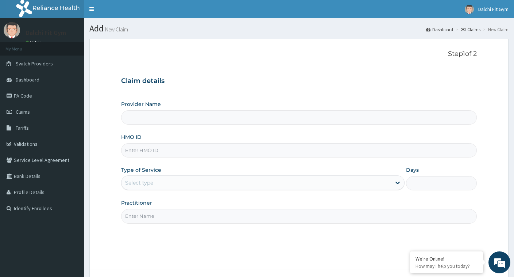
type input "DALCHI FIT GYM - GWARINPA"
type input "1"
click at [146, 147] on input "HMO ID" at bounding box center [299, 150] width 356 height 14
type input "10006/B"
click at [139, 215] on input "Practitioner" at bounding box center [299, 216] width 356 height 14
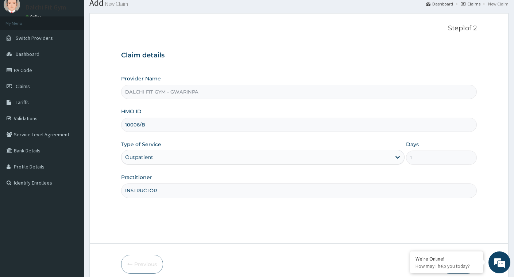
scroll to position [58, 0]
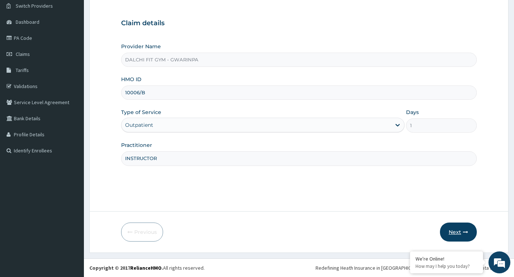
type input "INSTRUCTOR"
click at [459, 232] on button "Next" at bounding box center [458, 231] width 37 height 19
click at [124, 93] on input "10006/B" at bounding box center [299, 92] width 356 height 14
type input "GBI/10006/B"
click at [454, 231] on button "Next" at bounding box center [458, 231] width 37 height 19
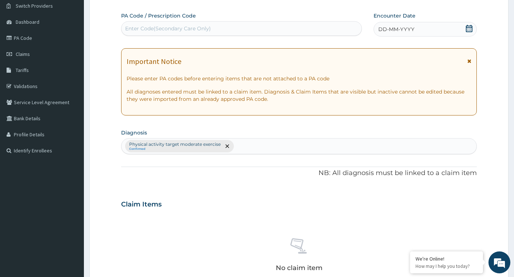
click at [136, 29] on div "Enter Code(Secondary Care Only)" at bounding box center [168, 28] width 86 height 7
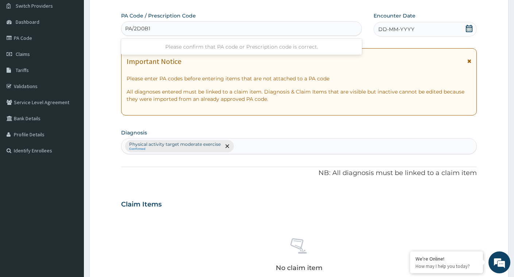
type input "PA/2D0B1F"
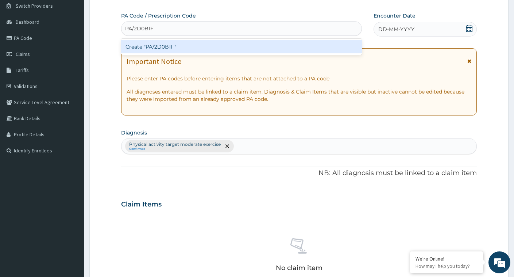
click at [178, 47] on div "Create "PA/2D0B1F"" at bounding box center [241, 46] width 241 height 13
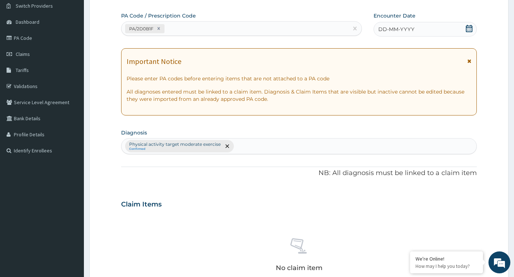
click at [471, 27] on icon at bounding box center [469, 28] width 7 height 7
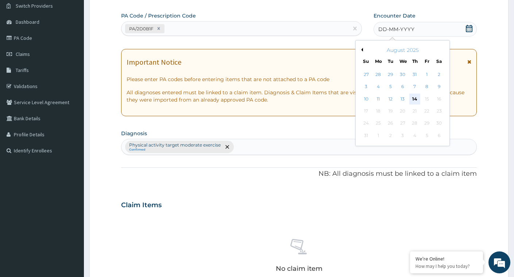
click at [416, 99] on div "14" at bounding box center [415, 98] width 11 height 11
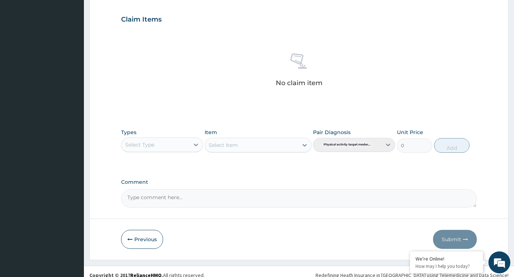
scroll to position [250, 0]
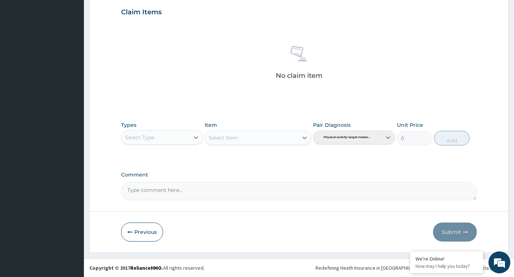
click at [175, 133] on div "Select Type" at bounding box center [156, 137] width 68 height 12
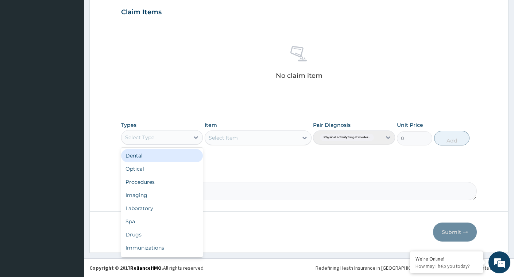
type input "G"
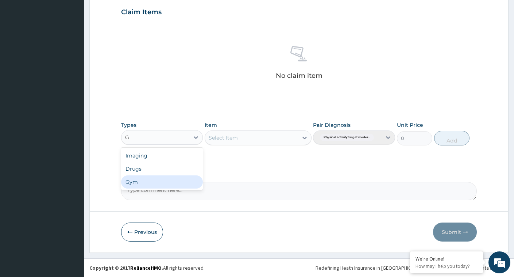
click at [175, 178] on div "Gym" at bounding box center [162, 181] width 82 height 13
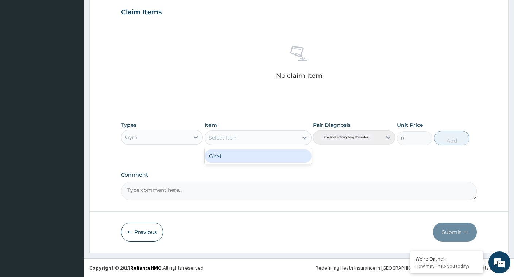
click at [290, 138] on div "Select Item" at bounding box center [251, 138] width 93 height 12
click at [275, 164] on div "PA Code / Prescription Code PA/2D0B1F Encounter Date 14-08-2025 Important Notic…" at bounding box center [299, 10] width 356 height 380
click at [286, 135] on div "Select Item" at bounding box center [251, 138] width 93 height 12
click at [278, 158] on div "GYM" at bounding box center [258, 155] width 107 height 13
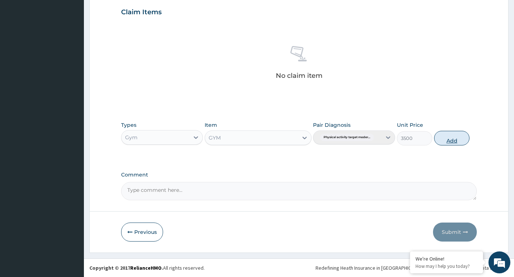
click at [449, 139] on button "Add" at bounding box center [452, 138] width 35 height 15
type input "0"
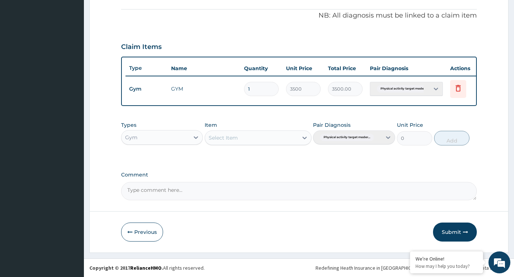
scroll to position [221, 0]
click at [453, 230] on button "Submit" at bounding box center [455, 231] width 44 height 19
